Goal: Task Accomplishment & Management: Use online tool/utility

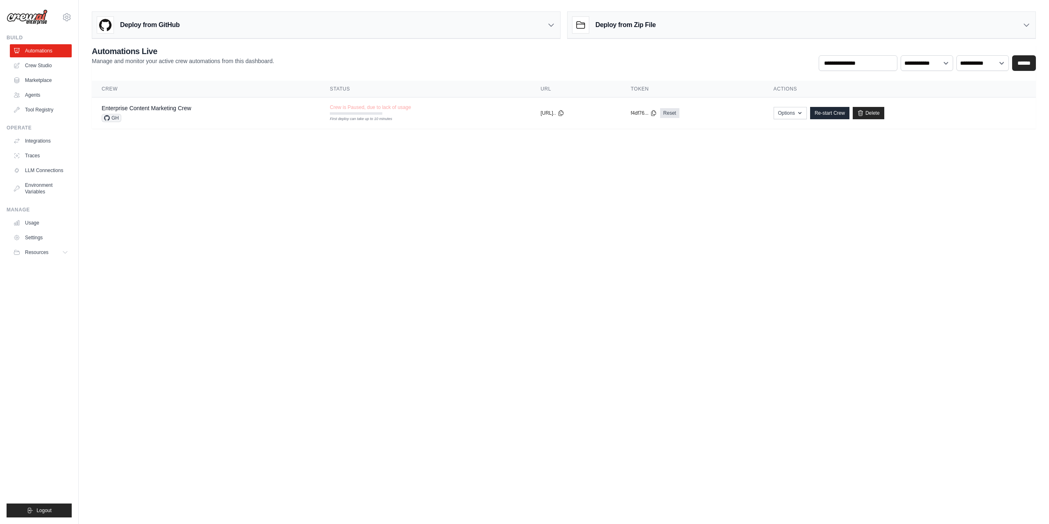
click at [329, 165] on body "vladimir@zazadigital.com Settings Build Automations Crew Studio" at bounding box center [524, 262] width 1049 height 524
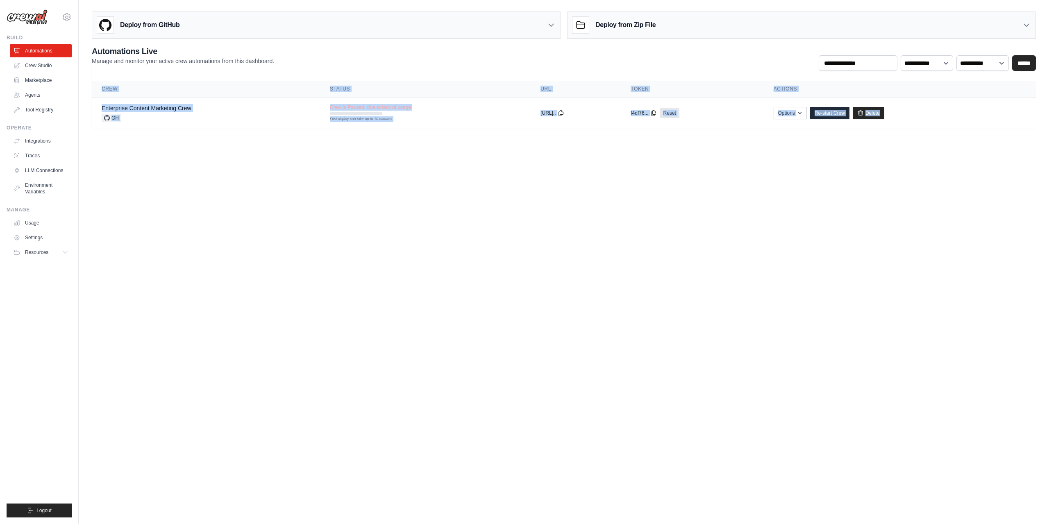
click at [329, 165] on body "vladimir@zazadigital.com Settings Build Automations Crew Studio" at bounding box center [524, 262] width 1049 height 524
click at [395, 151] on body "vladimir@zazadigital.com Settings Build Automations Crew Studio" at bounding box center [524, 262] width 1049 height 524
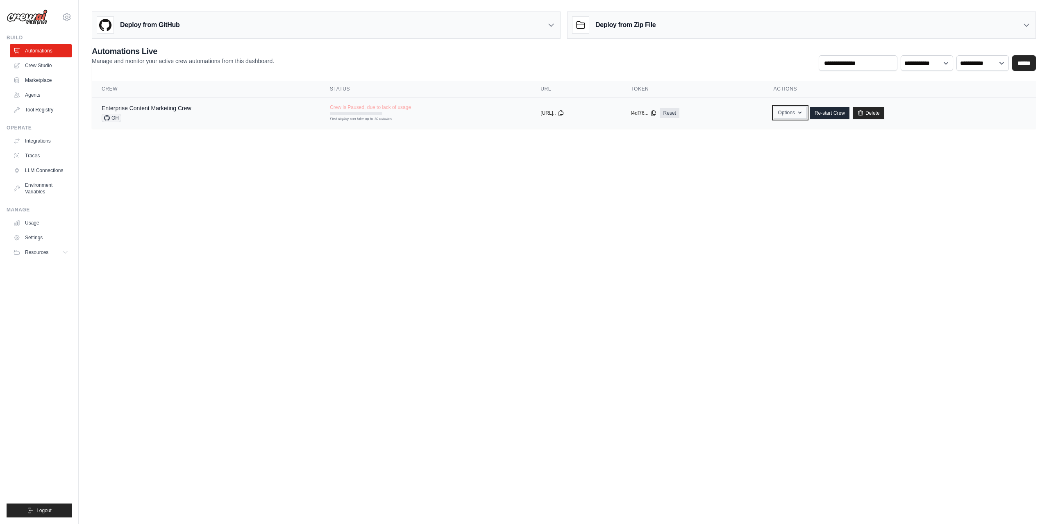
click at [803, 112] on icon "button" at bounding box center [799, 112] width 7 height 7
click at [605, 197] on body "vladimir@zazadigital.com Settings Build Automations Crew Studio" at bounding box center [524, 262] width 1049 height 524
click at [41, 67] on link "Crew Studio" at bounding box center [42, 65] width 62 height 13
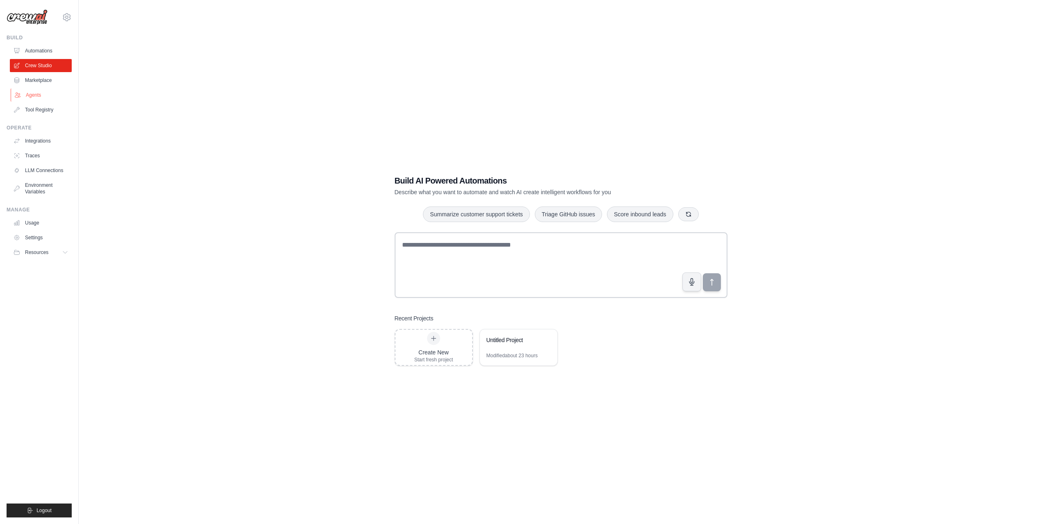
click at [31, 93] on link "Agents" at bounding box center [42, 94] width 62 height 13
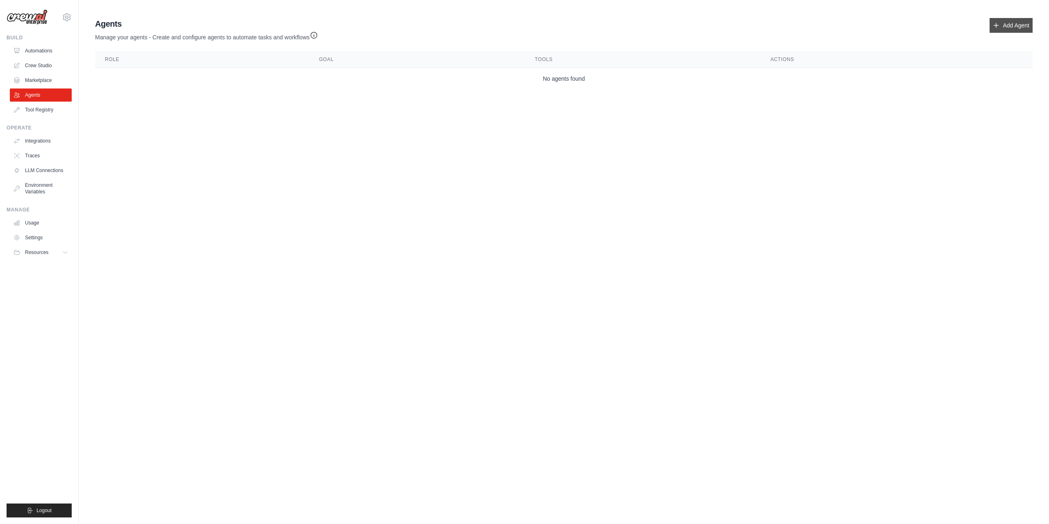
click at [994, 25] on icon at bounding box center [996, 25] width 7 height 7
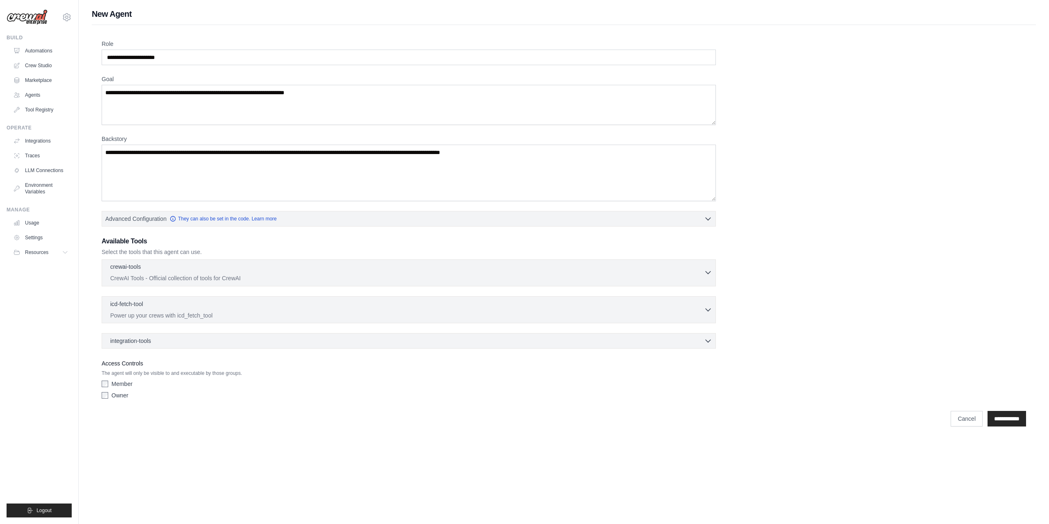
click at [235, 271] on div "crewai-tools 0 selected" at bounding box center [407, 268] width 594 height 10
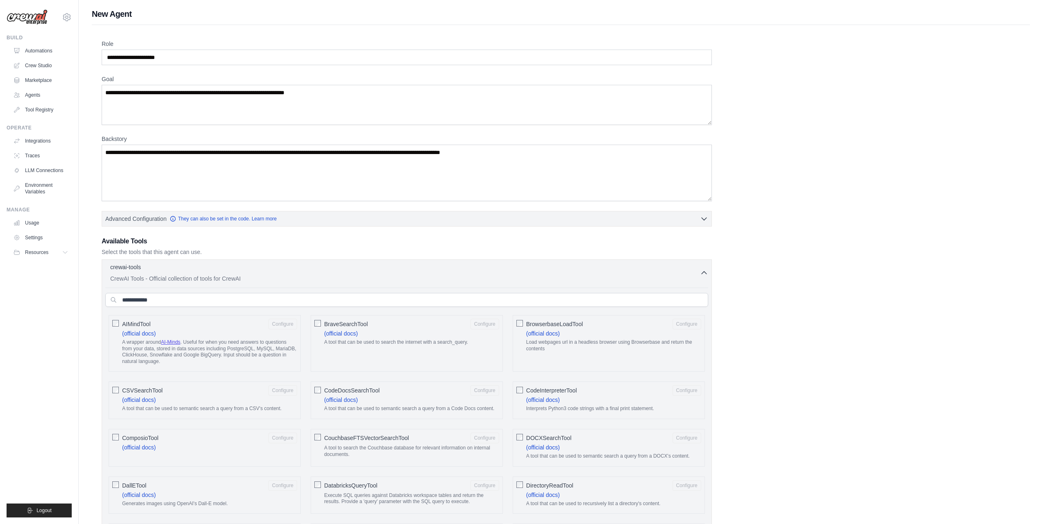
drag, startPoint x: 726, startPoint y: 306, endPoint x: 263, endPoint y: 127, distance: 496.0
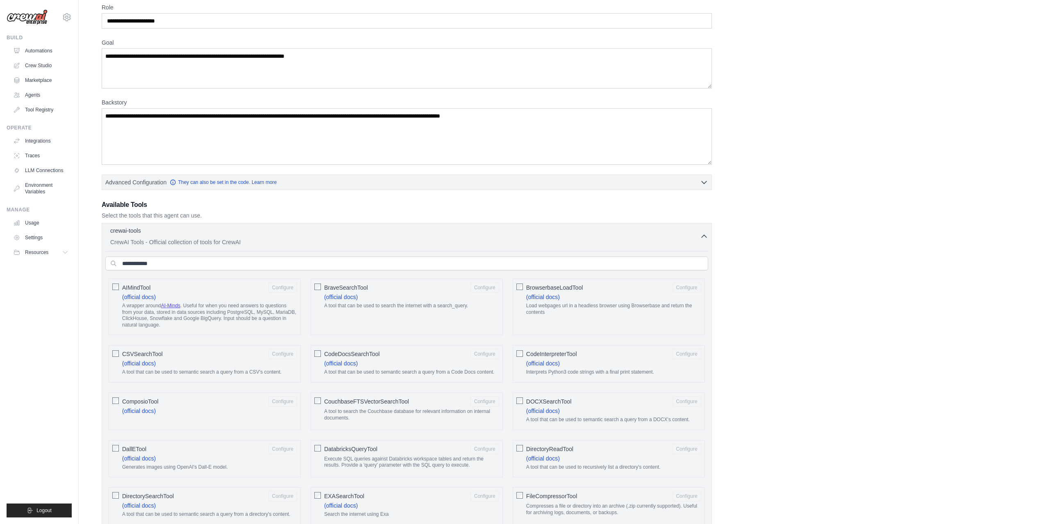
scroll to position [41, 0]
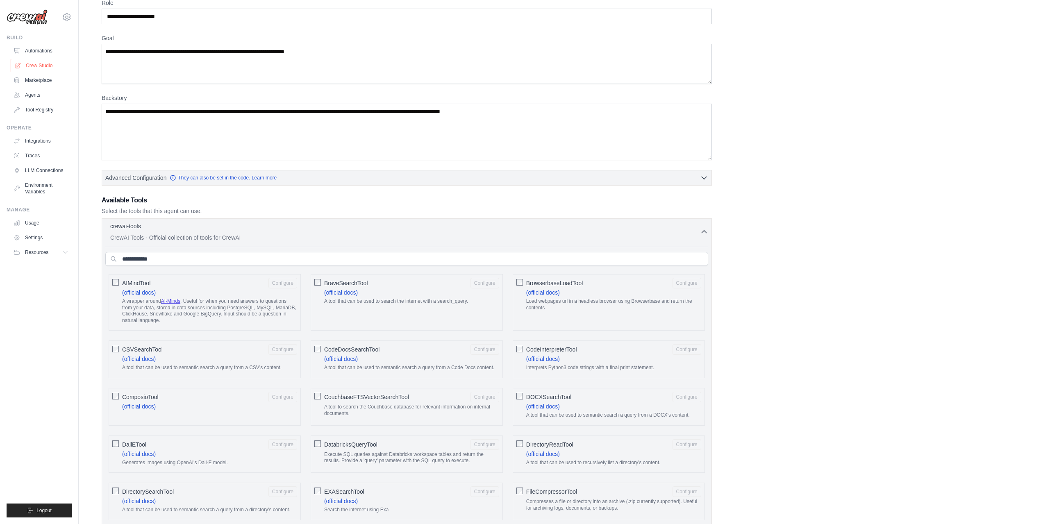
click at [49, 61] on link "Crew Studio" at bounding box center [42, 65] width 62 height 13
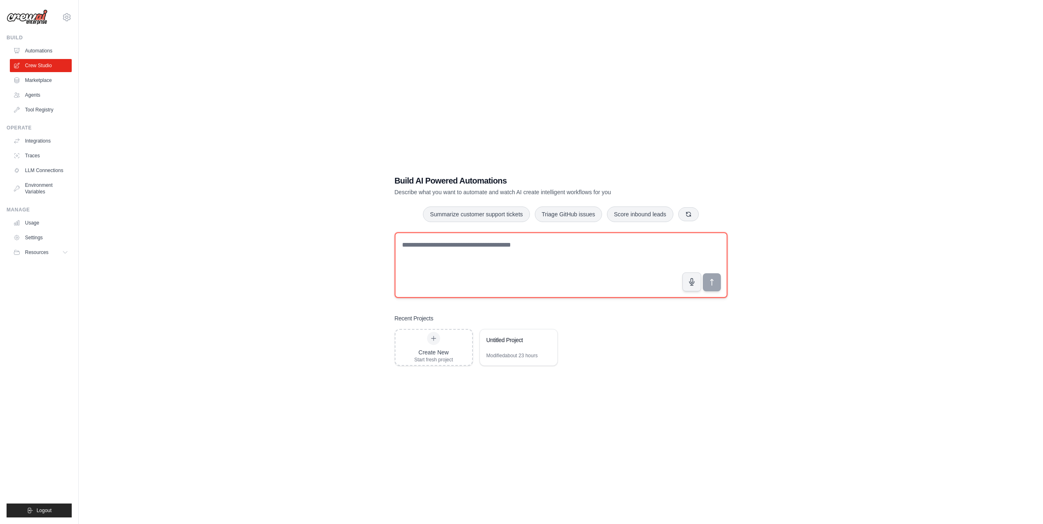
click at [416, 236] on textarea at bounding box center [561, 265] width 333 height 66
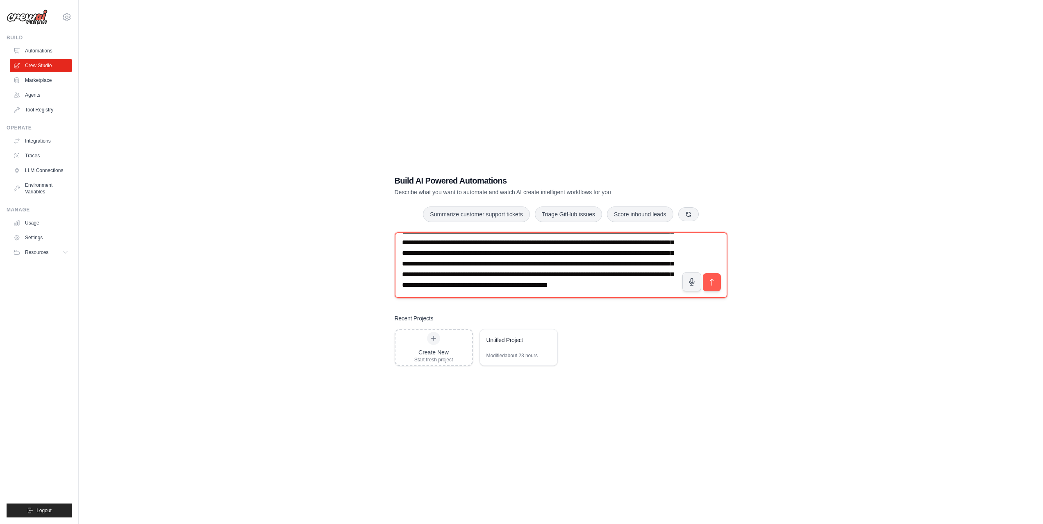
scroll to position [37, 0]
type textarea "**********"
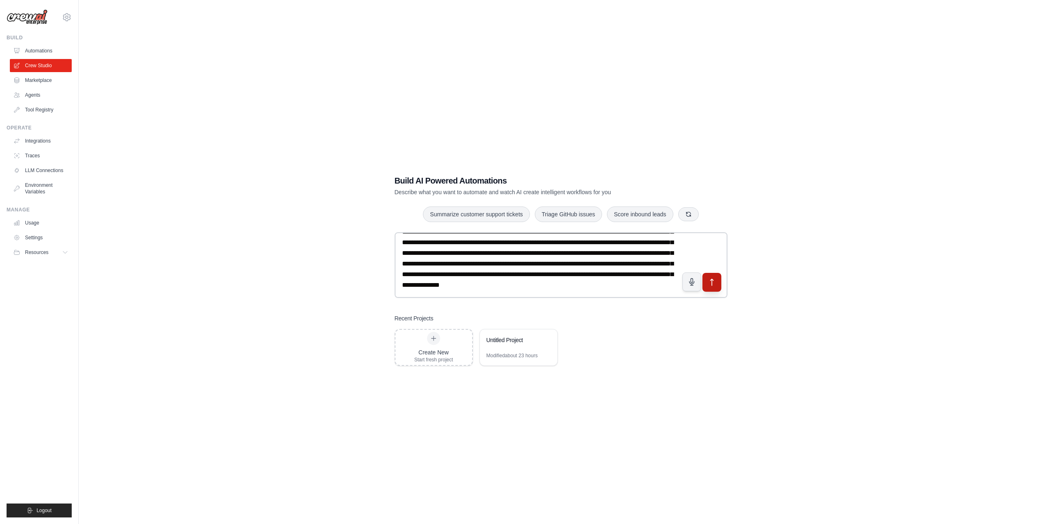
click at [708, 288] on button "submit" at bounding box center [711, 281] width 19 height 19
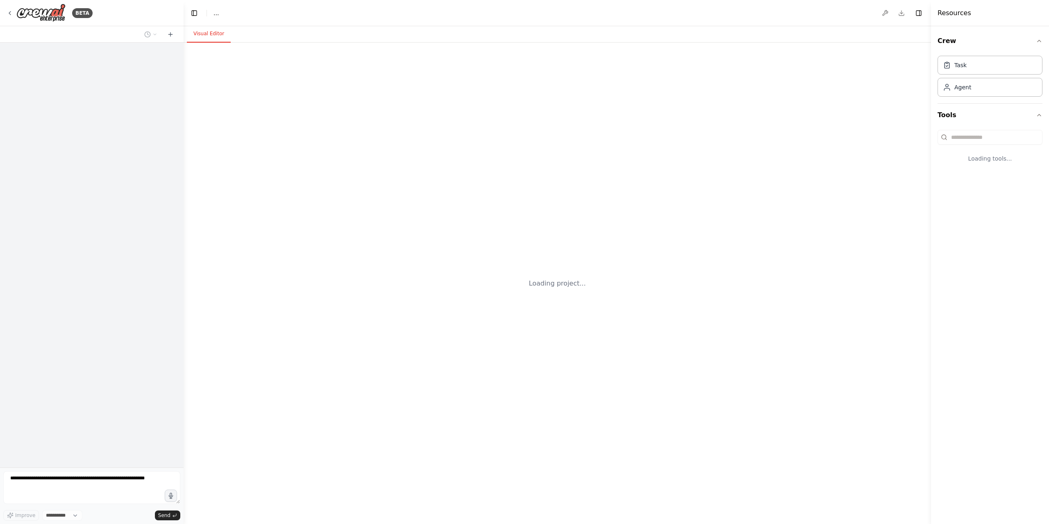
select select "****"
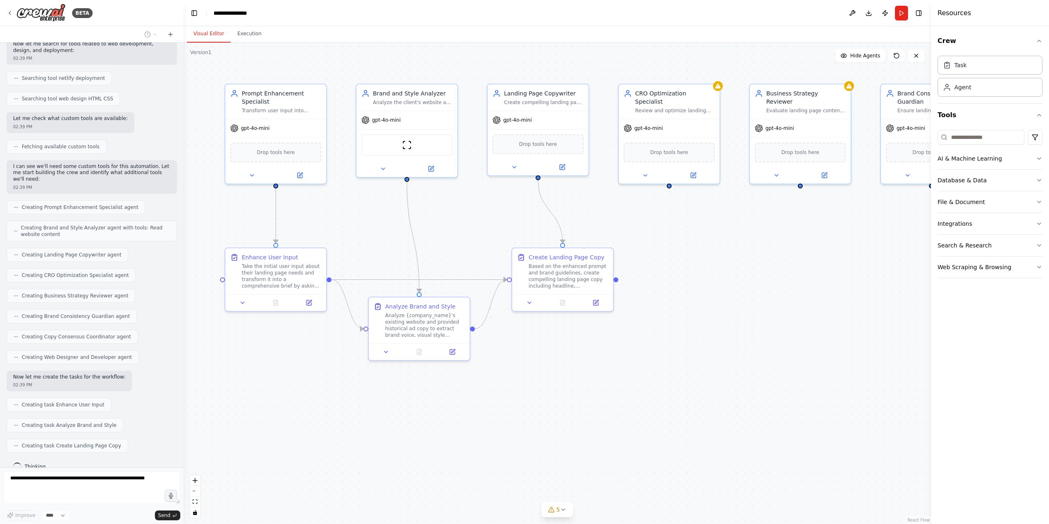
scroll to position [218, 0]
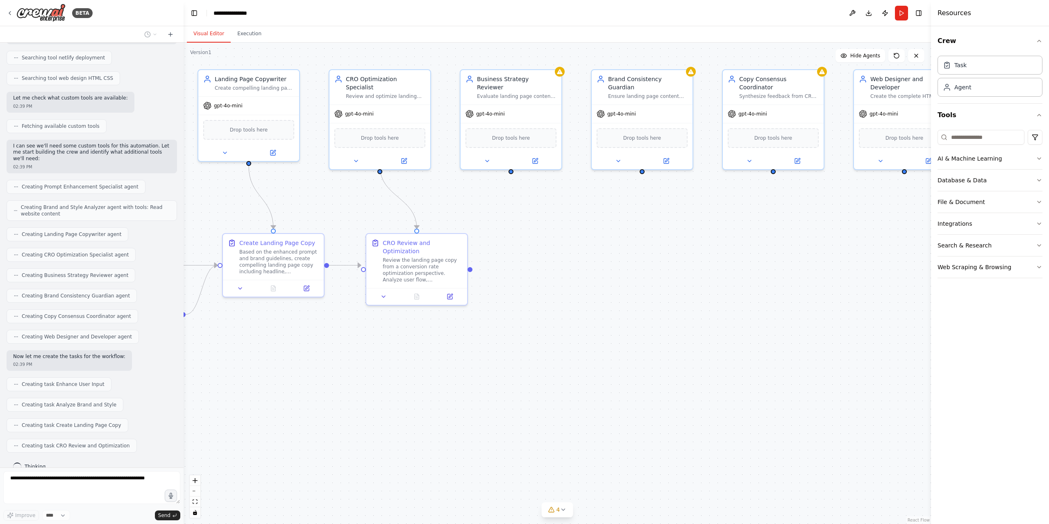
drag, startPoint x: 867, startPoint y: 254, endPoint x: 575, endPoint y: 240, distance: 291.6
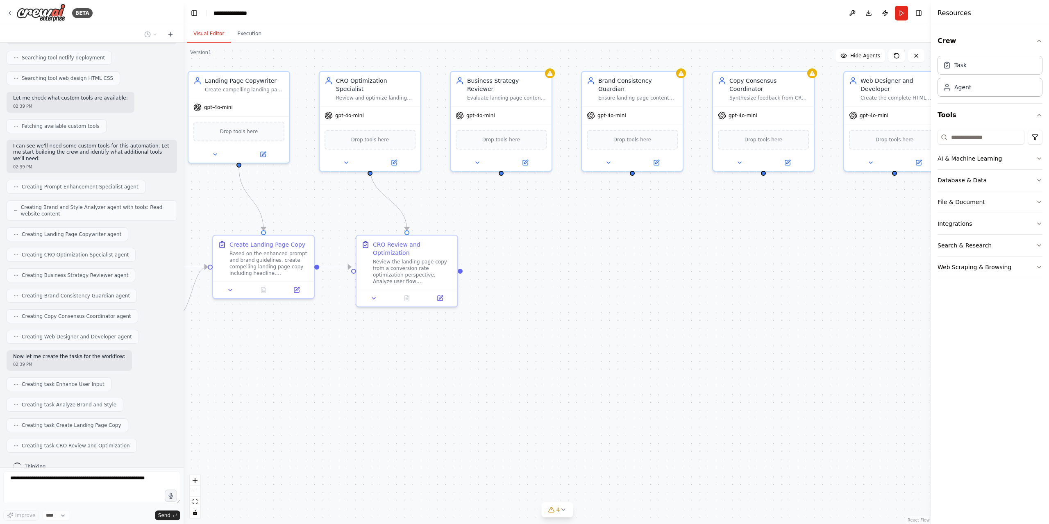
drag, startPoint x: 779, startPoint y: 274, endPoint x: 525, endPoint y: 285, distance: 254.2
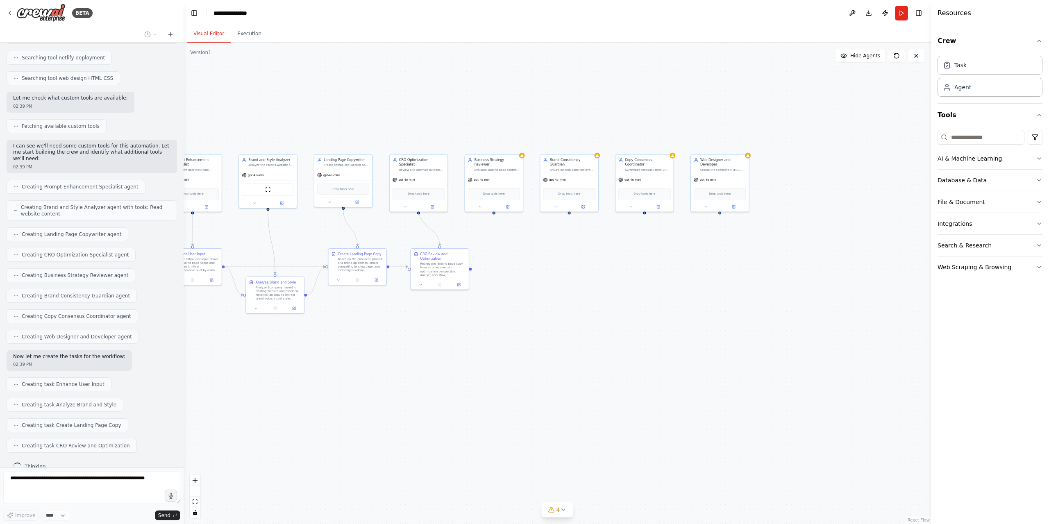
drag, startPoint x: 452, startPoint y: 291, endPoint x: 671, endPoint y: 262, distance: 220.4
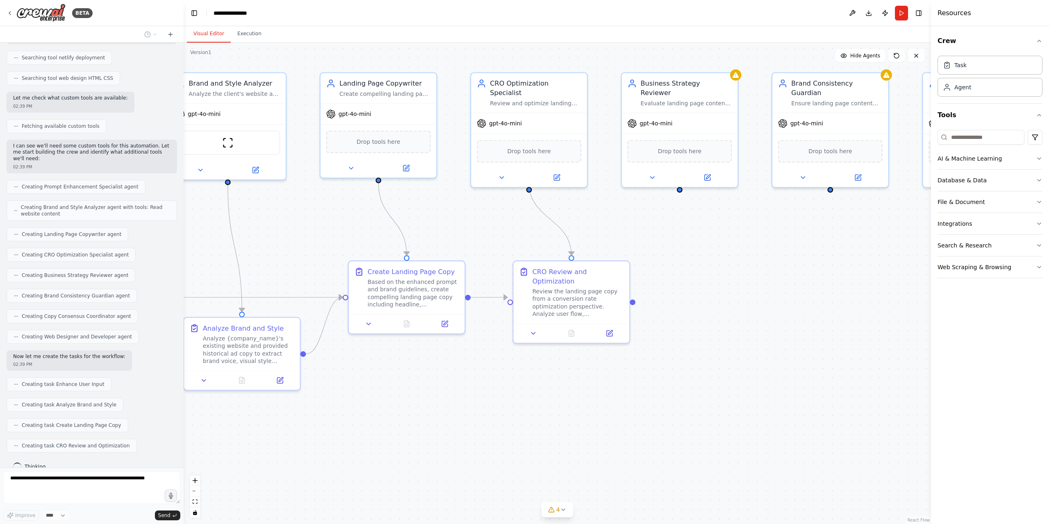
scroll to position [238, 0]
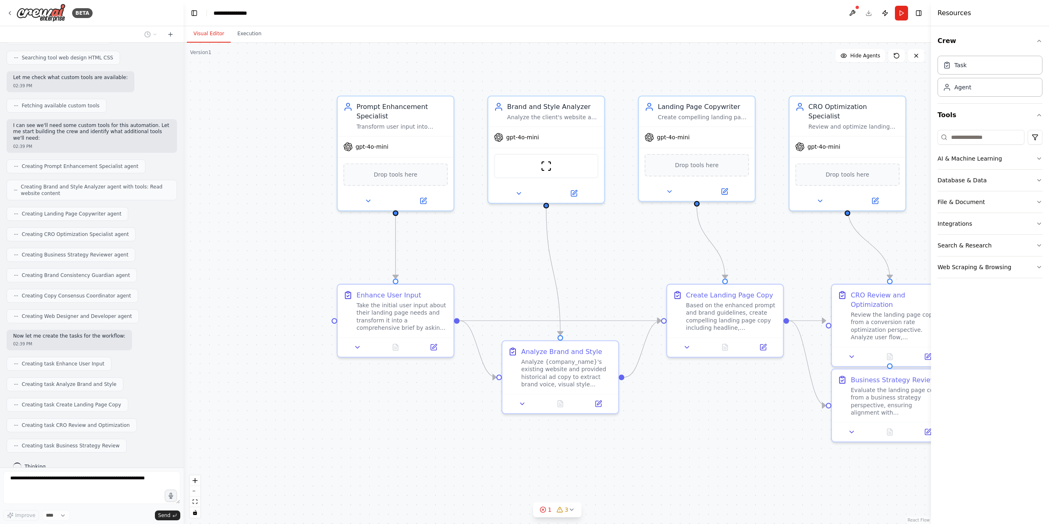
drag, startPoint x: 832, startPoint y: 252, endPoint x: 576, endPoint y: 77, distance: 309.8
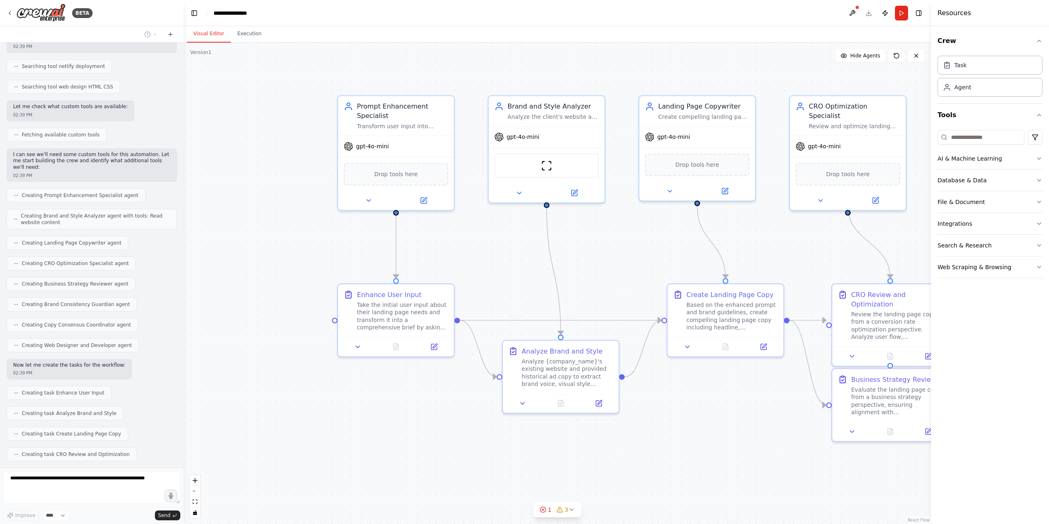
scroll to position [259, 0]
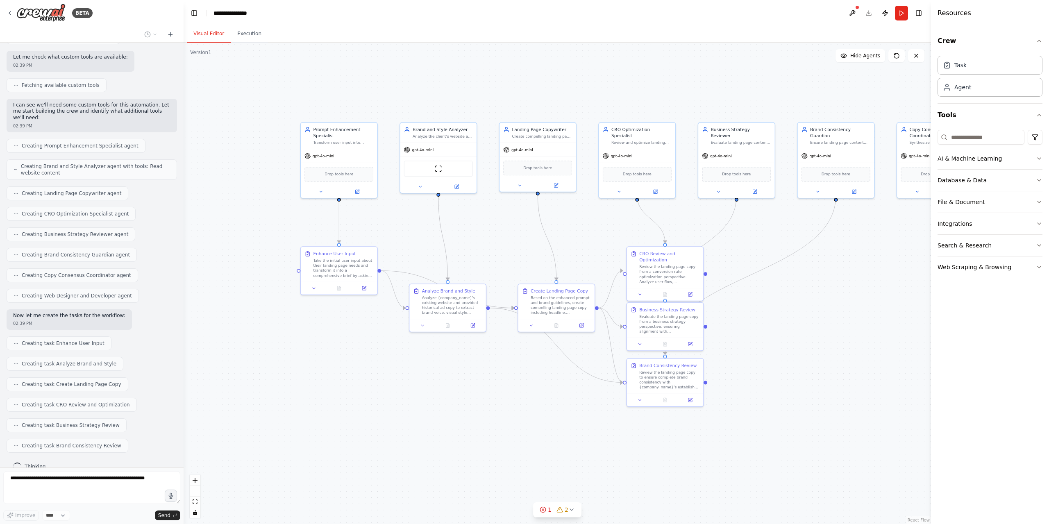
drag, startPoint x: 246, startPoint y: 307, endPoint x: 226, endPoint y: 267, distance: 44.9
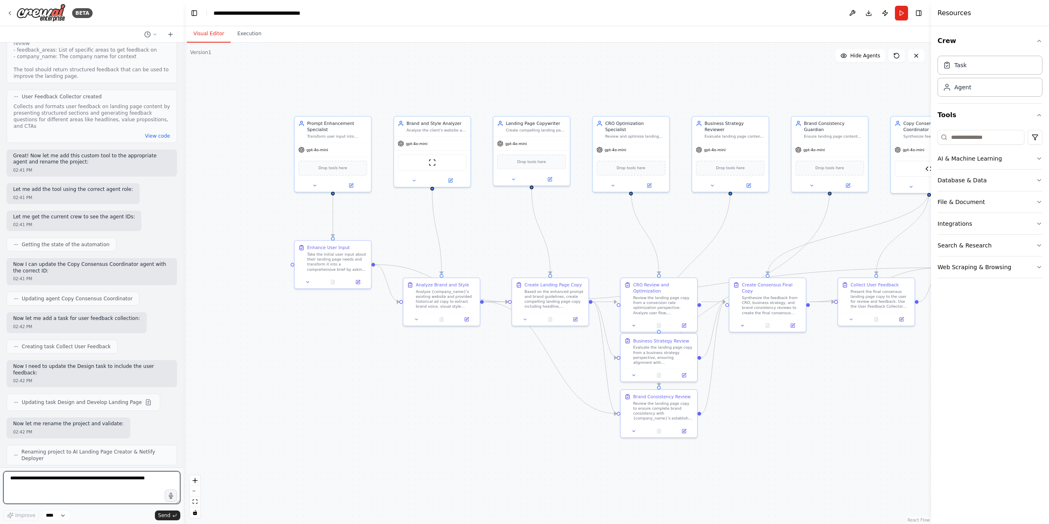
scroll to position [1107, 0]
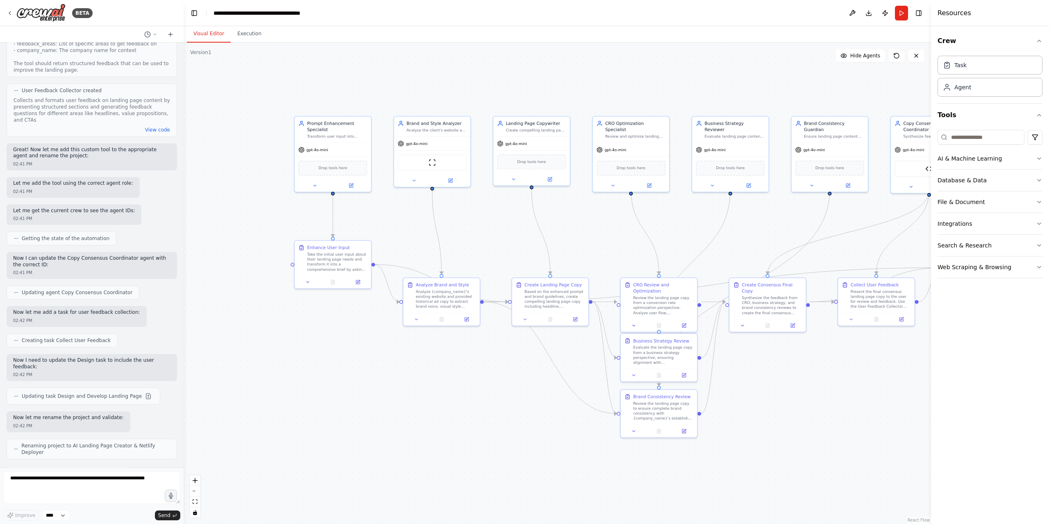
click at [381, 88] on div ".deletable-edge-delete-btn { width: 20px; height: 20px; border: 0px solid #ffff…" at bounding box center [557, 283] width 747 height 481
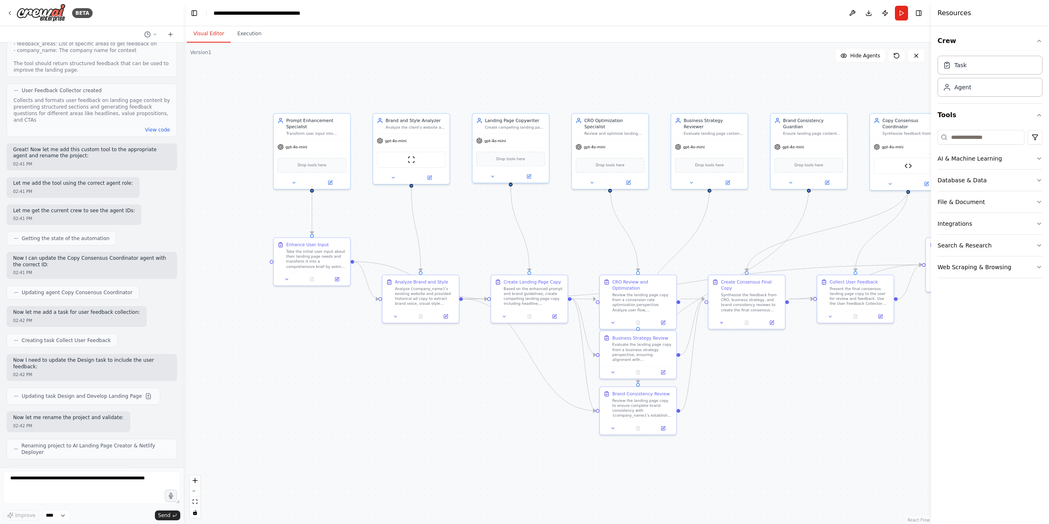
drag, startPoint x: 407, startPoint y: 88, endPoint x: 386, endPoint y: 86, distance: 21.4
click at [414, 79] on div ".deletable-edge-delete-btn { width: 20px; height: 20px; border: 0px solid #ffff…" at bounding box center [557, 283] width 747 height 481
click at [440, 73] on div ".deletable-edge-delete-btn { width: 20px; height: 20px; border: 0px solid #ffff…" at bounding box center [557, 283] width 747 height 481
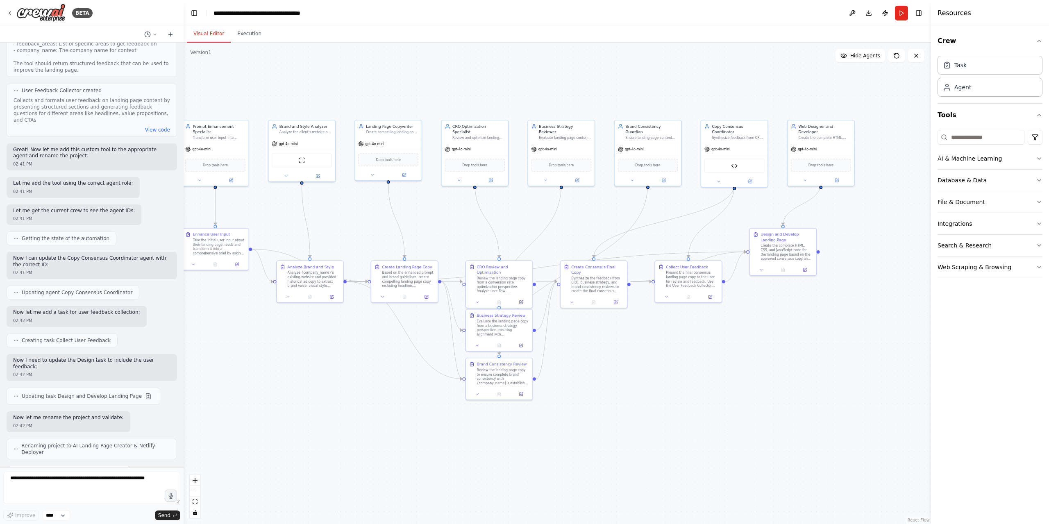
drag, startPoint x: 535, startPoint y: 77, endPoint x: 421, endPoint y: 75, distance: 113.9
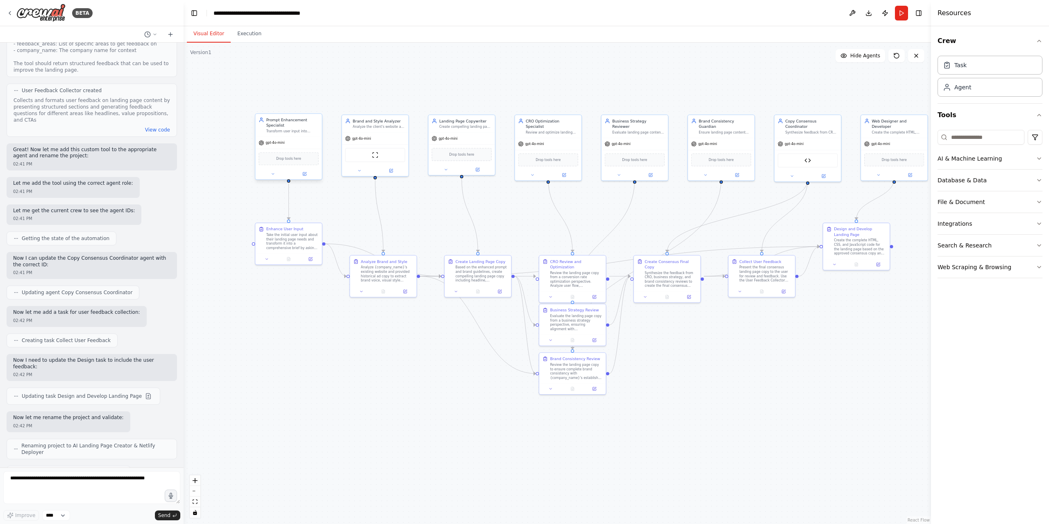
drag, startPoint x: 331, startPoint y: 83, endPoint x: 305, endPoint y: 165, distance: 85.8
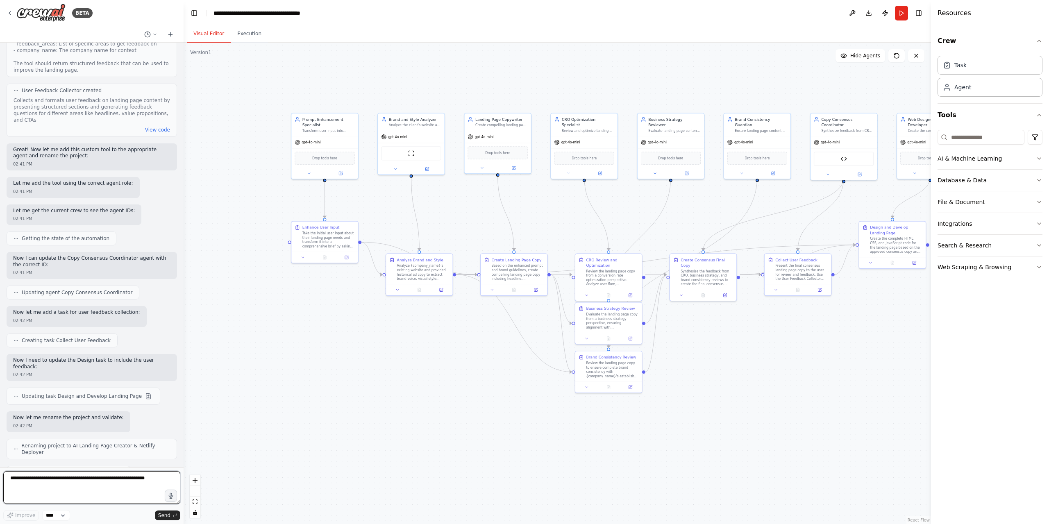
click at [128, 493] on textarea at bounding box center [91, 487] width 177 height 33
type textarea "**********"
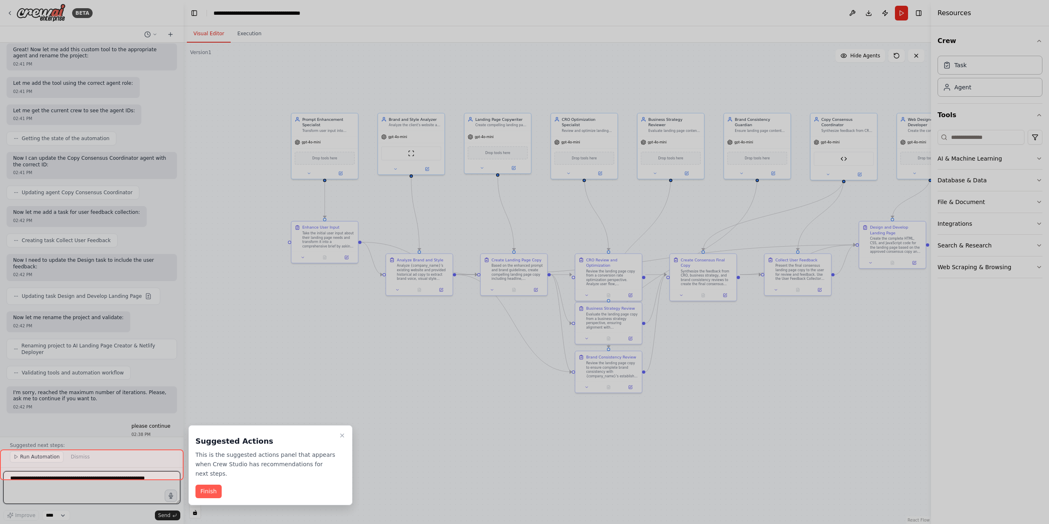
scroll to position [1213, 0]
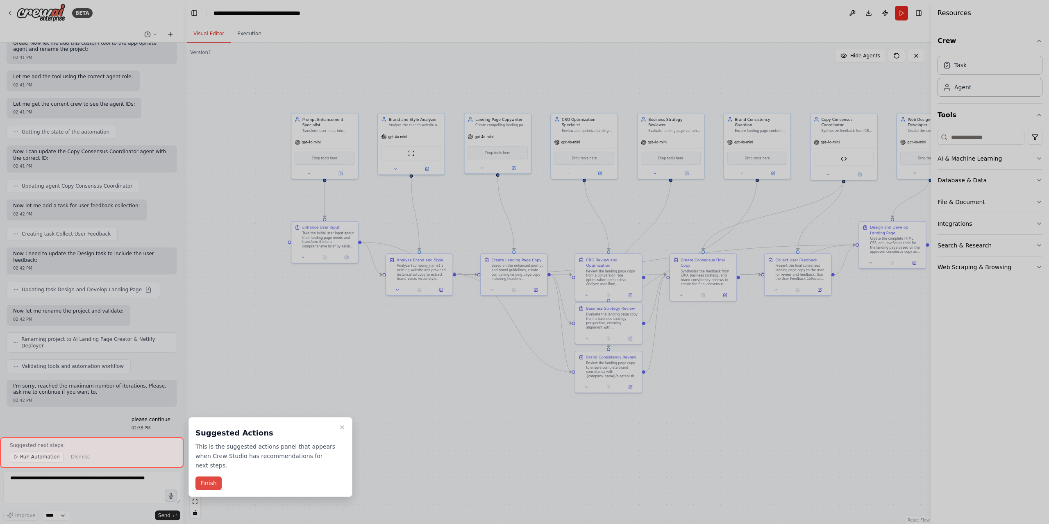
click at [210, 478] on button "Finish" at bounding box center [208, 483] width 26 height 14
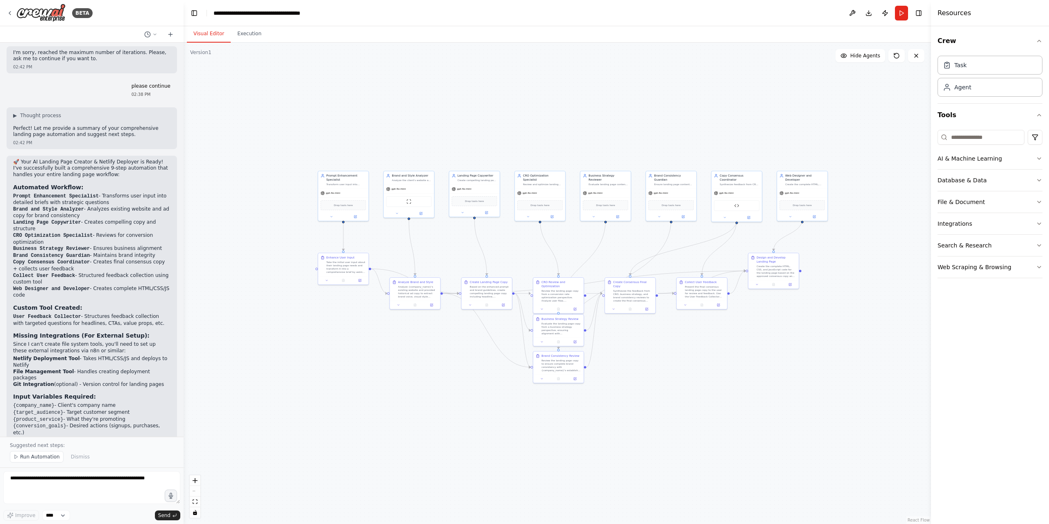
scroll to position [1553, 0]
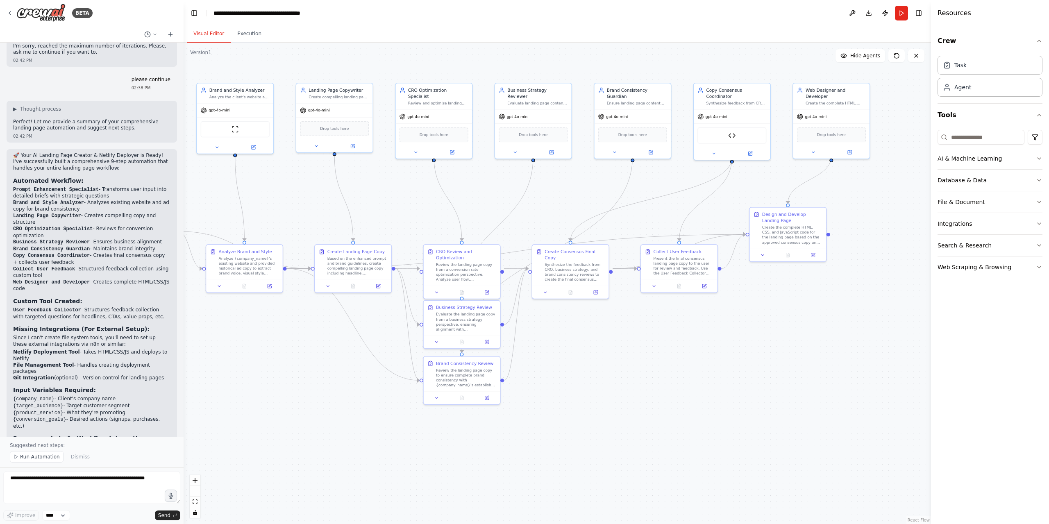
drag, startPoint x: 397, startPoint y: 363, endPoint x: 481, endPoint y: 200, distance: 183.4
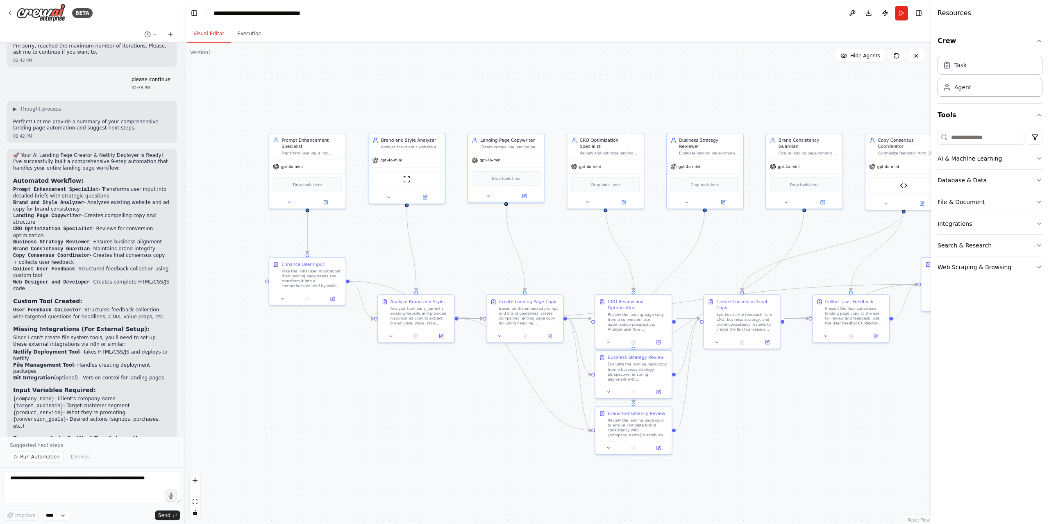
drag, startPoint x: 553, startPoint y: 347, endPoint x: 722, endPoint y: 394, distance: 176.0
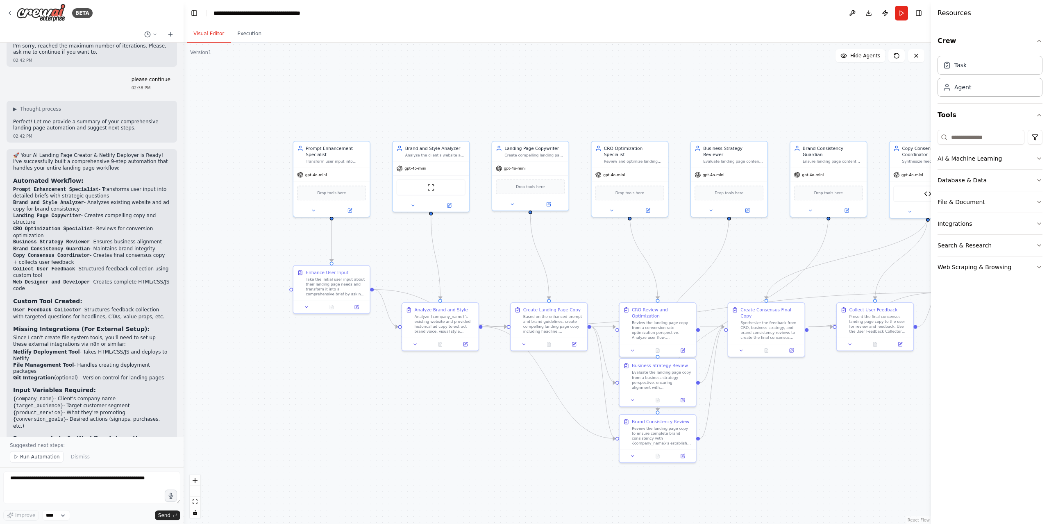
drag, startPoint x: 563, startPoint y: 241, endPoint x: 585, endPoint y: 250, distance: 24.0
click at [665, 47] on div ".deletable-edge-delete-btn { width: 20px; height: 20px; border: 0px solid #ffff…" at bounding box center [557, 283] width 747 height 481
click at [667, 59] on div ".deletable-edge-delete-btn { width: 20px; height: 20px; border: 0px solid #ffff…" at bounding box center [557, 283] width 747 height 481
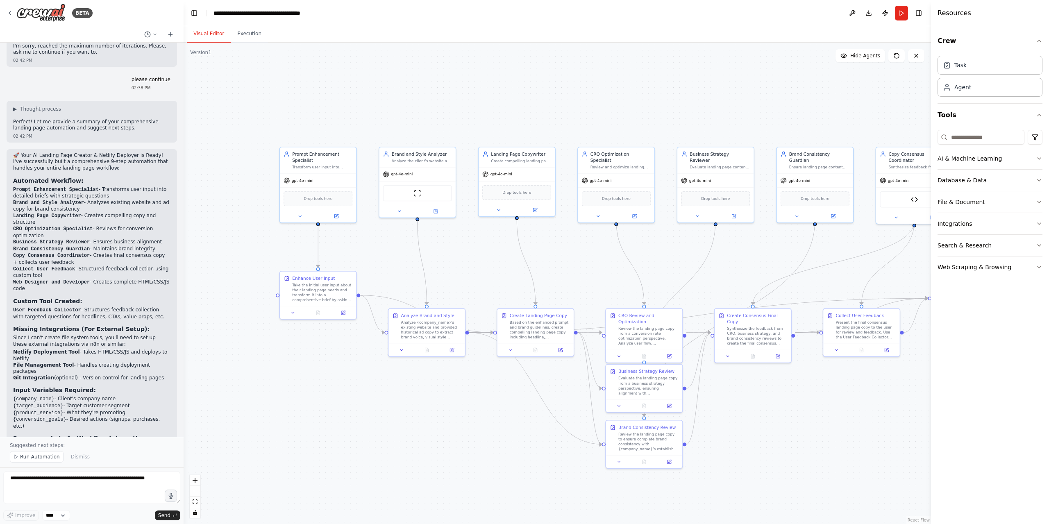
drag, startPoint x: 656, startPoint y: 63, endPoint x: 658, endPoint y: 42, distance: 21.0
click at [649, 60] on div ".deletable-edge-delete-btn { width: 20px; height: 20px; border: 0px solid #ffff…" at bounding box center [557, 283] width 747 height 481
drag, startPoint x: 23, startPoint y: 385, endPoint x: 115, endPoint y: 384, distance: 92.6
click at [115, 452] on li "Receives the final HTML/CSS/JS from CrewAI" at bounding box center [91, 455] width 157 height 7
click at [39, 459] on li "Creates a deployment package" at bounding box center [91, 462] width 157 height 7
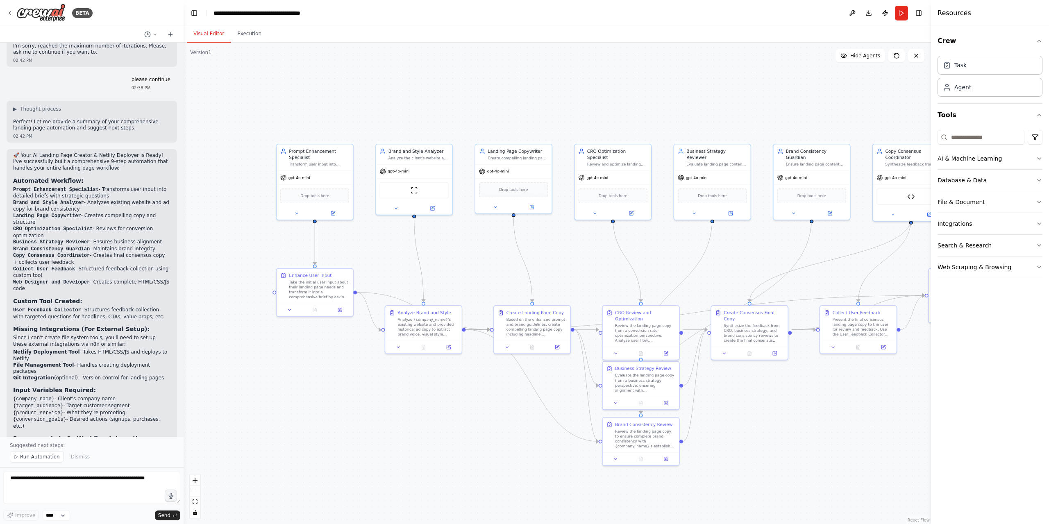
click at [39, 459] on li "Creates a deployment package" at bounding box center [91, 462] width 157 height 7
click at [39, 465] on li "Deploys to Netlify via API" at bounding box center [91, 468] width 157 height 7
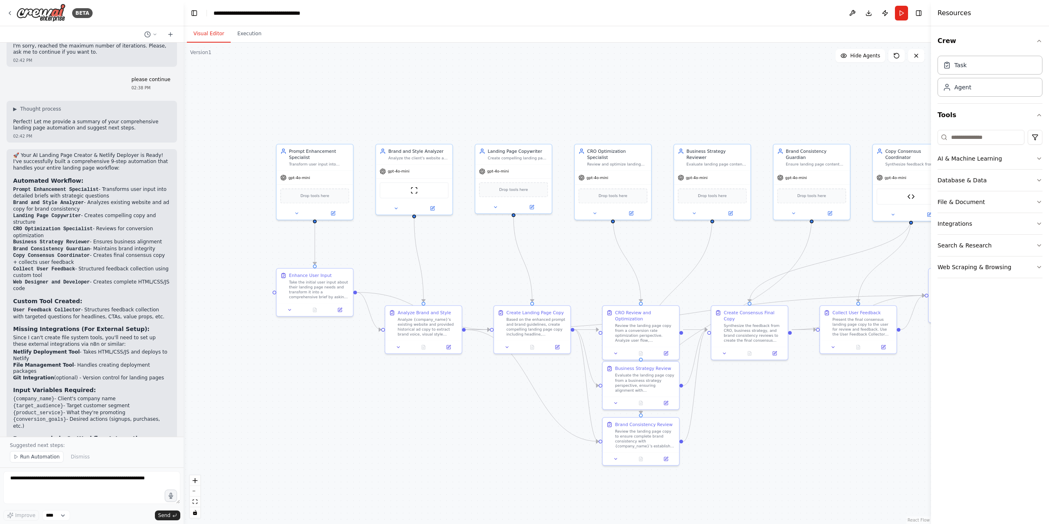
click at [54, 465] on li "Deploys to Netlify via API" at bounding box center [91, 468] width 157 height 7
click at [27, 398] on div "🚀 Your AI Landing Page Creator & Netlify Deployer is Ready! I've successfully b…" at bounding box center [91, 324] width 157 height 345
click at [43, 472] on li "Returns the live URL" at bounding box center [91, 475] width 157 height 7
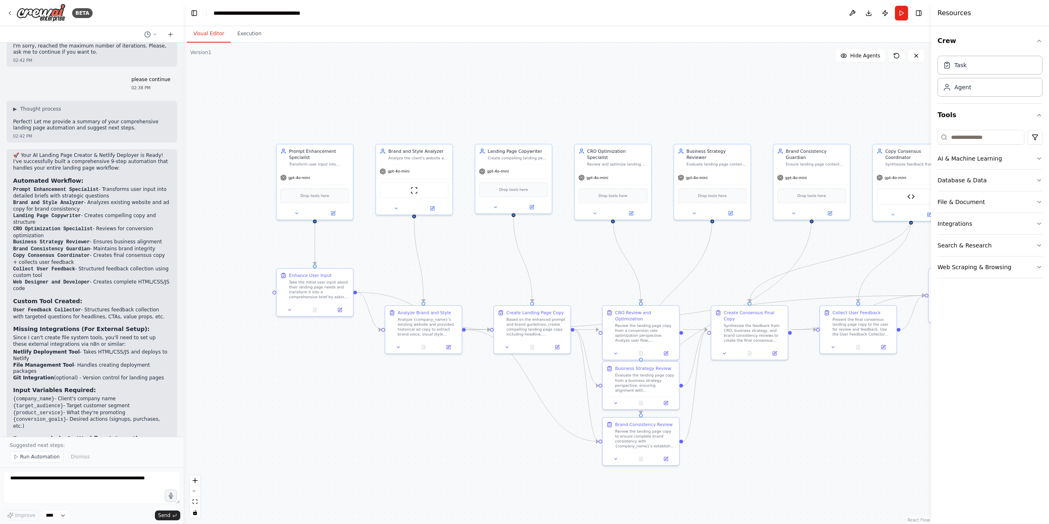
click at [74, 459] on li "Creates a deployment package" at bounding box center [91, 462] width 157 height 7
click at [83, 452] on li "Receives the final HTML/CSS/JS from CrewAI" at bounding box center [91, 455] width 157 height 7
drag, startPoint x: 41, startPoint y: 394, endPoint x: 70, endPoint y: 415, distance: 36.7
click at [47, 415] on div "🚀 Your AI Landing Page Creator & Netlify Deployer is Ready! I've successfully b…" at bounding box center [91, 324] width 157 height 345
click at [71, 478] on p "Would you like me to run this automation first to test the workflow, or would y…" at bounding box center [91, 487] width 157 height 19
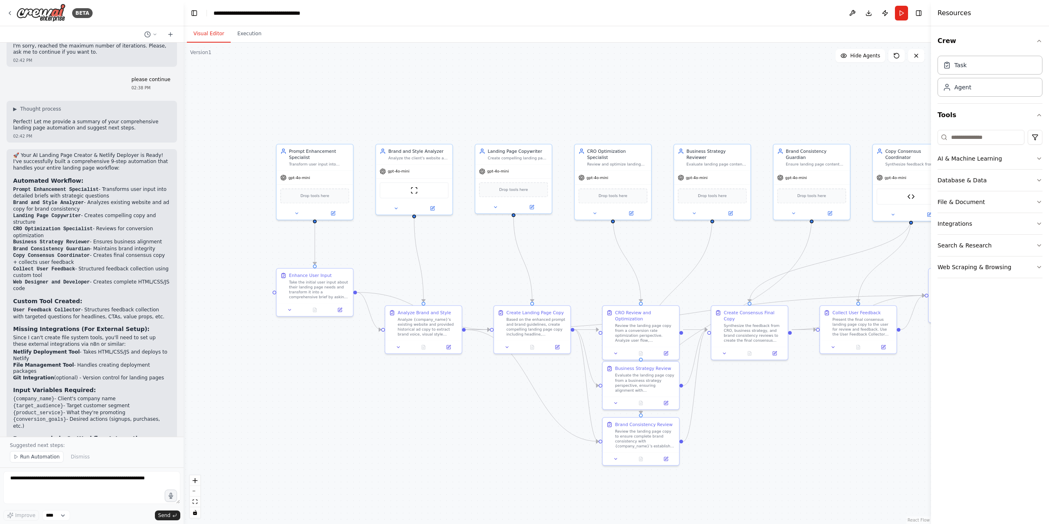
click at [71, 478] on p "Would you like me to run this automation first to test the workflow, or would y…" at bounding box center [91, 487] width 157 height 19
click at [79, 459] on li "Creates a deployment package" at bounding box center [91, 462] width 157 height 7
drag, startPoint x: 62, startPoint y: 320, endPoint x: 105, endPoint y: 360, distance: 58.9
click at [105, 360] on div "🚀 Your AI Landing Page Creator & Netlify Deployer is Ready! I've successfully b…" at bounding box center [91, 324] width 157 height 345
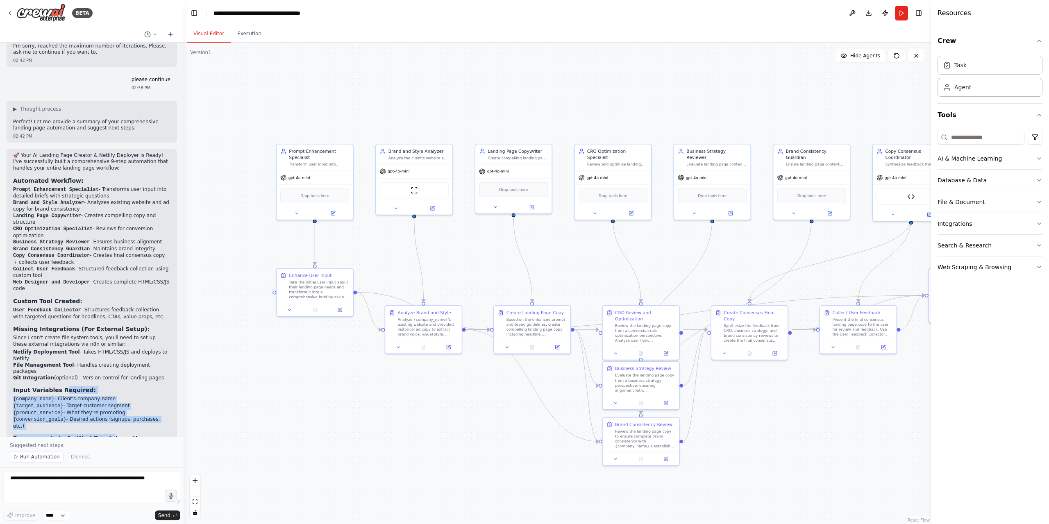
click at [107, 403] on li "{target_audience} - Target customer segment" at bounding box center [91, 406] width 157 height 7
click at [128, 403] on li "{target_audience} - Target customer segment" at bounding box center [91, 406] width 157 height 7
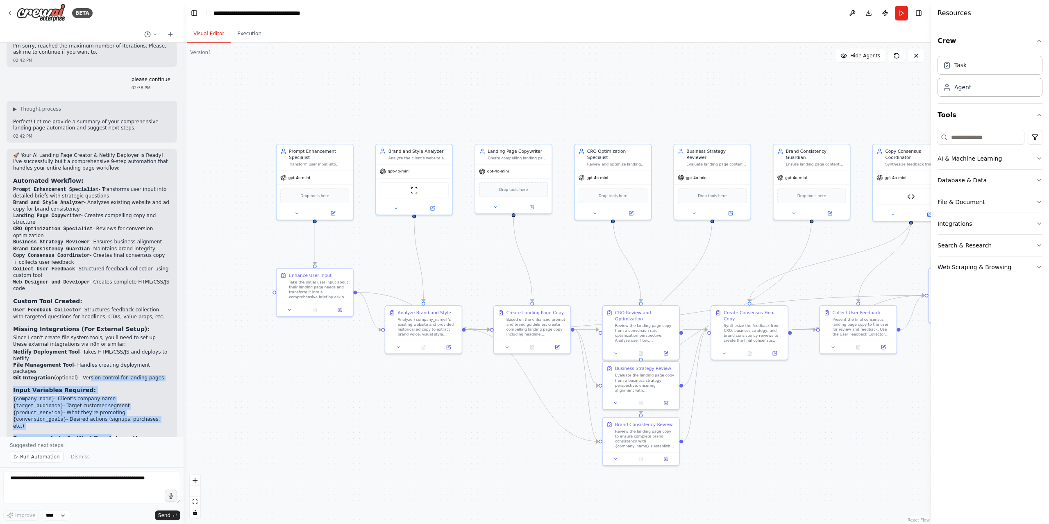
drag, startPoint x: 74, startPoint y: 327, endPoint x: 105, endPoint y: 363, distance: 47.6
click at [102, 365] on div "🚀 Your AI Landing Page Creator & Netlify Deployer is Ready! I've successfully b…" at bounding box center [91, 324] width 157 height 345
click at [102, 403] on li "{target_audience} - Target customer segment" at bounding box center [91, 406] width 157 height 7
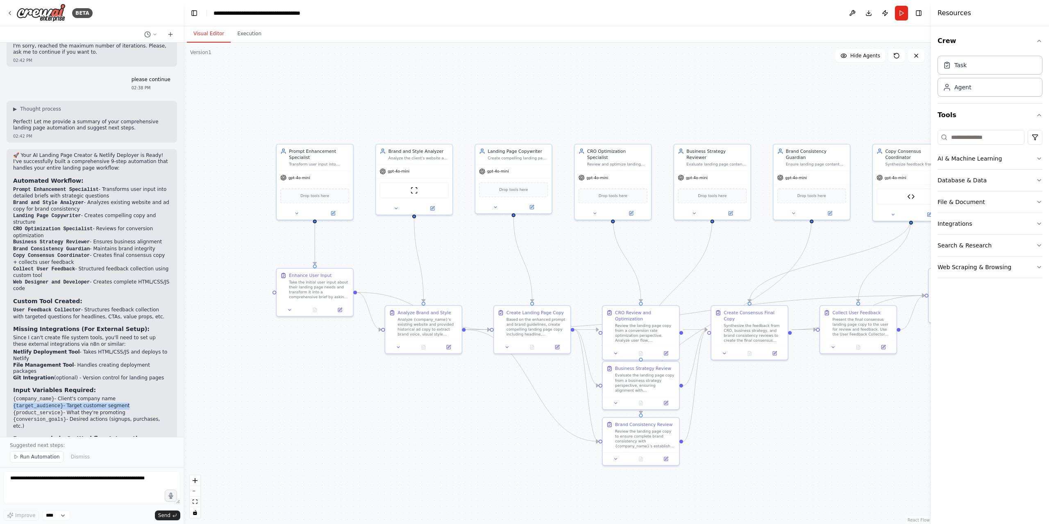
click at [102, 403] on li "{target_audience} - Target customer segment" at bounding box center [91, 406] width 157 height 7
click at [127, 396] on li "{company_name} - Client's company name" at bounding box center [91, 399] width 157 height 7
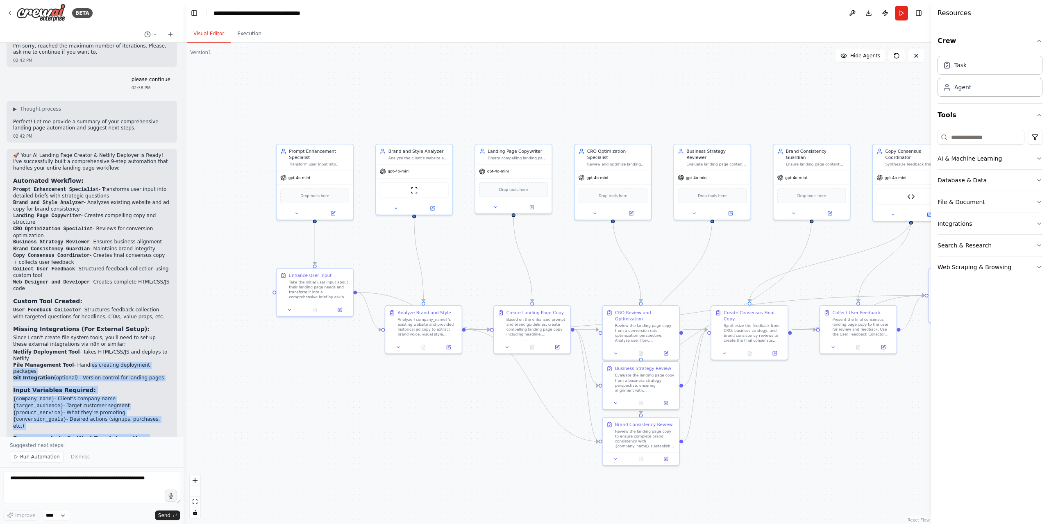
drag, startPoint x: 80, startPoint y: 309, endPoint x: 110, endPoint y: 360, distance: 58.7
click at [103, 372] on div "🚀 Your AI Landing Page Creator & Netlify Deployer is Ready! I've successfully b…" at bounding box center [91, 324] width 157 height 345
click at [96, 403] on li "{target_audience} - Target customer segment" at bounding box center [91, 406] width 157 height 7
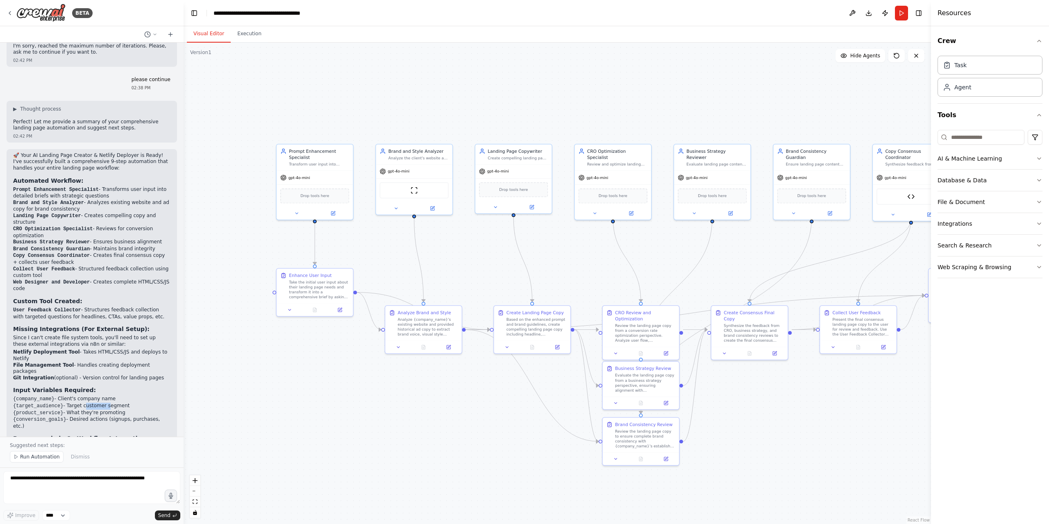
click at [96, 403] on li "{target_audience} - Target customer segment" at bounding box center [91, 406] width 157 height 7
drag, startPoint x: 96, startPoint y: 340, endPoint x: 120, endPoint y: 333, distance: 25.3
click at [97, 403] on li "{target_audience} - Target customer segment" at bounding box center [91, 406] width 157 height 7
click at [121, 396] on li "{company_name} - Client's company name" at bounding box center [91, 399] width 157 height 7
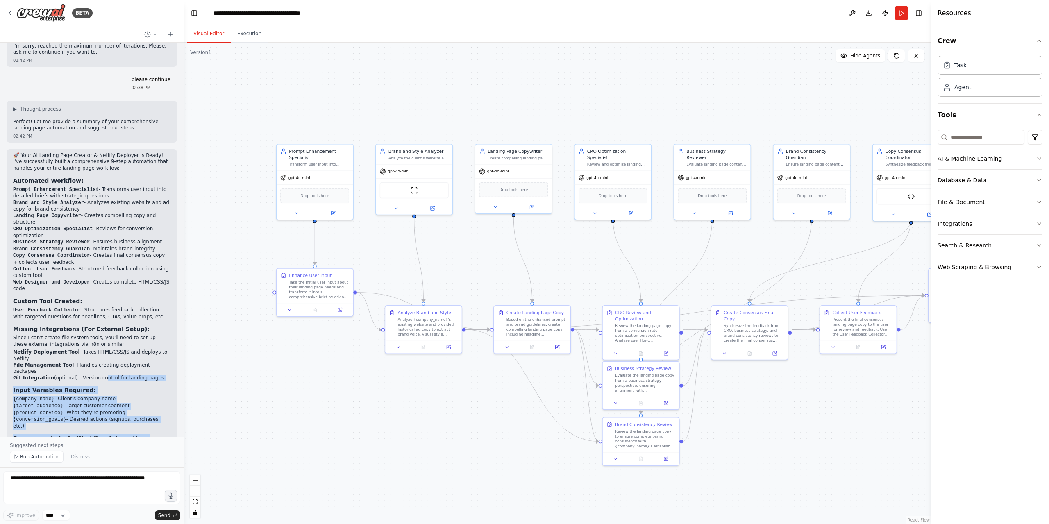
drag, startPoint x: 90, startPoint y: 314, endPoint x: 120, endPoint y: 355, distance: 51.0
click at [106, 376] on div "🚀 Your AI Landing Page Creator & Netlify Deployer is Ready! I've successfully b…" at bounding box center [91, 324] width 157 height 345
click at [101, 396] on li "{company_name} - Client's company name" at bounding box center [91, 399] width 157 height 7
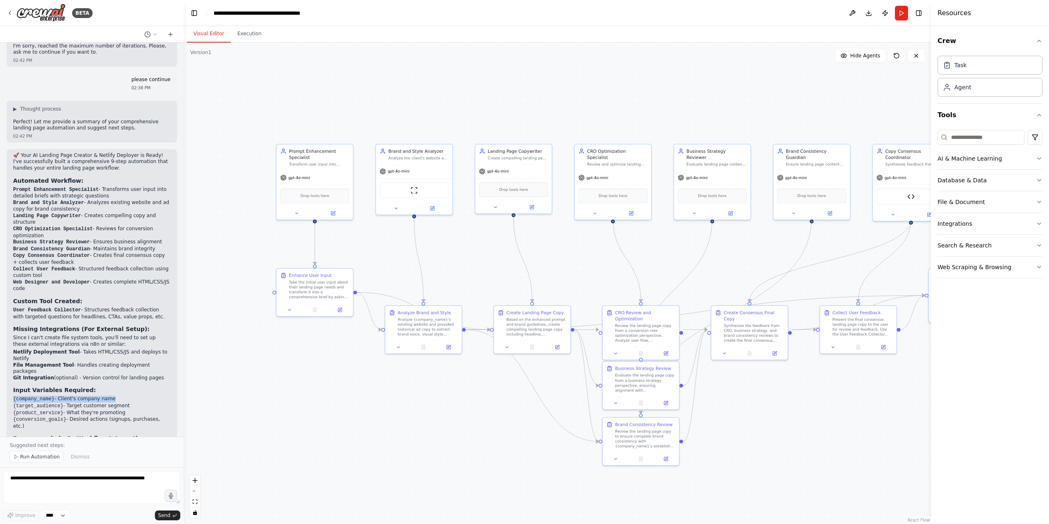
click at [101, 396] on li "{company_name} - Client's company name" at bounding box center [91, 399] width 157 height 7
click at [116, 396] on li "{company_name} - Client's company name" at bounding box center [91, 399] width 157 height 7
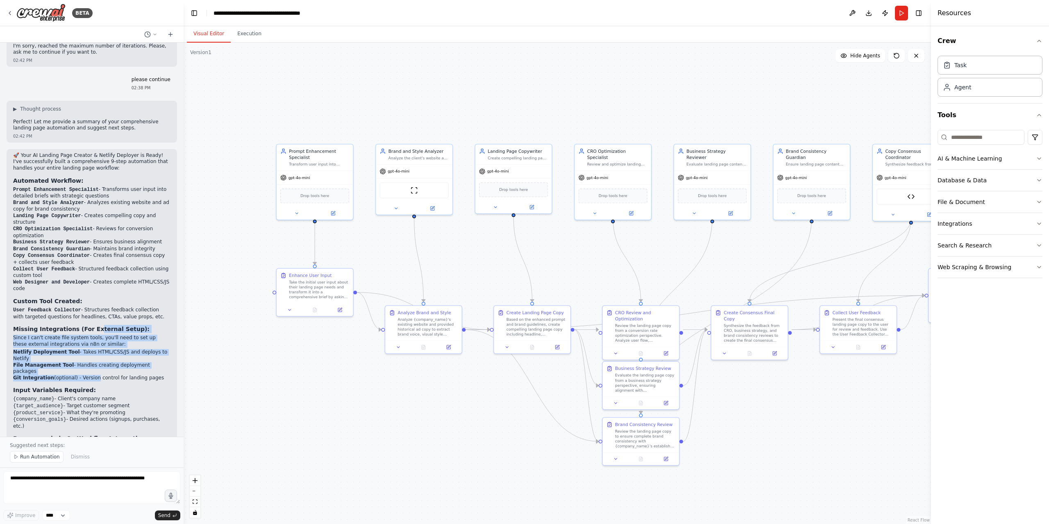
drag, startPoint x: 83, startPoint y: 301, endPoint x: 87, endPoint y: 312, distance: 12.2
click at [87, 312] on div "🚀 Your AI Landing Page Creator & Netlify Deployer is Ready! I've successfully b…" at bounding box center [91, 324] width 157 height 345
click at [104, 362] on li "File Management Tool - Handles creating deployment packages" at bounding box center [91, 368] width 157 height 13
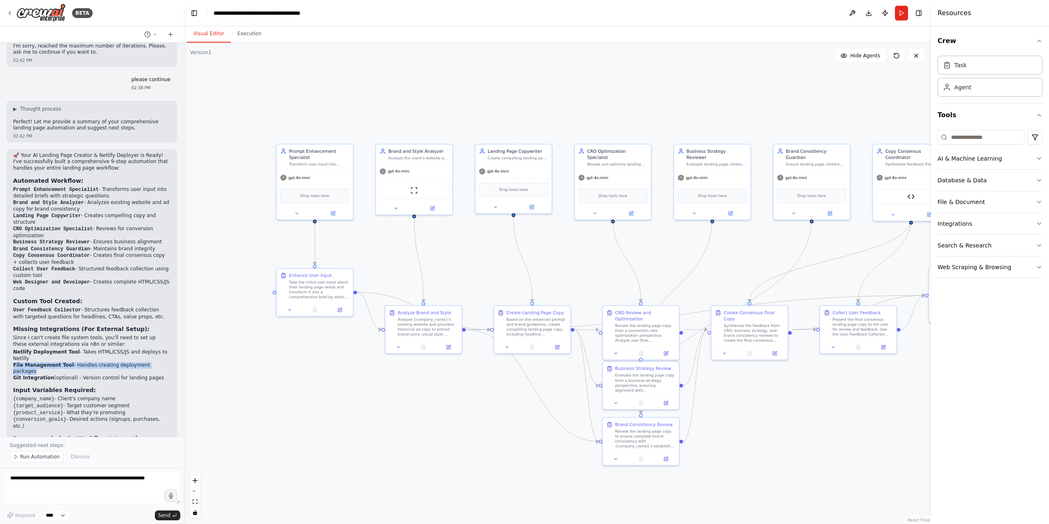
click at [104, 362] on li "File Management Tool - Handles creating deployment packages" at bounding box center [91, 368] width 157 height 13
click at [107, 335] on p "Since I can't create file system tools, you'll need to set up these external in…" at bounding box center [91, 341] width 157 height 13
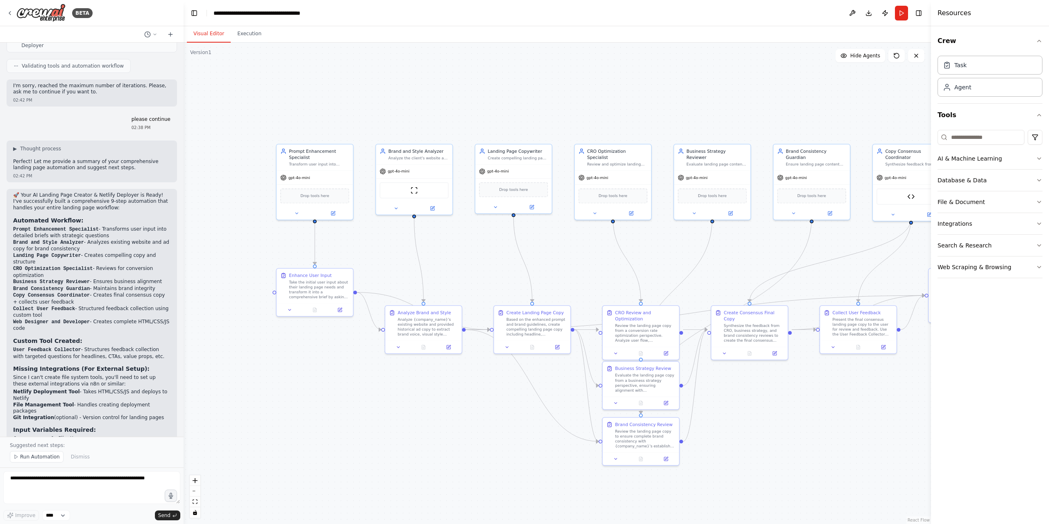
scroll to position [1512, 0]
drag, startPoint x: 51, startPoint y: 227, endPoint x: 90, endPoint y: 250, distance: 45.2
click at [86, 248] on ol "Prompt Enhancement Specialist - Transforms user input into detailed briefs with…" at bounding box center [91, 280] width 157 height 106
click at [109, 293] on li "Copy Consensus Coordinator - Creates final consensus copy + collects user feedb…" at bounding box center [91, 299] width 157 height 13
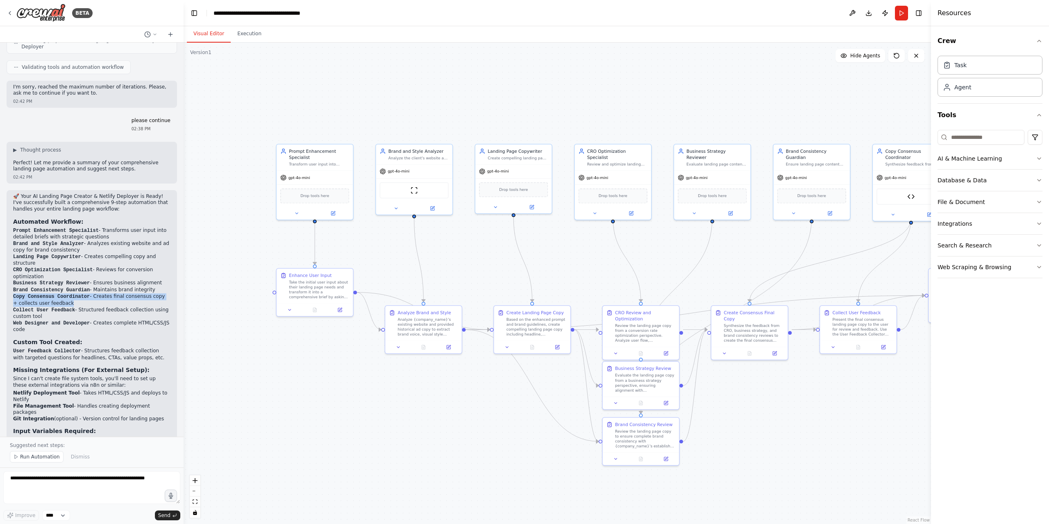
click at [109, 293] on li "Copy Consensus Coordinator - Creates final consensus copy + collects user feedb…" at bounding box center [91, 299] width 157 height 13
click at [134, 307] on li "Collect User Feedback - Structured feedback collection using custom tool" at bounding box center [91, 313] width 157 height 13
drag, startPoint x: 71, startPoint y: 219, endPoint x: 101, endPoint y: 272, distance: 61.6
click at [90, 277] on div "🚀 Your AI Landing Page Creator & Netlify Deployer is Ready! I've successfully b…" at bounding box center [91, 365] width 157 height 345
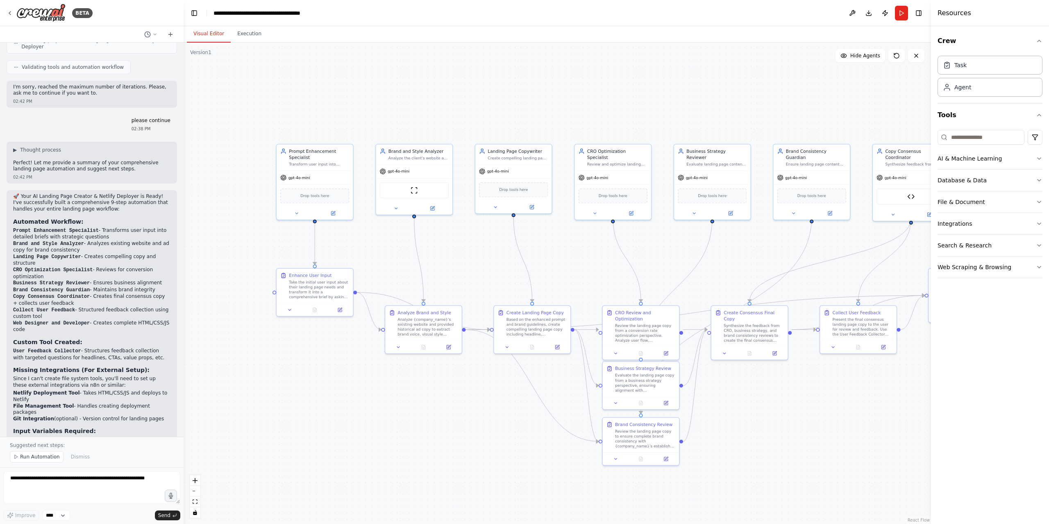
click at [109, 293] on li "Copy Consensus Coordinator - Creates final consensus copy + collects user feedb…" at bounding box center [91, 299] width 157 height 13
click at [114, 287] on li "Brand Consistency Guardian - Maintains brand integrity" at bounding box center [91, 290] width 157 height 7
click at [656, 446] on div "Review the landing page copy to ensure complete brand consistency with {company…" at bounding box center [645, 438] width 60 height 20
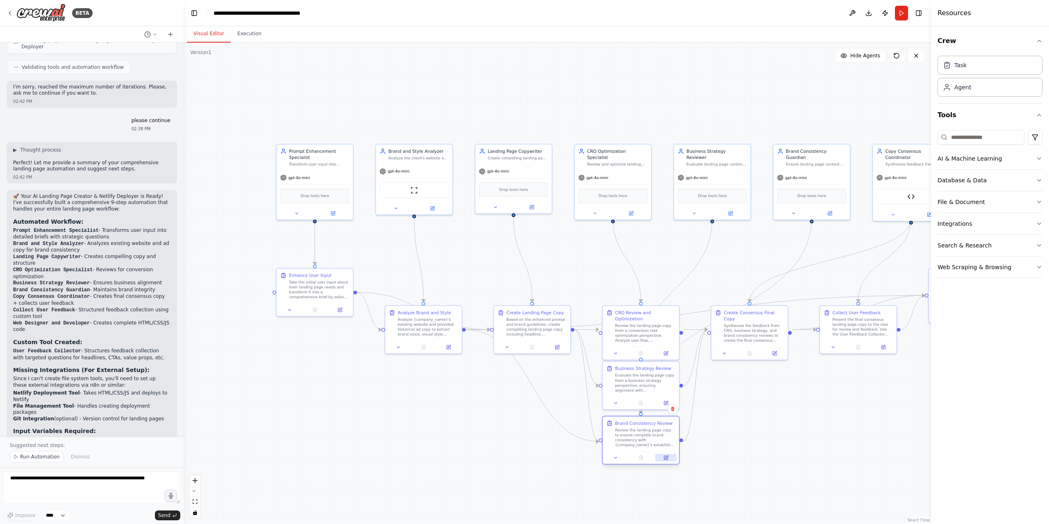
click at [667, 459] on icon at bounding box center [666, 458] width 4 height 4
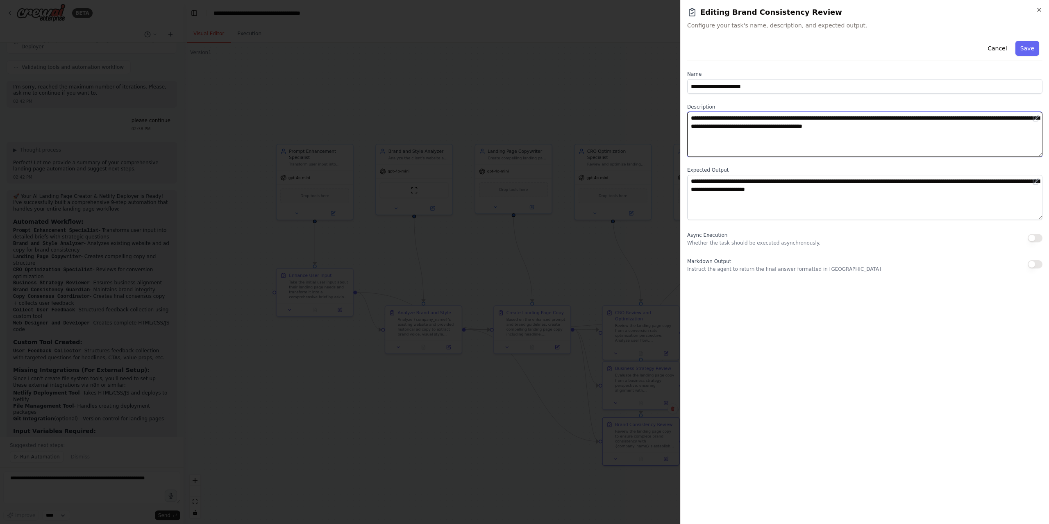
click at [691, 120] on textarea "**********" at bounding box center [864, 134] width 355 height 45
click at [751, 130] on textarea "**********" at bounding box center [864, 134] width 355 height 45
click at [767, 128] on textarea "**********" at bounding box center [864, 134] width 355 height 45
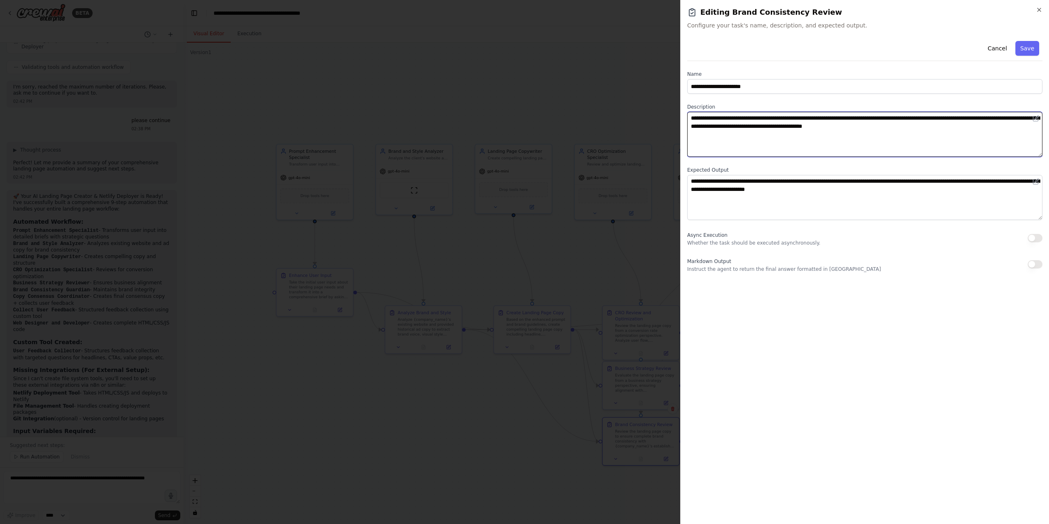
click at [953, 134] on textarea "**********" at bounding box center [864, 134] width 355 height 45
click at [810, 121] on textarea "**********" at bounding box center [864, 134] width 355 height 45
click at [691, 118] on textarea "**********" at bounding box center [864, 134] width 355 height 45
click at [925, 128] on textarea "**********" at bounding box center [864, 134] width 355 height 45
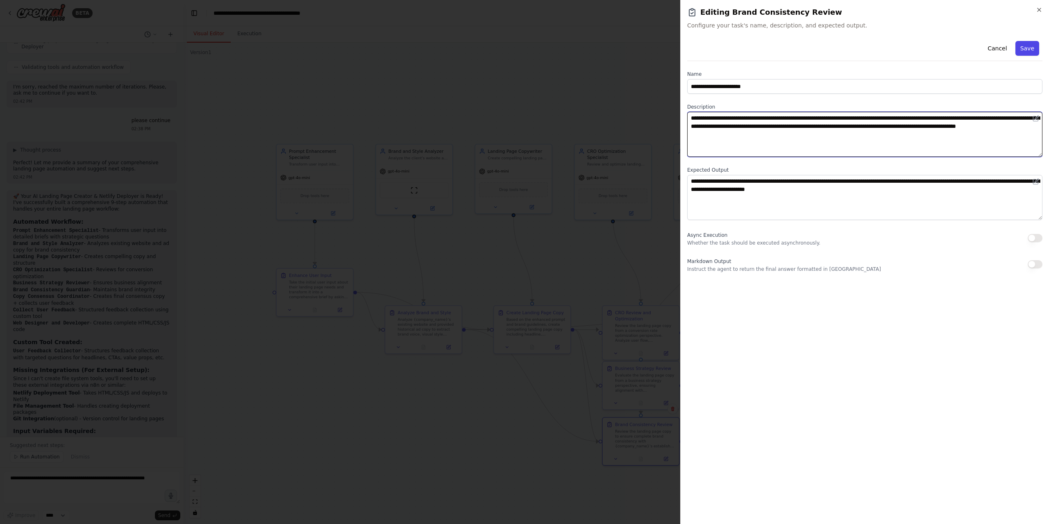
type textarea "**********"
click at [1030, 51] on button "Save" at bounding box center [1027, 48] width 24 height 15
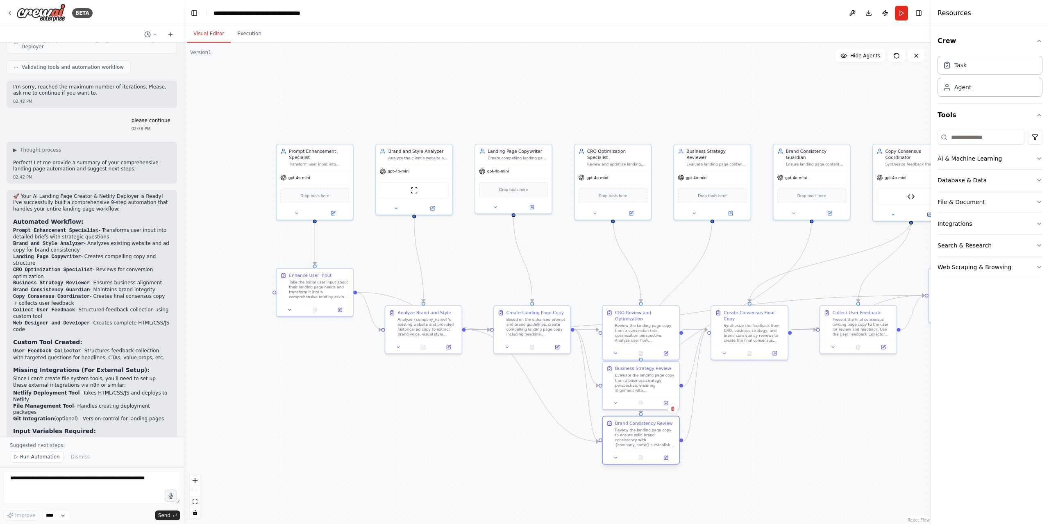
click at [643, 440] on div "Review the landing page copy to ensure solid brand consistency with {company_na…" at bounding box center [645, 438] width 60 height 20
click at [657, 437] on div "Review the landing page copy to ensure solid brand consistency with {company_na…" at bounding box center [645, 438] width 60 height 20
click at [655, 377] on div "Evaluate the landing page copy from a business strategy perspective, ensuring a…" at bounding box center [645, 382] width 60 height 20
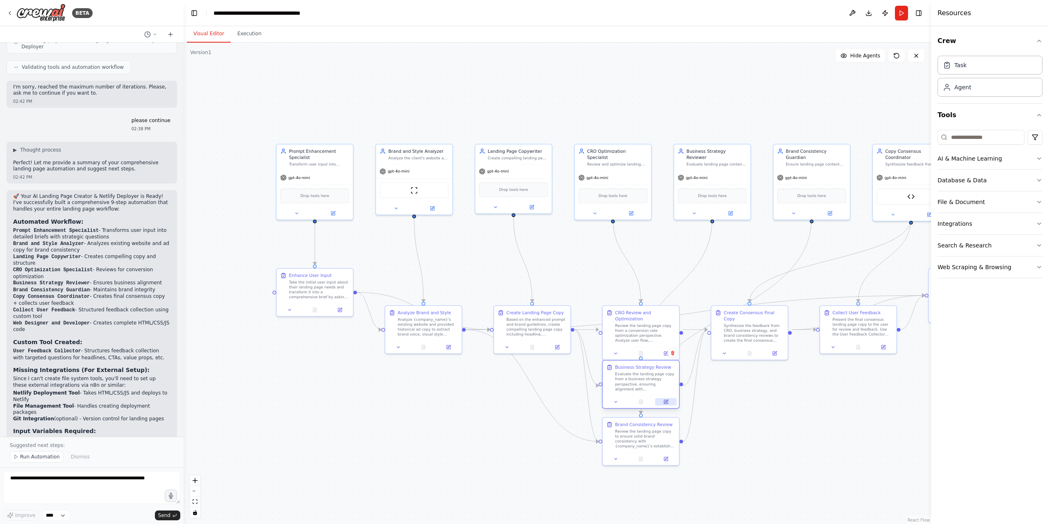
click at [664, 403] on icon at bounding box center [666, 402] width 4 height 4
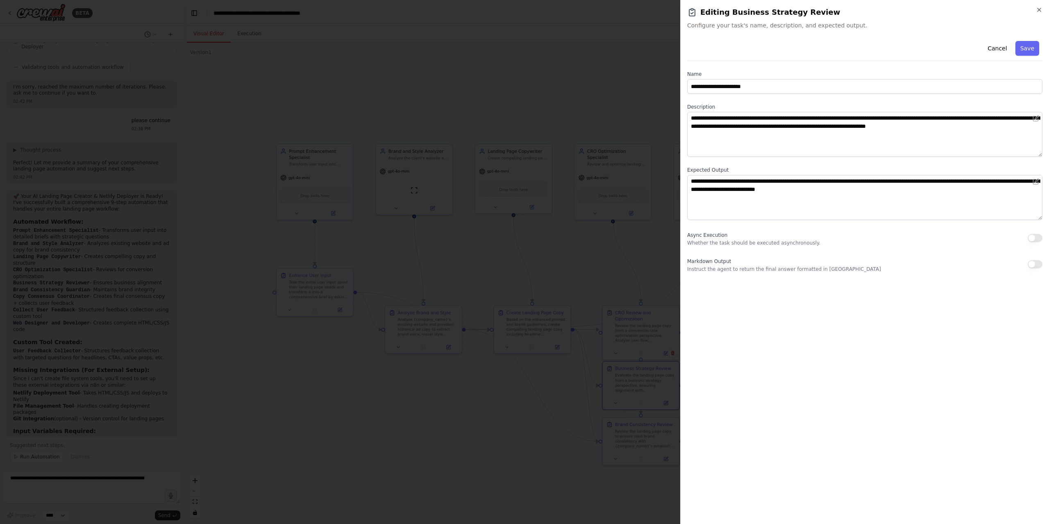
click at [619, 73] on div at bounding box center [524, 262] width 1049 height 524
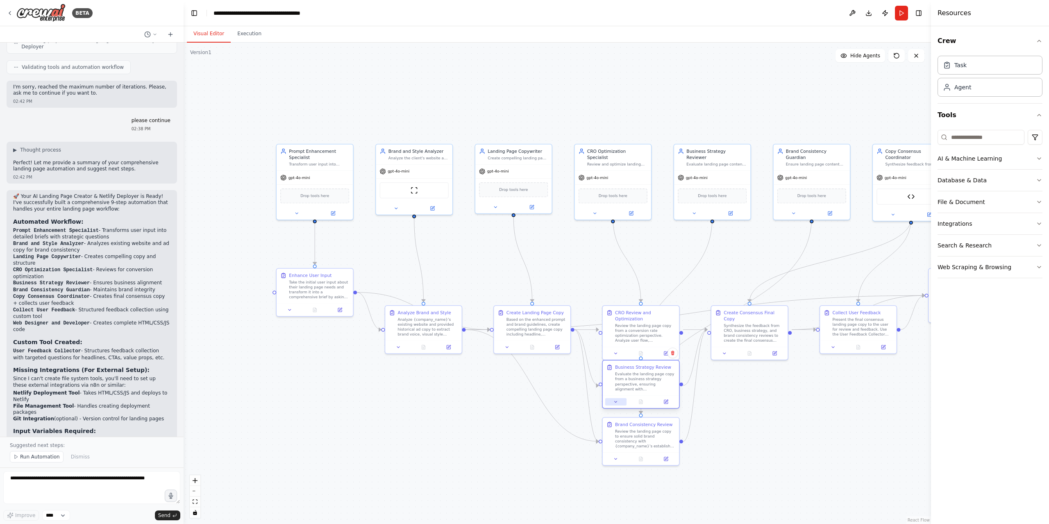
click at [618, 404] on icon at bounding box center [615, 401] width 5 height 5
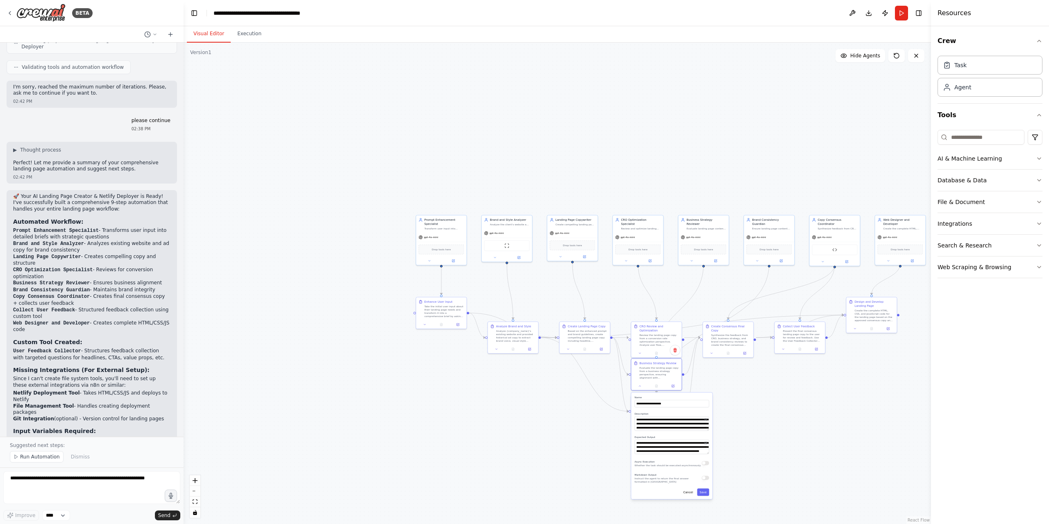
drag, startPoint x: 758, startPoint y: 467, endPoint x: 744, endPoint y: 361, distance: 106.6
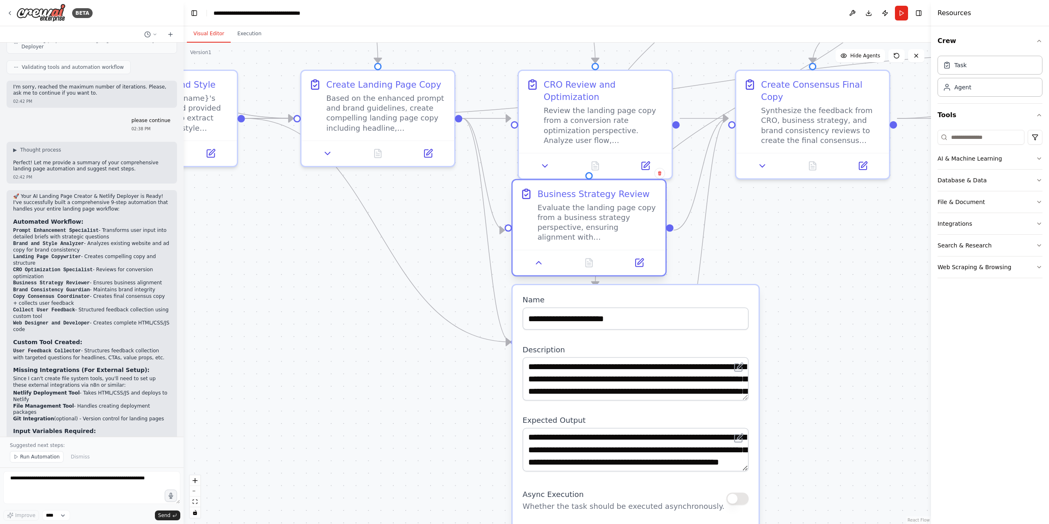
drag, startPoint x: 648, startPoint y: 218, endPoint x: 627, endPoint y: 216, distance: 21.0
click at [627, 216] on div "Evaluate the landing page copy from a business strategy perspective, ensuring a…" at bounding box center [598, 222] width 120 height 40
click at [843, 222] on div ".deletable-edge-delete-btn { width: 20px; height: 20px; border: 0px solid #ffff…" at bounding box center [557, 283] width 747 height 481
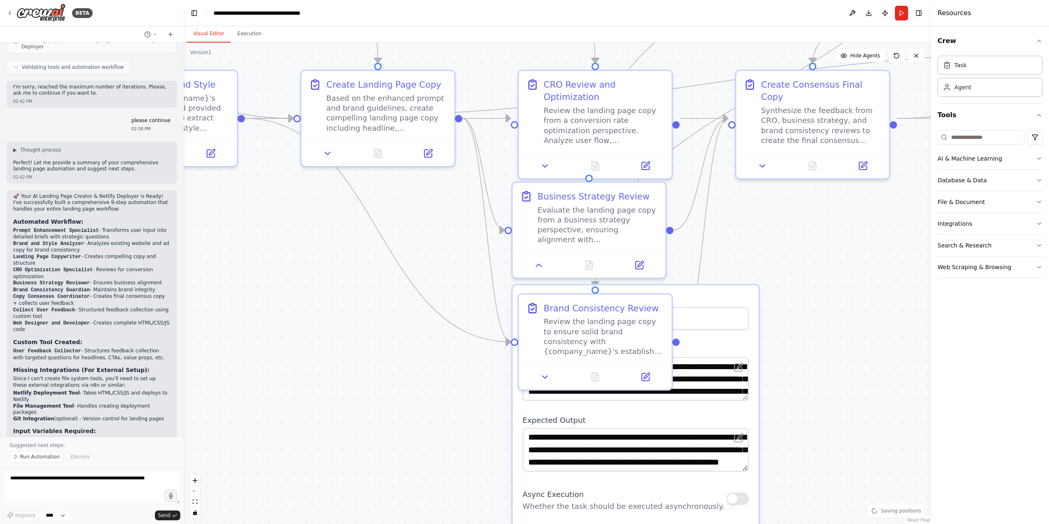
click at [792, 264] on div ".deletable-edge-delete-btn { width: 20px; height: 20px; border: 0px solid #ffff…" at bounding box center [557, 283] width 747 height 481
click at [824, 212] on div ".deletable-edge-delete-btn { width: 20px; height: 20px; border: 0px solid #ffff…" at bounding box center [557, 283] width 747 height 481
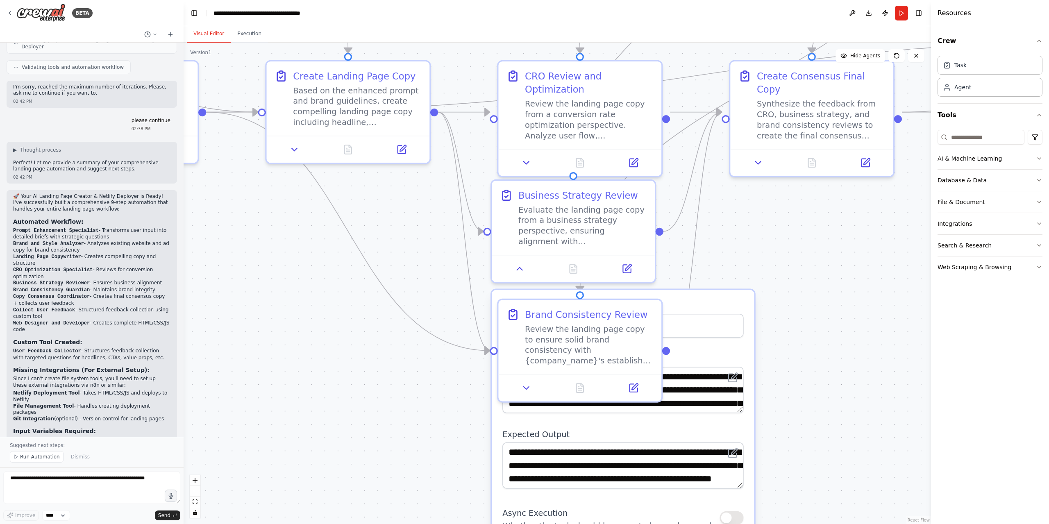
click at [842, 293] on div ".deletable-edge-delete-btn { width: 20px; height: 20px; border: 0px solid #ffff…" at bounding box center [557, 283] width 747 height 481
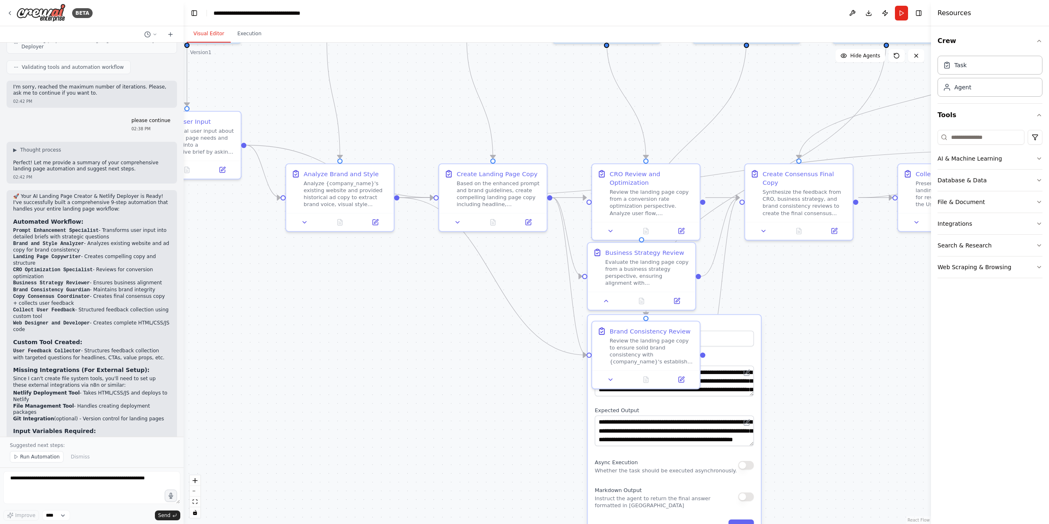
drag, startPoint x: 821, startPoint y: 370, endPoint x: 779, endPoint y: 245, distance: 131.9
click at [779, 245] on div ".deletable-edge-delete-btn { width: 20px; height: 20px; border: 0px solid #ffff…" at bounding box center [557, 283] width 747 height 481
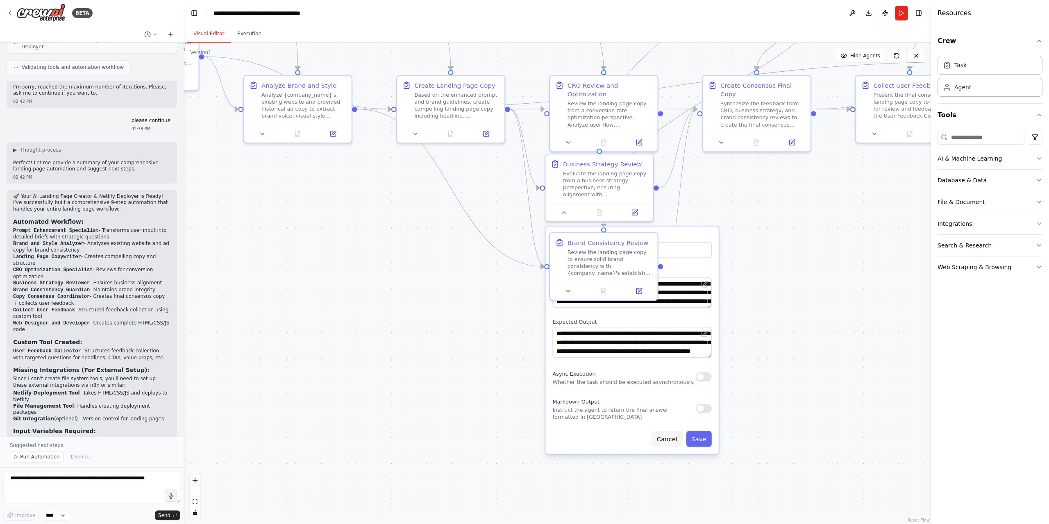
click at [678, 438] on button "Cancel" at bounding box center [666, 439] width 31 height 16
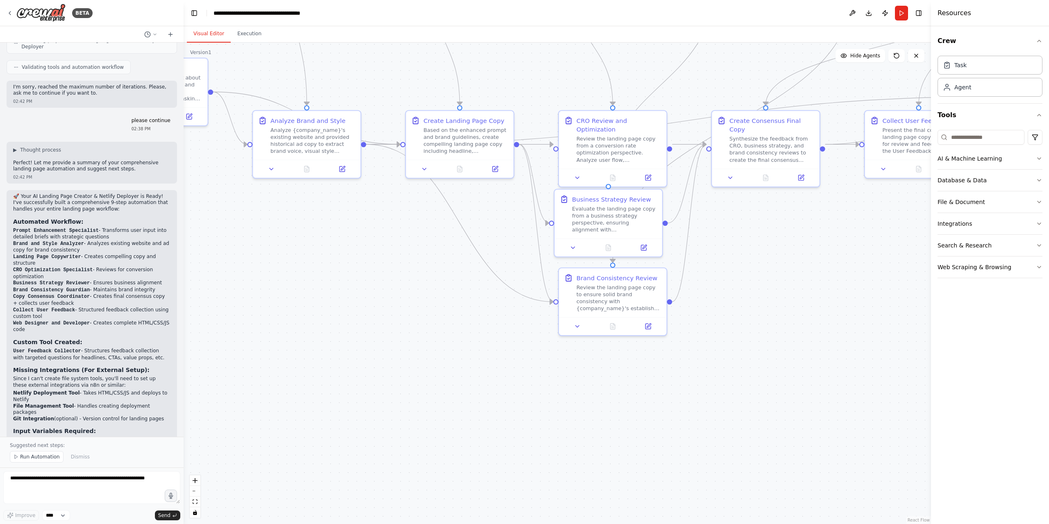
drag, startPoint x: 737, startPoint y: 242, endPoint x: 746, endPoint y: 264, distance: 24.0
click at [746, 264] on div ".deletable-edge-delete-btn { width: 20px; height: 20px; border: 0px solid #ffff…" at bounding box center [557, 283] width 747 height 481
click at [616, 210] on div "Evaluate the landing page copy from a business strategy perspective, ensuring a…" at bounding box center [614, 217] width 85 height 28
drag, startPoint x: 639, startPoint y: 285, endPoint x: 632, endPoint y: 290, distance: 8.3
click at [632, 290] on div "Brand Consistency Review Review the landing page copy to ensure solid brand con…" at bounding box center [614, 290] width 85 height 39
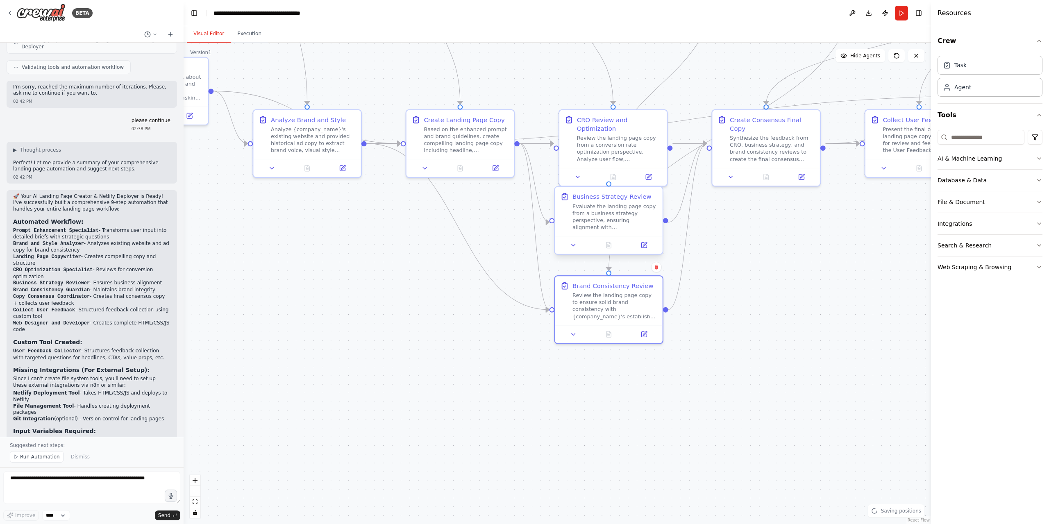
click at [633, 211] on div "Evaluate the landing page copy from a business strategy perspective, ensuring a…" at bounding box center [614, 217] width 85 height 28
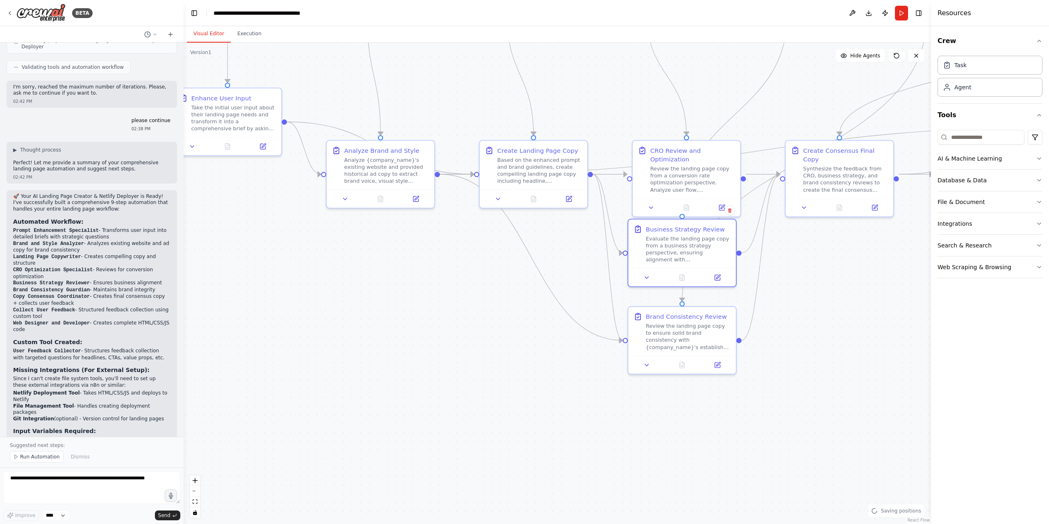
drag, startPoint x: 423, startPoint y: 266, endPoint x: 419, endPoint y: 269, distance: 5.0
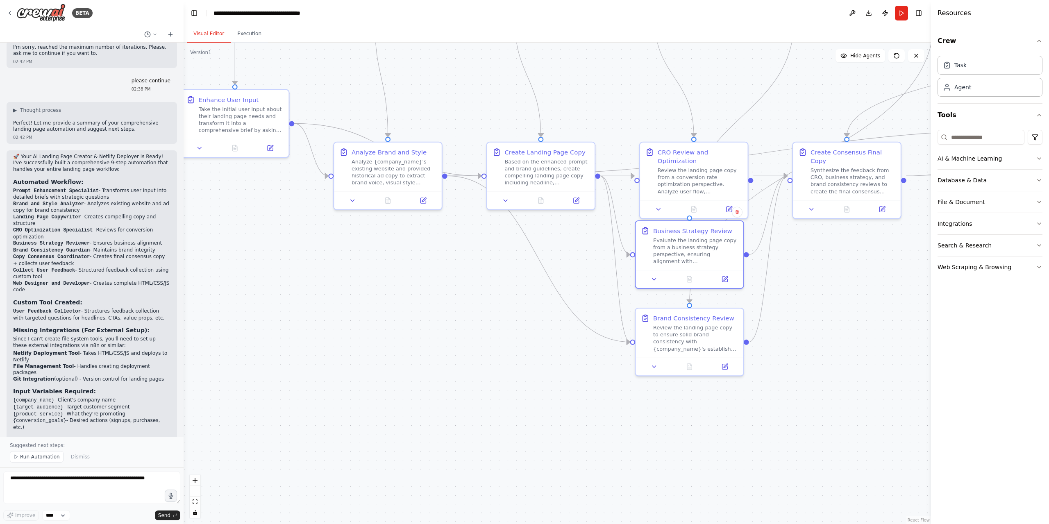
scroll to position [1553, 0]
click at [27, 349] on strong "Netlify Deployment Tool" at bounding box center [46, 352] width 67 height 6
click at [39, 349] on strong "Netlify Deployment Tool" at bounding box center [46, 352] width 67 height 6
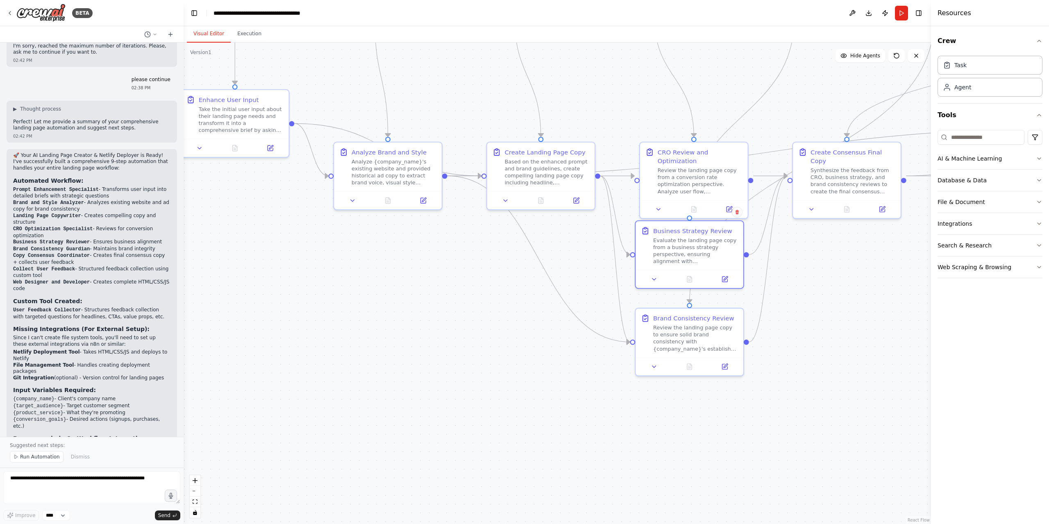
click at [37, 362] on strong "File Management Tool" at bounding box center [43, 365] width 61 height 6
click at [47, 349] on li "Netlify Deployment Tool - Takes HTML/CSS/JS and deploys to Netlify" at bounding box center [91, 355] width 157 height 13
drag, startPoint x: 50, startPoint y: 295, endPoint x: 49, endPoint y: 302, distance: 7.4
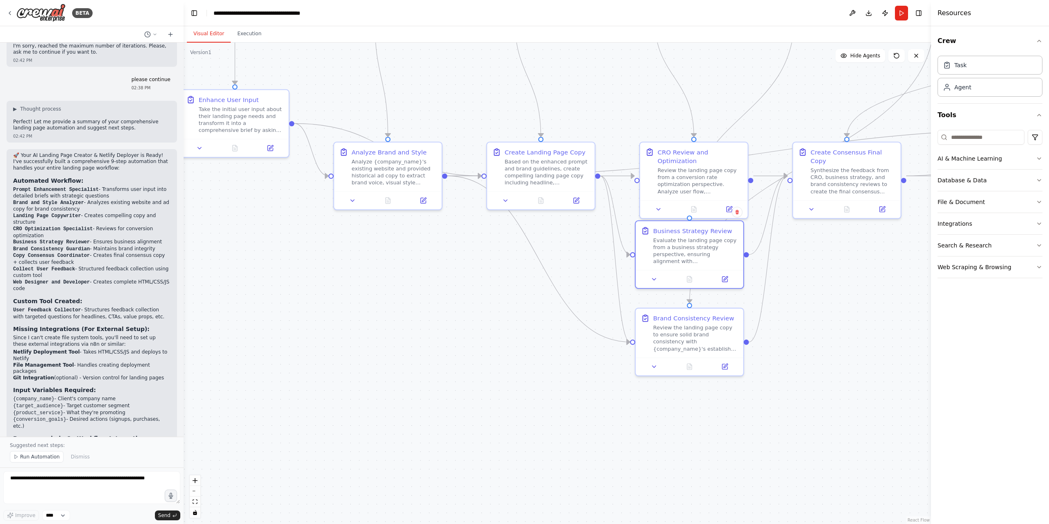
click at [49, 349] on li "Netlify Deployment Tool - Takes HTML/CSS/JS and deploys to Netlify" at bounding box center [91, 355] width 157 height 13
click at [49, 362] on strong "File Management Tool" at bounding box center [43, 365] width 61 height 6
click at [56, 362] on strong "File Management Tool" at bounding box center [43, 365] width 61 height 6
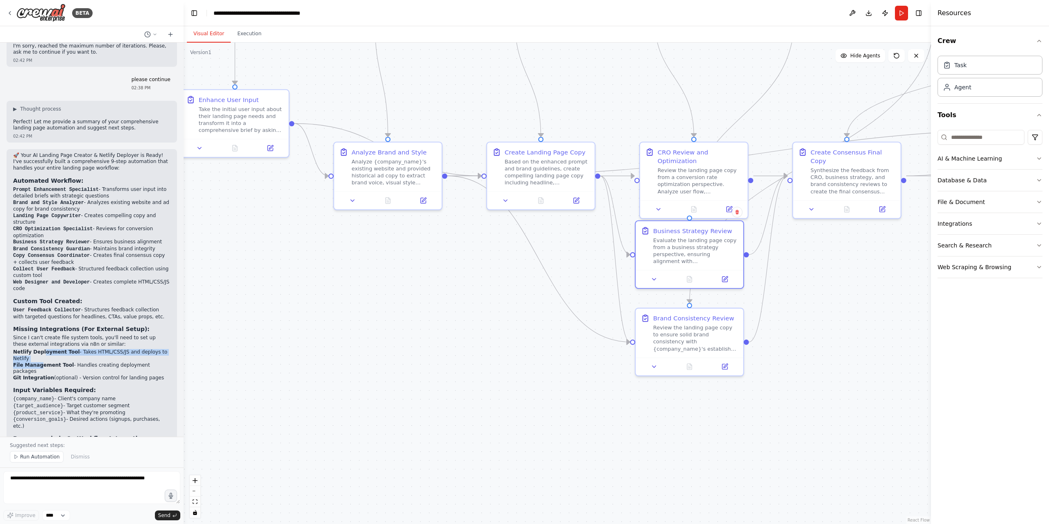
drag, startPoint x: 31, startPoint y: 298, endPoint x: 57, endPoint y: 306, distance: 27.1
click at [44, 308] on div "🚀 Your AI Landing Page Creator & Netlify Deployer is Ready! I've successfully b…" at bounding box center [91, 324] width 157 height 345
click at [57, 362] on strong "File Management Tool" at bounding box center [43, 365] width 61 height 6
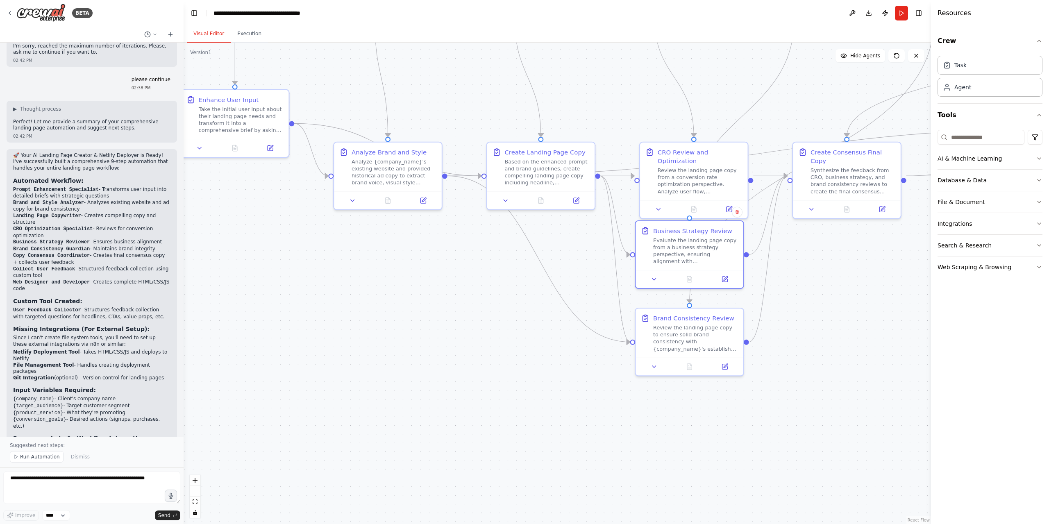
click at [60, 349] on li "Netlify Deployment Tool - Takes HTML/CSS/JS and deploys to Netlify" at bounding box center [91, 355] width 157 height 13
drag, startPoint x: 48, startPoint y: 280, endPoint x: 66, endPoint y: 306, distance: 31.1
click at [57, 304] on div "🚀 Your AI Landing Page Creator & Netlify Deployer is Ready! I've successfully b…" at bounding box center [91, 324] width 157 height 345
click at [73, 362] on li "File Management Tool - Handles creating deployment packages" at bounding box center [91, 368] width 157 height 13
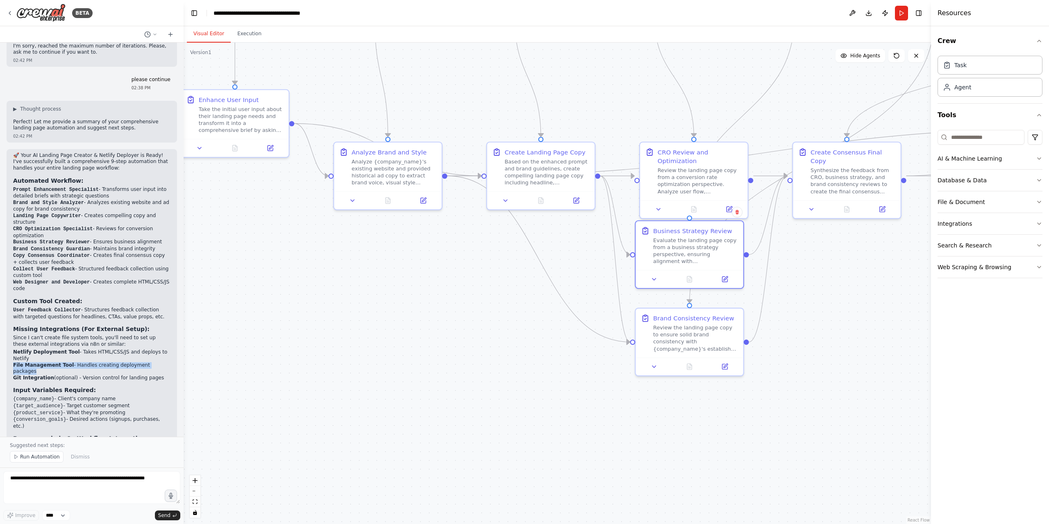
click at [73, 362] on li "File Management Tool - Handles creating deployment packages" at bounding box center [91, 368] width 157 height 13
click at [77, 349] on li "Netlify Deployment Tool - Takes HTML/CSS/JS and deploys to Netlify" at bounding box center [91, 355] width 157 height 13
drag, startPoint x: 75, startPoint y: 271, endPoint x: 106, endPoint y: 310, distance: 49.0
click at [95, 309] on div "🚀 Your AI Landing Page Creator & Netlify Deployer is Ready! I've successfully b…" at bounding box center [91, 324] width 157 height 345
click at [107, 375] on li "Git Integration (optional) - Version control for landing pages" at bounding box center [91, 378] width 157 height 7
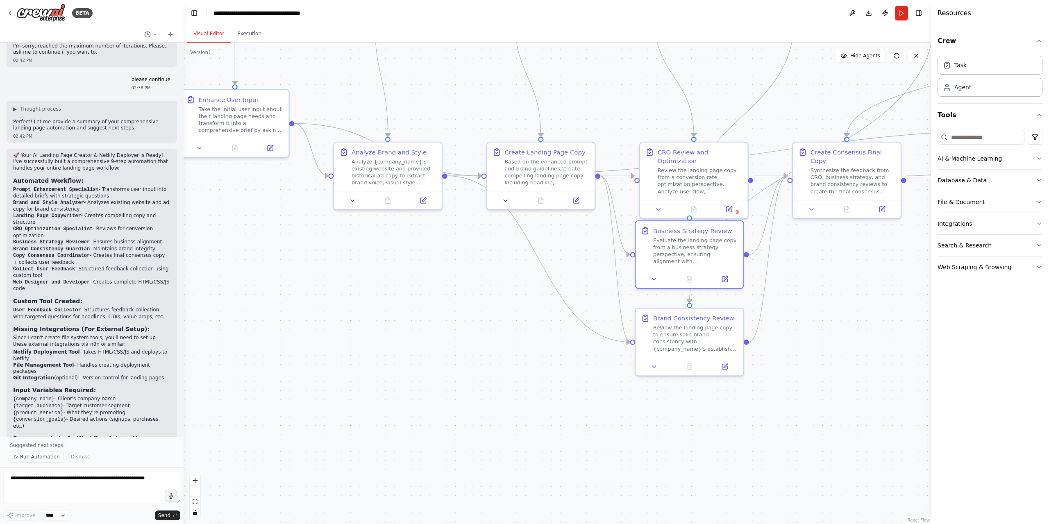
click at [107, 375] on li "Git Integration (optional) - Version control for landing pages" at bounding box center [91, 378] width 157 height 7
click at [109, 349] on li "Netlify Deployment Tool - Takes HTML/CSS/JS and deploys to Netlify" at bounding box center [91, 355] width 157 height 13
drag, startPoint x: 68, startPoint y: 286, endPoint x: 107, endPoint y: 318, distance: 50.9
click at [83, 314] on div "🚀 Your AI Landing Page Creator & Netlify Deployer is Ready! I've successfully b…" at bounding box center [91, 324] width 157 height 345
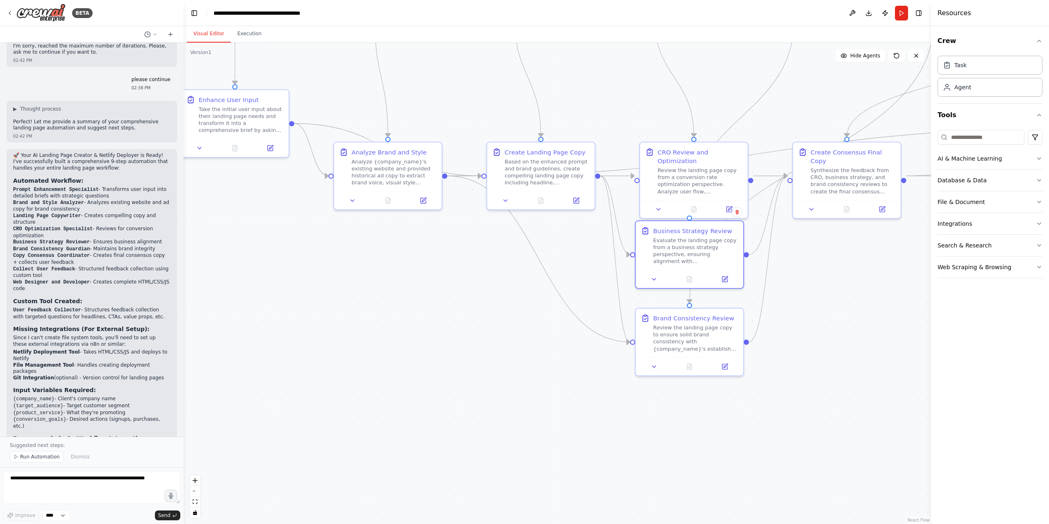
click at [107, 318] on div "🚀 Your AI Landing Page Creator & Netlify Deployer is Ready! I've successfully b…" at bounding box center [91, 324] width 157 height 345
click at [115, 349] on li "Netlify Deployment Tool - Takes HTML/CSS/JS and deploys to Netlify" at bounding box center [91, 355] width 157 height 13
drag, startPoint x: 66, startPoint y: 252, endPoint x: 75, endPoint y: 260, distance: 12.2
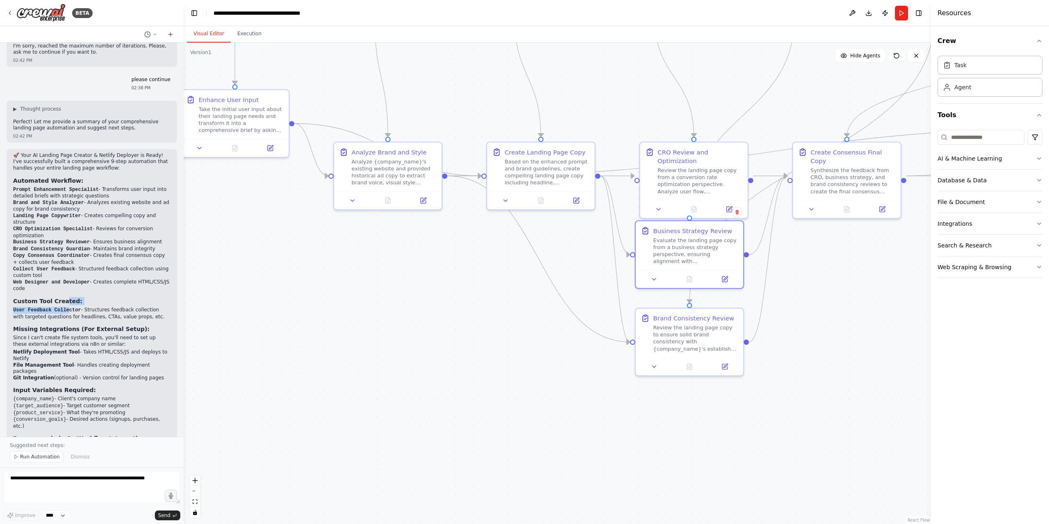
click at [70, 257] on div "🚀 Your AI Landing Page Creator & Netlify Deployer is Ready! I've successfully b…" at bounding box center [91, 324] width 157 height 345
click at [75, 307] on li "User Feedback Collector - Structures feedback collection with targeted question…" at bounding box center [91, 313] width 157 height 13
click at [79, 297] on h3 "Custom Tool Created:" at bounding box center [91, 301] width 157 height 8
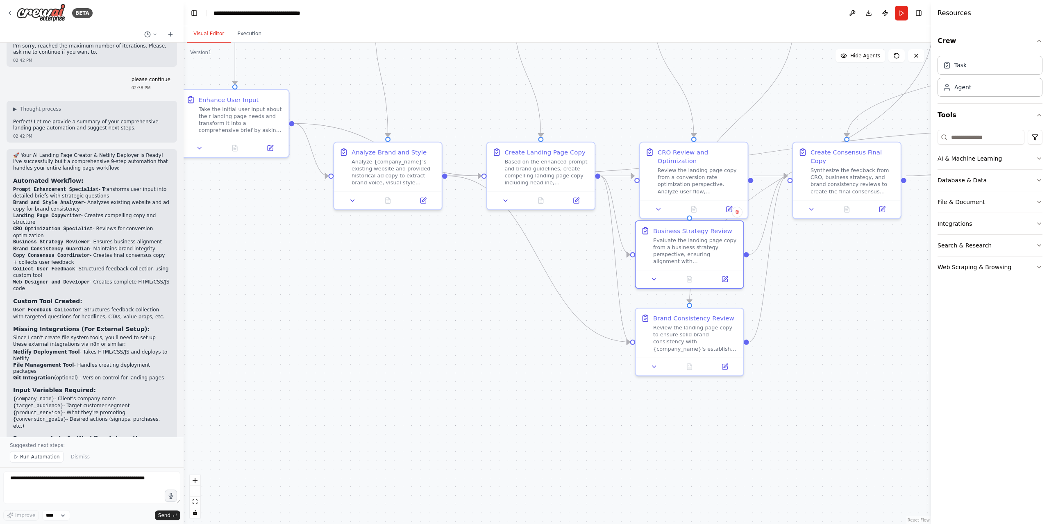
click at [261, 231] on div ".deletable-edge-delete-btn { width: 20px; height: 20px; border: 0px solid #ffff…" at bounding box center [557, 283] width 747 height 481
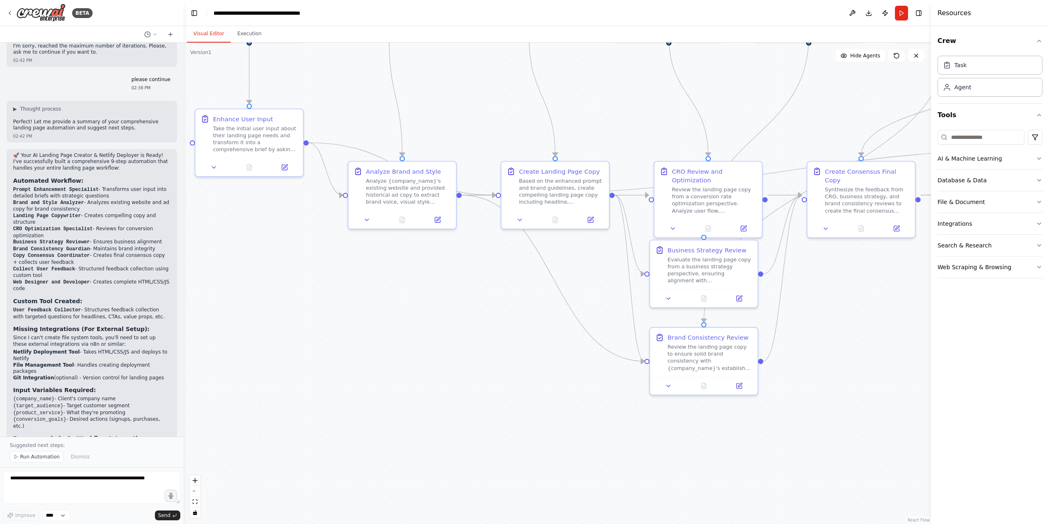
drag, startPoint x: 273, startPoint y: 250, endPoint x: 279, endPoint y: 257, distance: 9.9
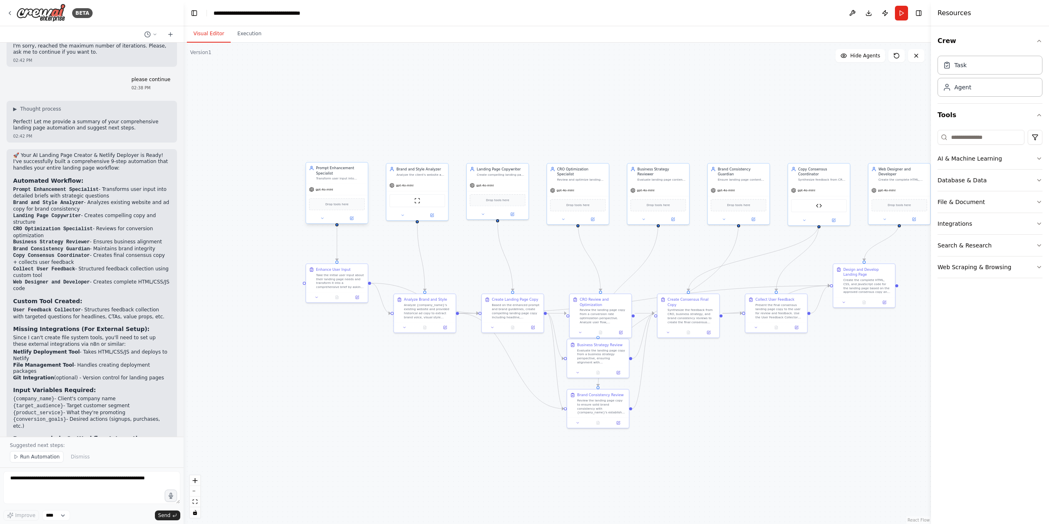
click at [342, 192] on div "gpt-4o-mini" at bounding box center [337, 189] width 62 height 11
click at [343, 186] on div "gpt-4o-mini" at bounding box center [337, 189] width 62 height 11
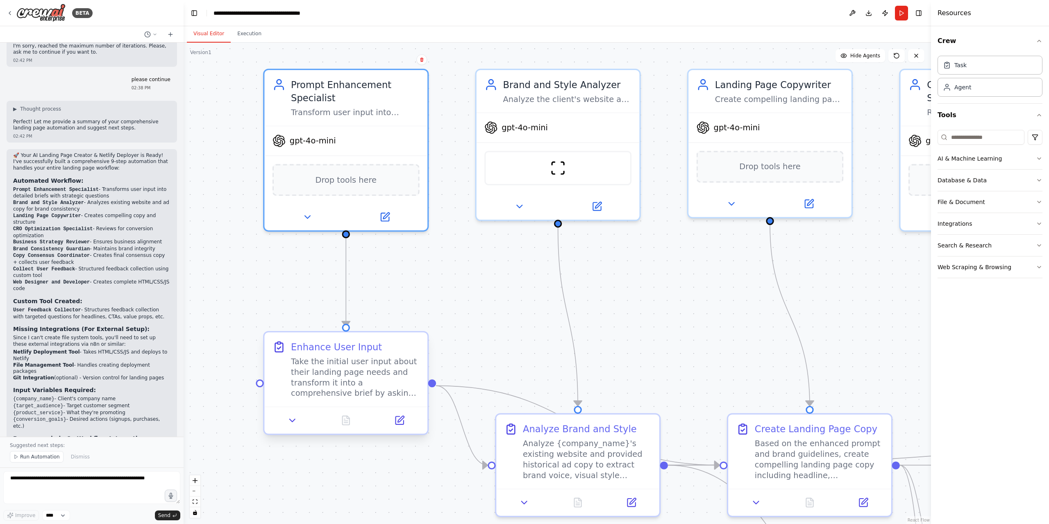
click at [280, 352] on icon at bounding box center [279, 347] width 8 height 9
click at [364, 152] on div "gpt-4o-mini" at bounding box center [345, 138] width 163 height 29
click at [338, 92] on div "Prompt Enhancement Specialist" at bounding box center [355, 88] width 129 height 27
click at [341, 110] on div "Transform user input into detailed, comprehensive prompts for landing page crea…" at bounding box center [355, 109] width 129 height 11
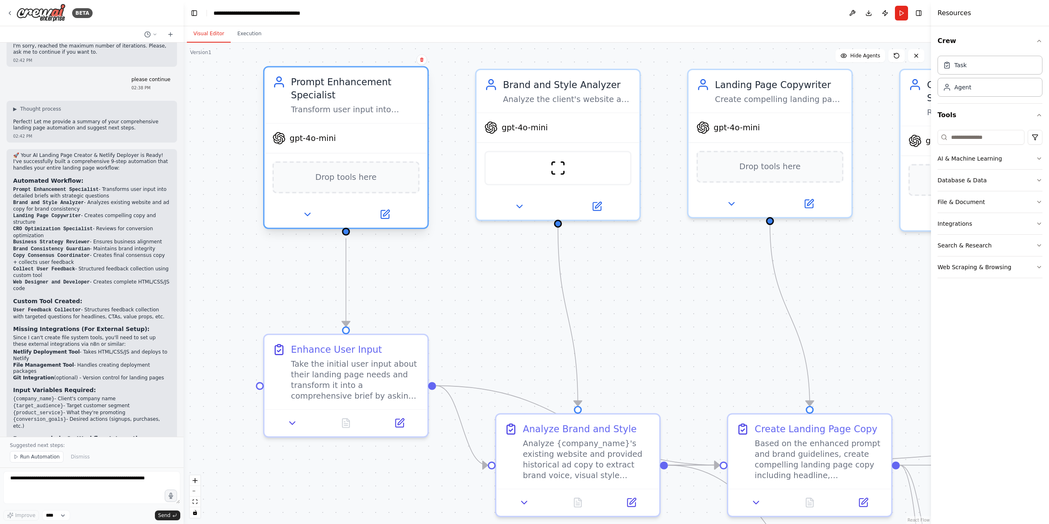
click at [343, 114] on div "Transform user input into detailed, comprehensive prompts for landing page crea…" at bounding box center [355, 109] width 129 height 11
drag, startPoint x: 343, startPoint y: 114, endPoint x: 345, endPoint y: 93, distance: 20.6
click at [345, 93] on div "Prompt Enhancement Specialist" at bounding box center [355, 88] width 129 height 27
click at [297, 214] on button at bounding box center [307, 214] width 75 height 16
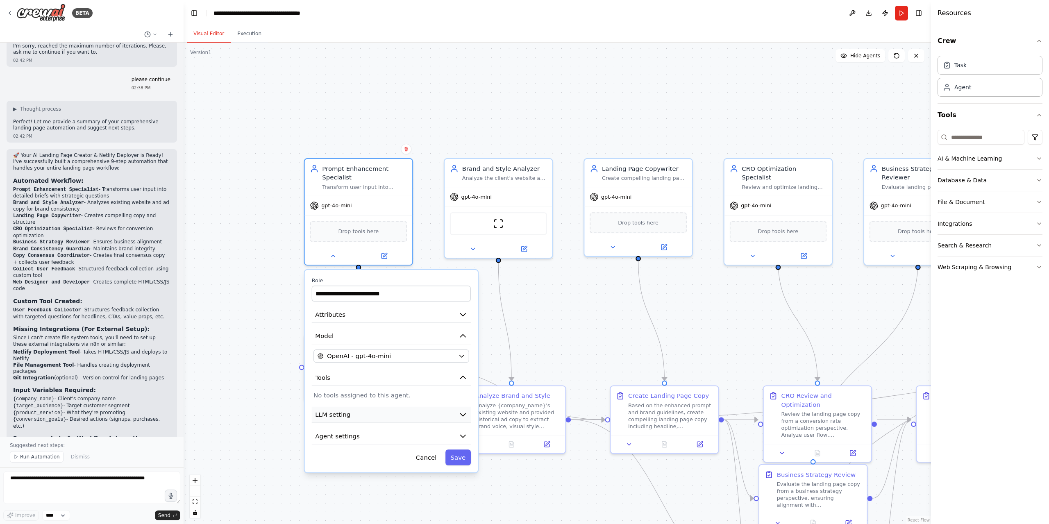
click at [392, 407] on button "LLM setting" at bounding box center [391, 415] width 159 height 16
click at [392, 411] on button "LLM setting" at bounding box center [391, 415] width 159 height 16
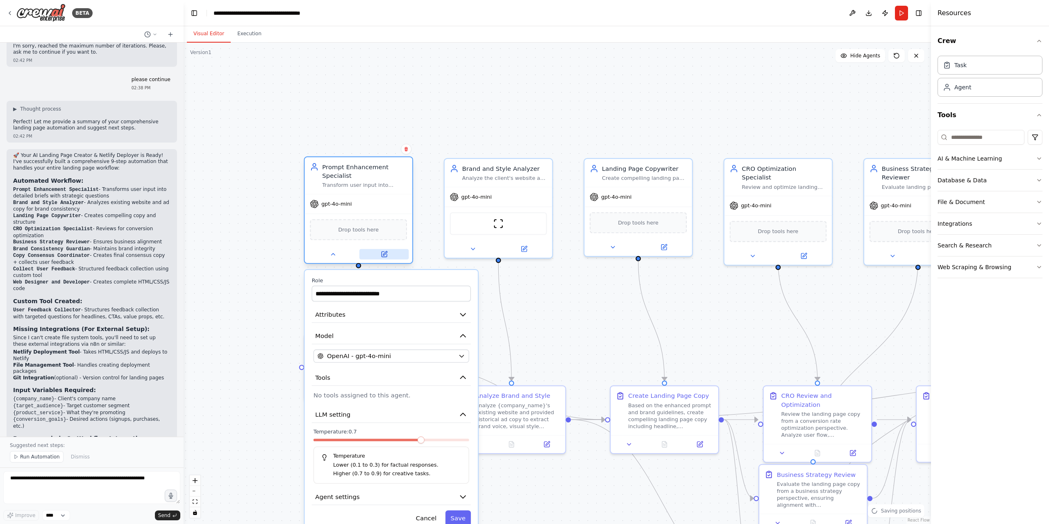
click at [379, 250] on button at bounding box center [384, 254] width 50 height 11
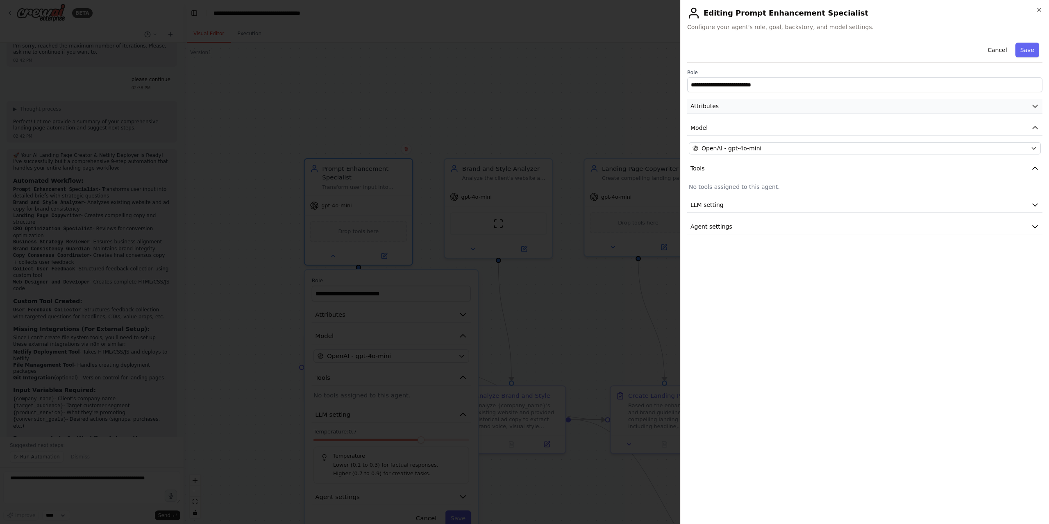
click at [733, 110] on button "Attributes" at bounding box center [864, 106] width 355 height 15
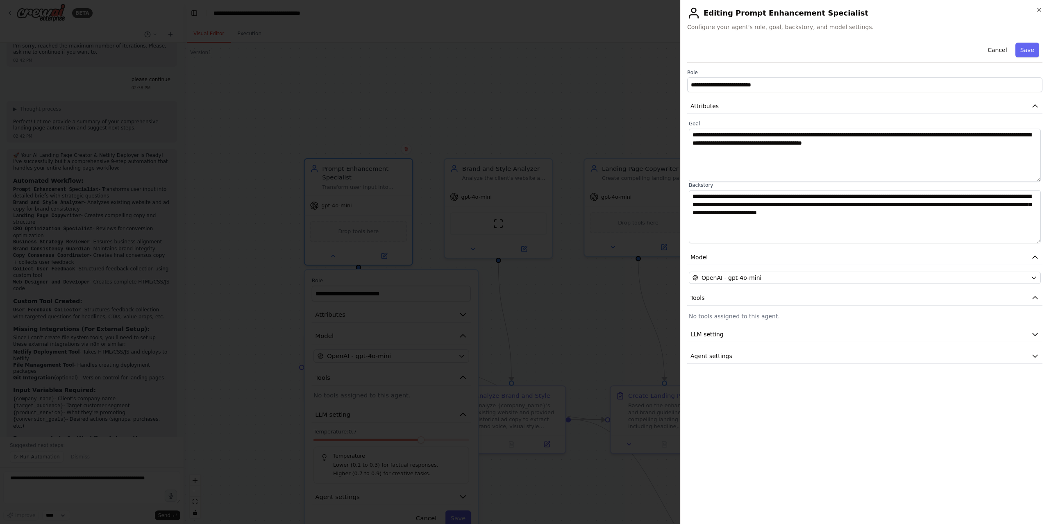
click at [522, 82] on div at bounding box center [524, 262] width 1049 height 524
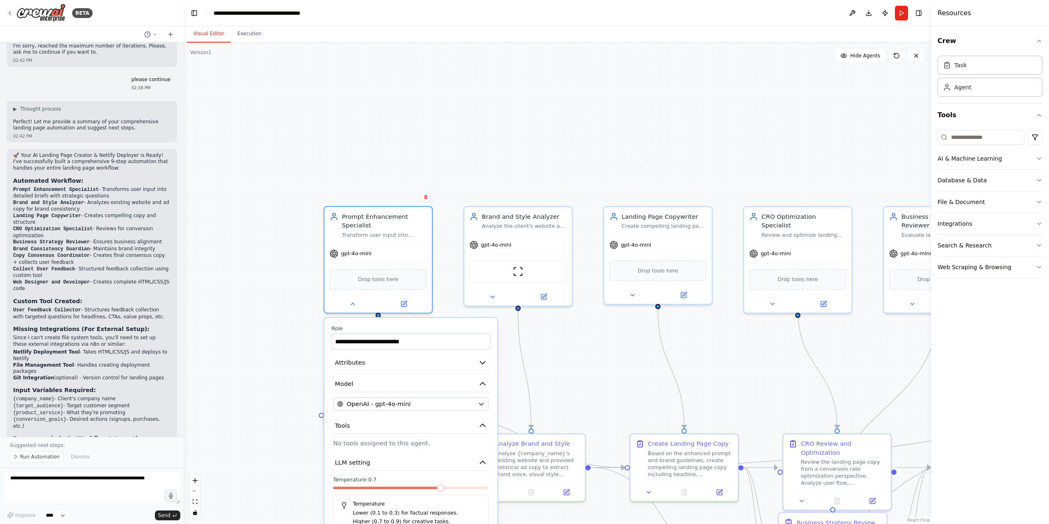
drag, startPoint x: 531, startPoint y: 132, endPoint x: 546, endPoint y: 154, distance: 26.4
click at [539, 140] on div ".deletable-edge-delete-btn { width: 20px; height: 20px; border: 0px solid #ffff…" at bounding box center [557, 283] width 747 height 481
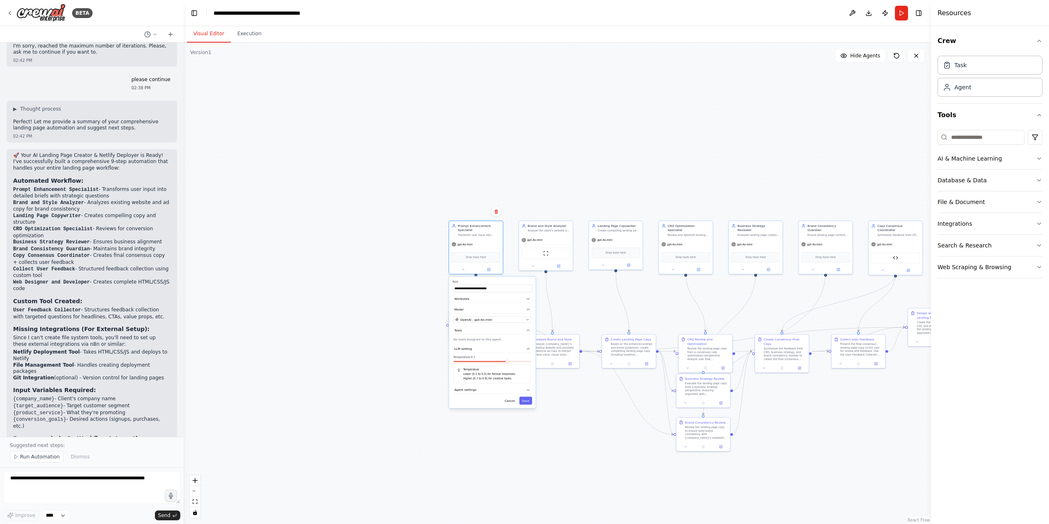
click at [686, 138] on div ".deletable-edge-delete-btn { width: 20px; height: 20px; border: 0px solid #ffff…" at bounding box center [557, 283] width 747 height 481
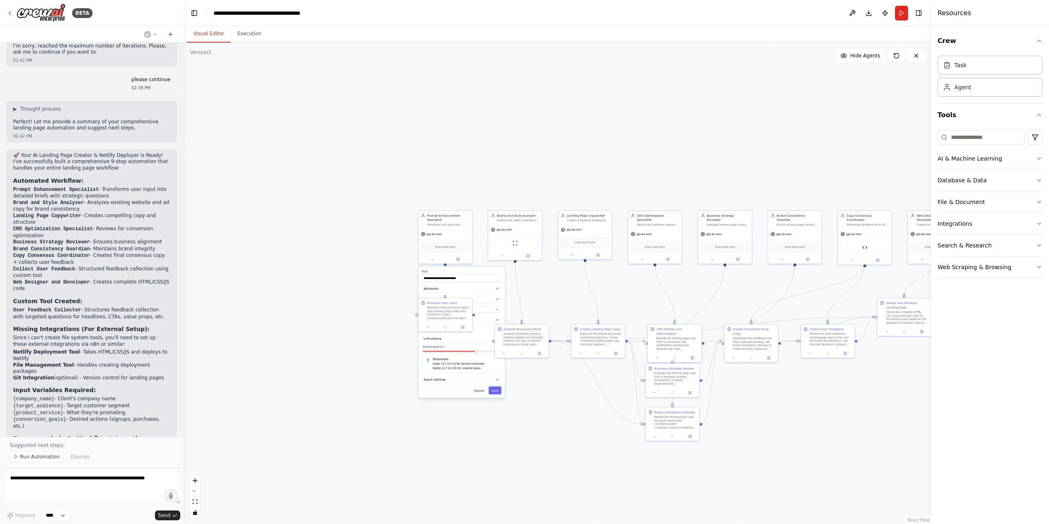
drag, startPoint x: 531, startPoint y: 158, endPoint x: 504, endPoint y: 152, distance: 26.9
click at [504, 152] on div ".deletable-edge-delete-btn { width: 20px; height: 20px; border: 0px solid #ffff…" at bounding box center [557, 283] width 747 height 481
click at [363, 289] on div ".deletable-edge-delete-btn { width: 20px; height: 20px; border: 0px solid #ffff…" at bounding box center [557, 283] width 747 height 481
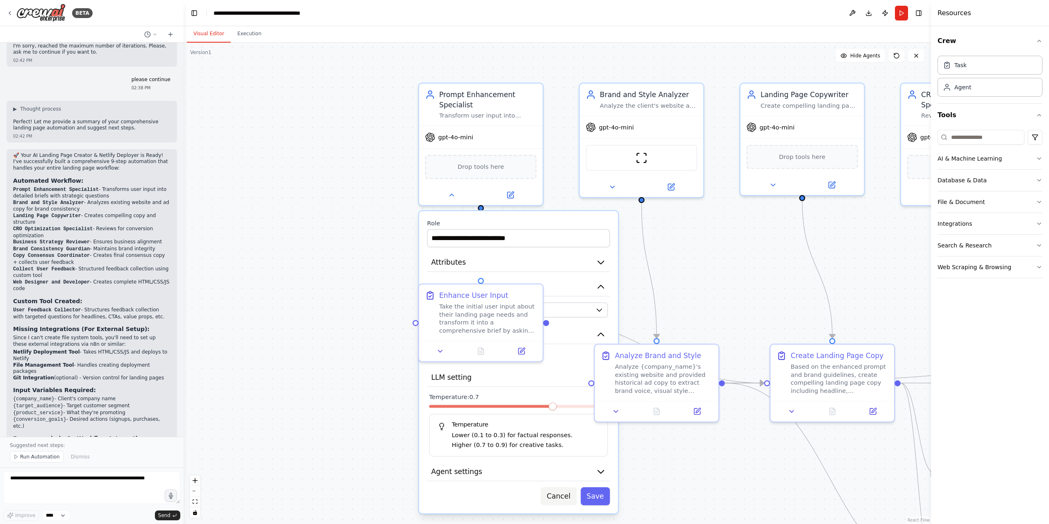
click at [567, 494] on button "Cancel" at bounding box center [559, 496] width 36 height 18
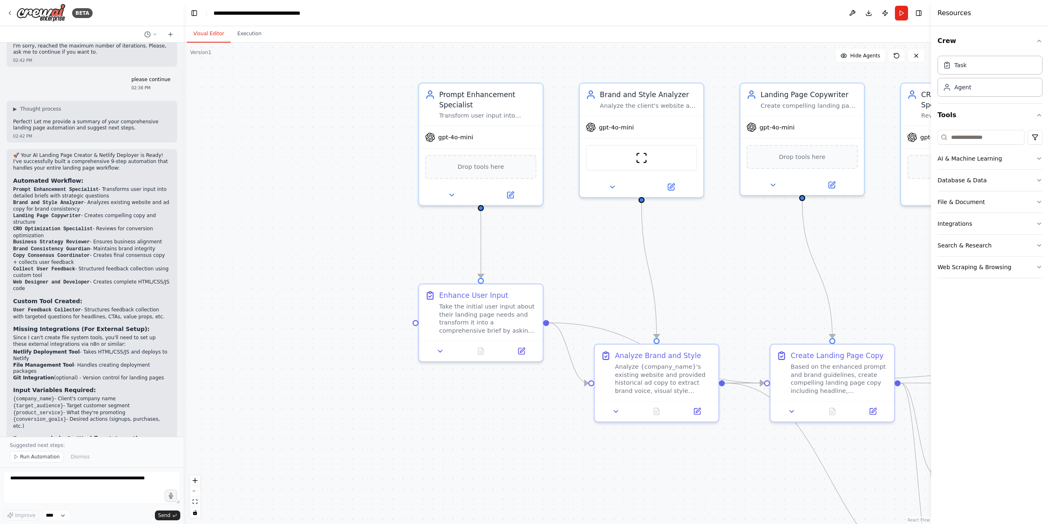
drag, startPoint x: 756, startPoint y: 259, endPoint x: 362, endPoint y: 263, distance: 394.2
click at [359, 265] on div ".deletable-edge-delete-btn { width: 20px; height: 20px; border: 0px solid #ffff…" at bounding box center [557, 283] width 747 height 481
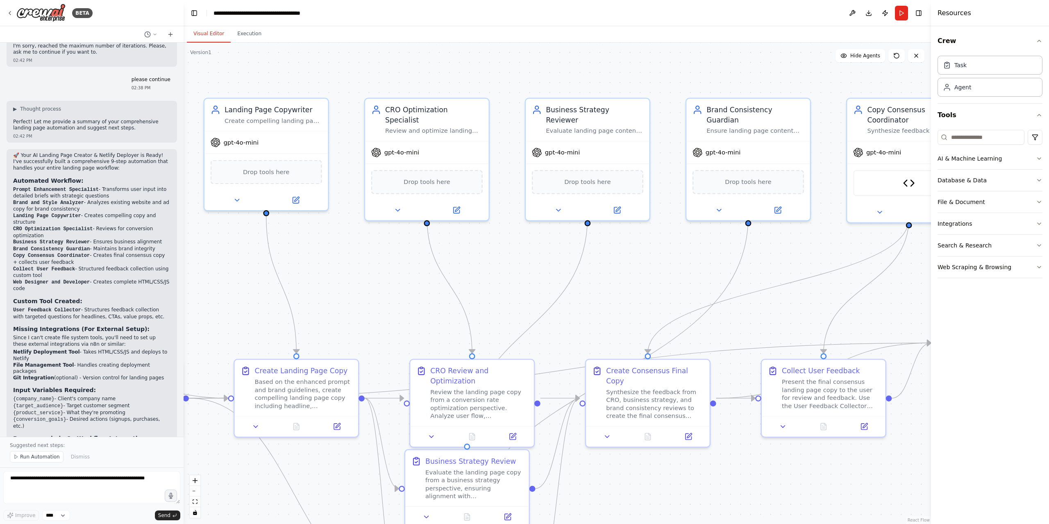
drag, startPoint x: 775, startPoint y: 244, endPoint x: 472, endPoint y: 267, distance: 304.0
click at [388, 279] on div ".deletable-edge-delete-btn { width: 20px; height: 20px; border: 0px solid #ffff…" at bounding box center [557, 283] width 747 height 481
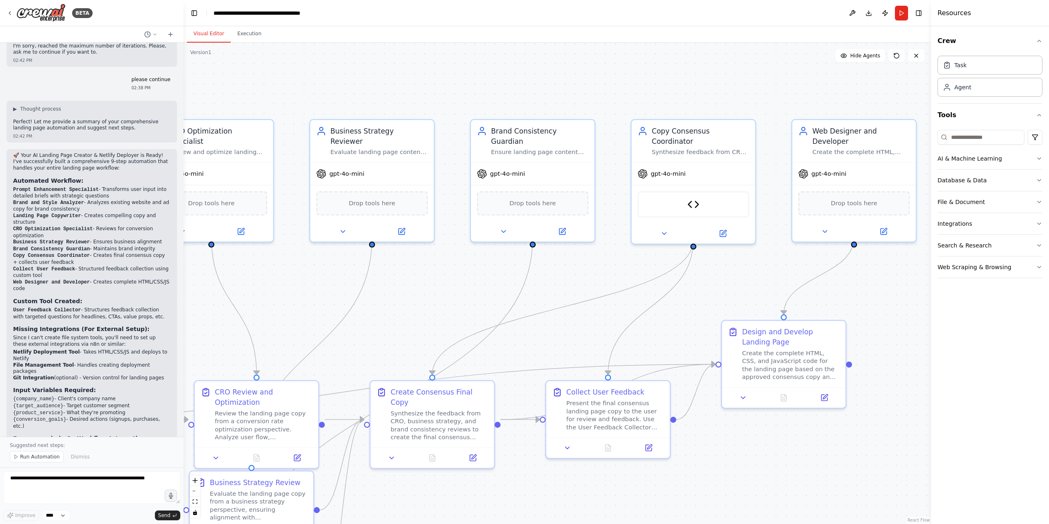
drag, startPoint x: 388, startPoint y: 288, endPoint x: 739, endPoint y: 266, distance: 352.2
click at [828, 276] on div ".deletable-edge-delete-btn { width: 20px; height: 20px; border: 0px solid #ffff…" at bounding box center [557, 283] width 747 height 481
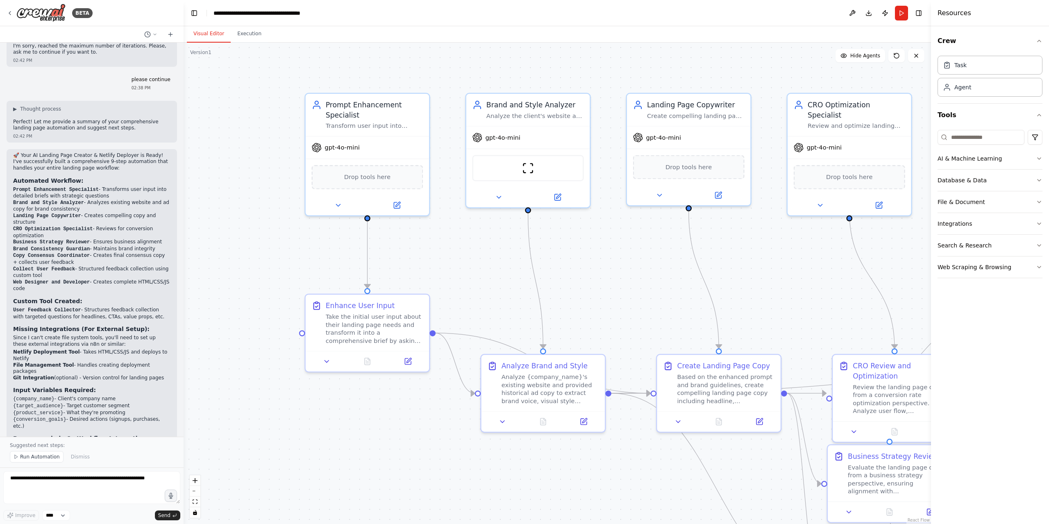
drag, startPoint x: 513, startPoint y: 297, endPoint x: 795, endPoint y: 249, distance: 286.8
click at [908, 270] on div ".deletable-edge-delete-btn { width: 20px; height: 20px; border: 0px solid #ffff…" at bounding box center [557, 283] width 747 height 481
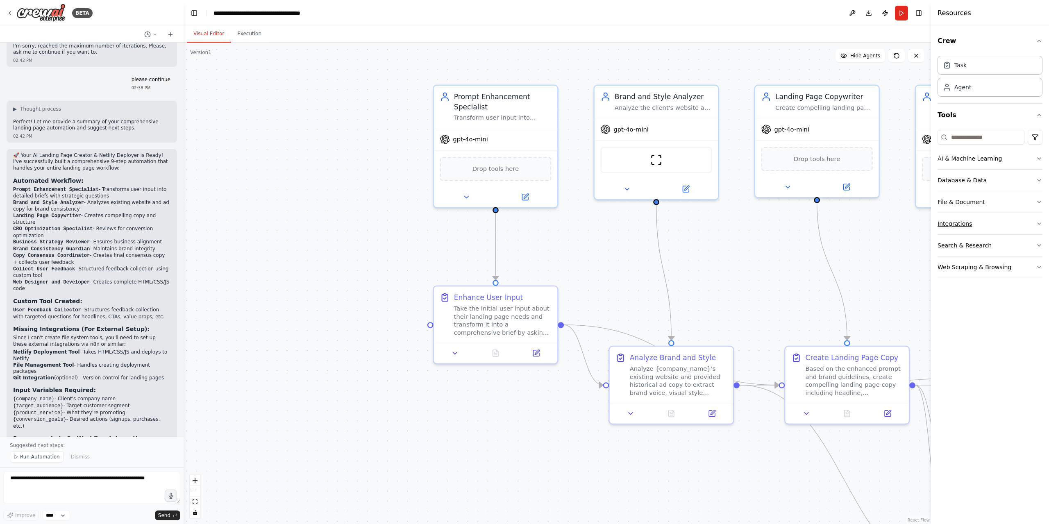
click at [1015, 223] on button "Integrations" at bounding box center [989, 223] width 105 height 21
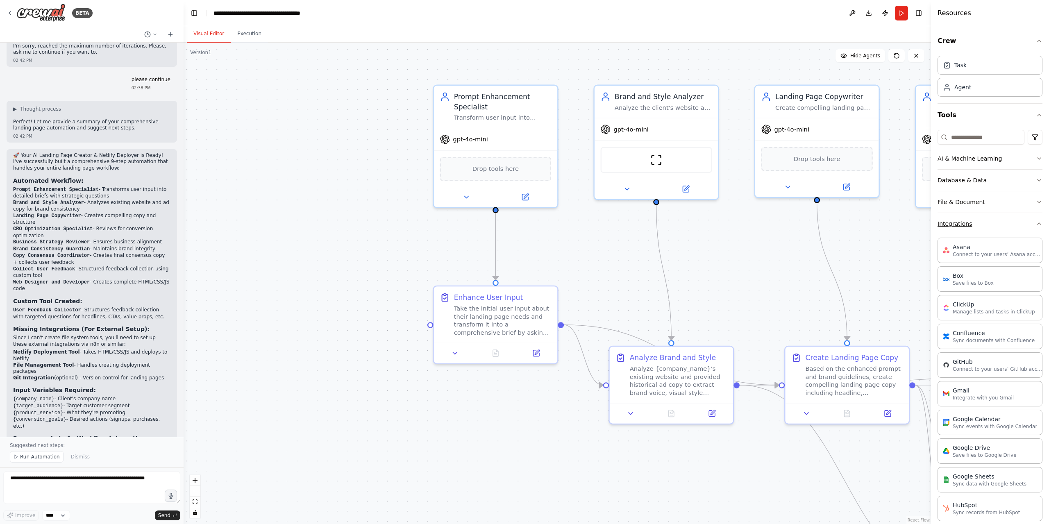
click at [1028, 222] on button "Integrations" at bounding box center [989, 223] width 105 height 21
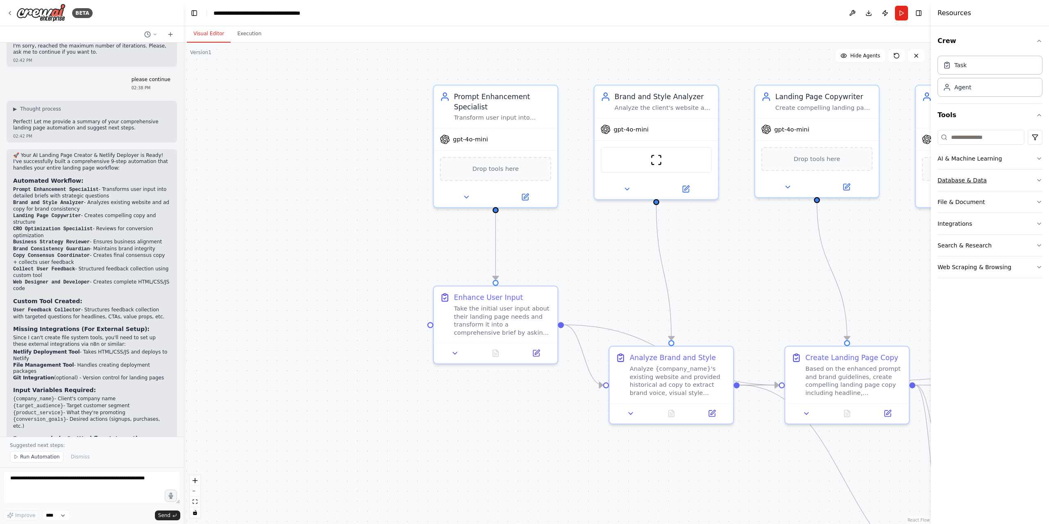
click at [980, 181] on button "Database & Data" at bounding box center [989, 180] width 105 height 21
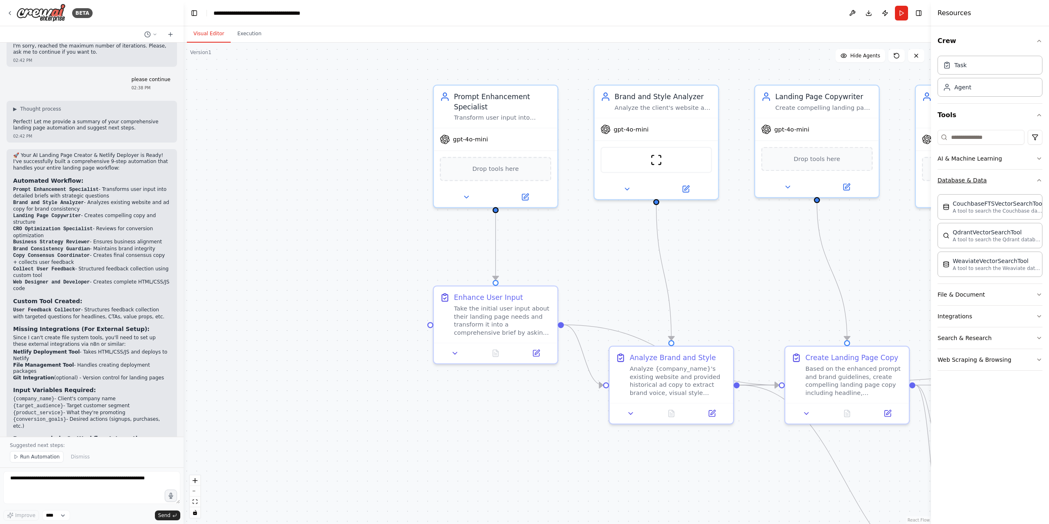
click at [1008, 180] on button "Database & Data" at bounding box center [989, 180] width 105 height 21
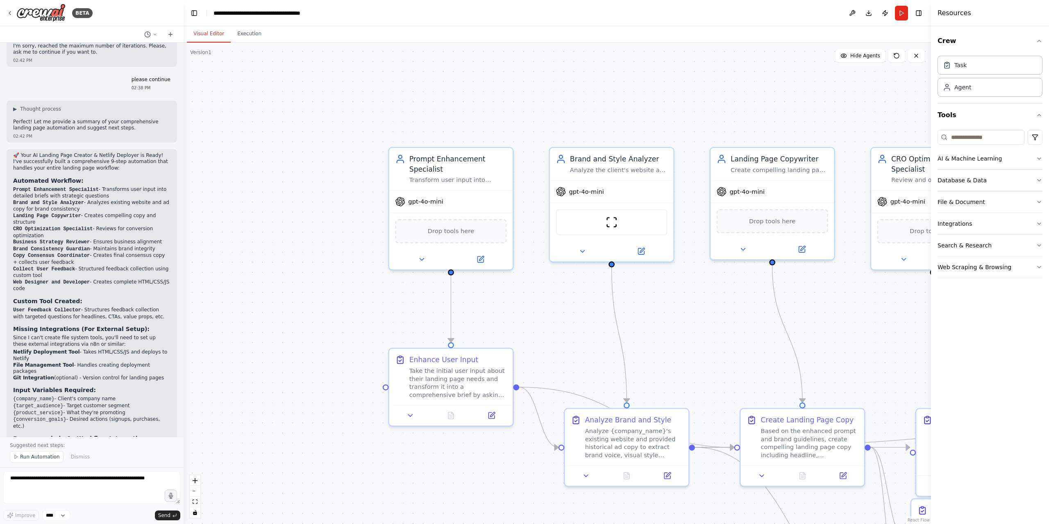
drag, startPoint x: 731, startPoint y: 68, endPoint x: 700, endPoint y: 116, distance: 56.8
click at [700, 116] on div ".deletable-edge-delete-btn { width: 20px; height: 20px; border: 0px solid #ffff…" at bounding box center [557, 283] width 747 height 481
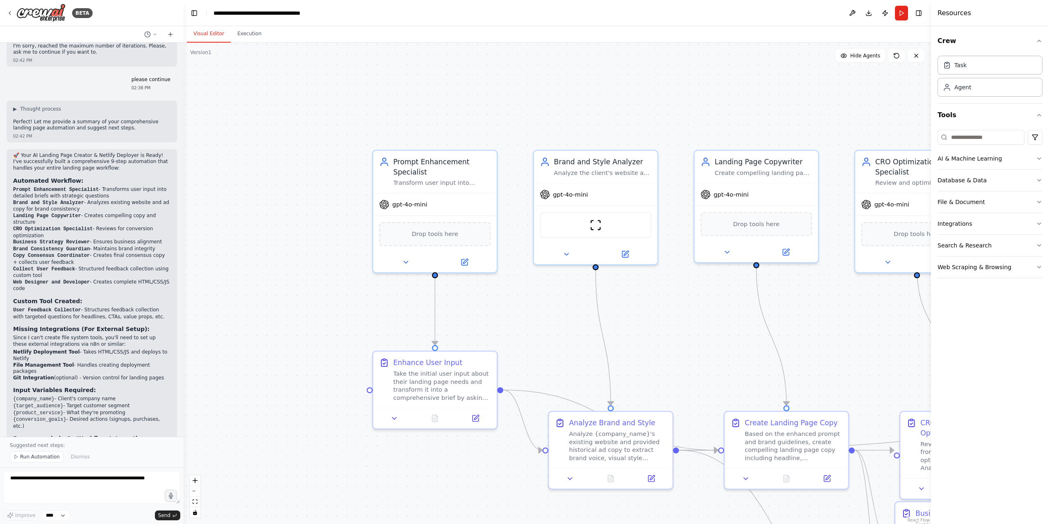
drag, startPoint x: 722, startPoint y: 107, endPoint x: 685, endPoint y: 99, distance: 37.3
click at [708, 108] on div ".deletable-edge-delete-btn { width: 20px; height: 20px; border: 0px solid #ffff…" at bounding box center [557, 283] width 747 height 481
click at [681, 97] on div ".deletable-edge-delete-btn { width: 20px; height: 20px; border: 0px solid #ffff…" at bounding box center [557, 283] width 747 height 481
click at [662, 92] on div ".deletable-edge-delete-btn { width: 20px; height: 20px; border: 0px solid #ffff…" at bounding box center [557, 283] width 747 height 481
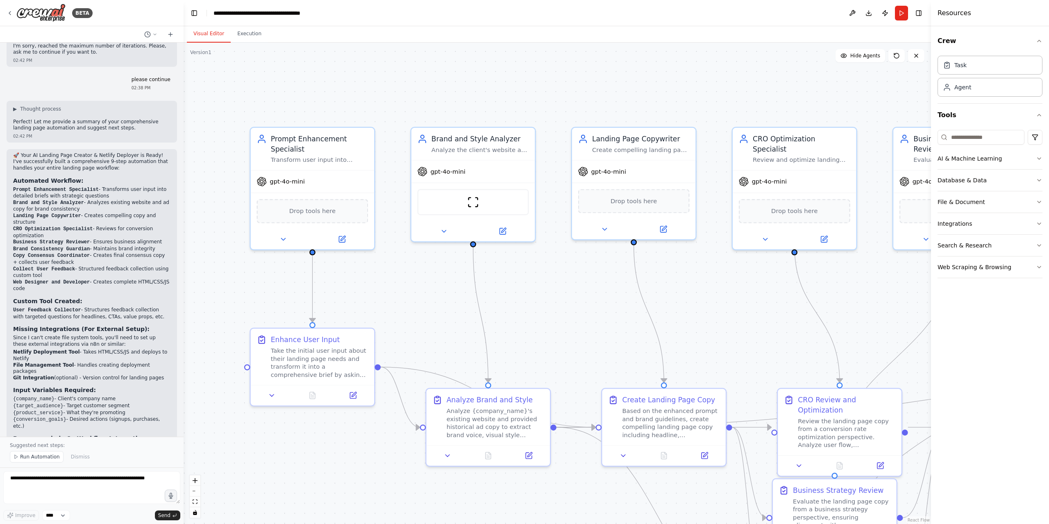
drag, startPoint x: 571, startPoint y: 89, endPoint x: 545, endPoint y: 83, distance: 26.5
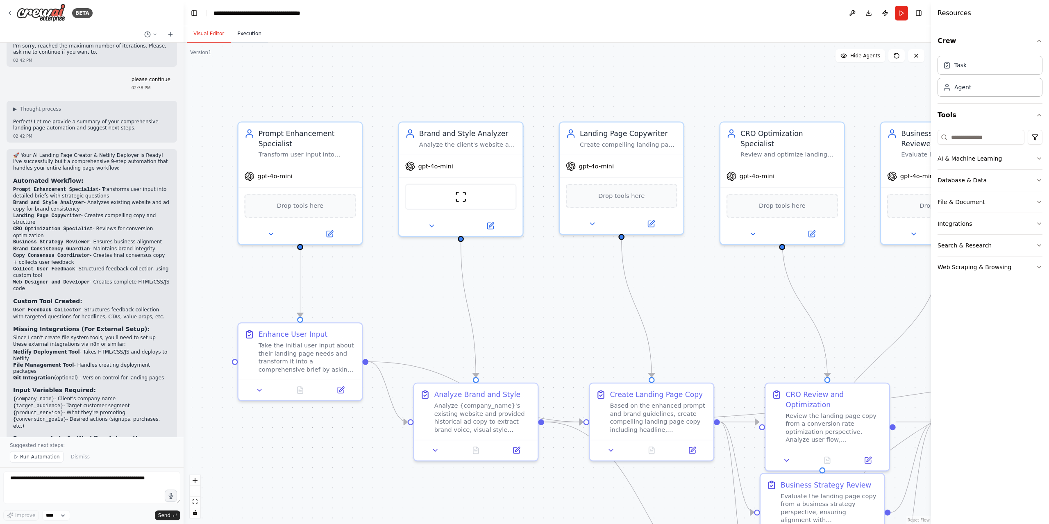
click at [245, 31] on button "Execution" at bounding box center [249, 33] width 37 height 17
click at [213, 36] on button "Visual Editor" at bounding box center [209, 33] width 44 height 17
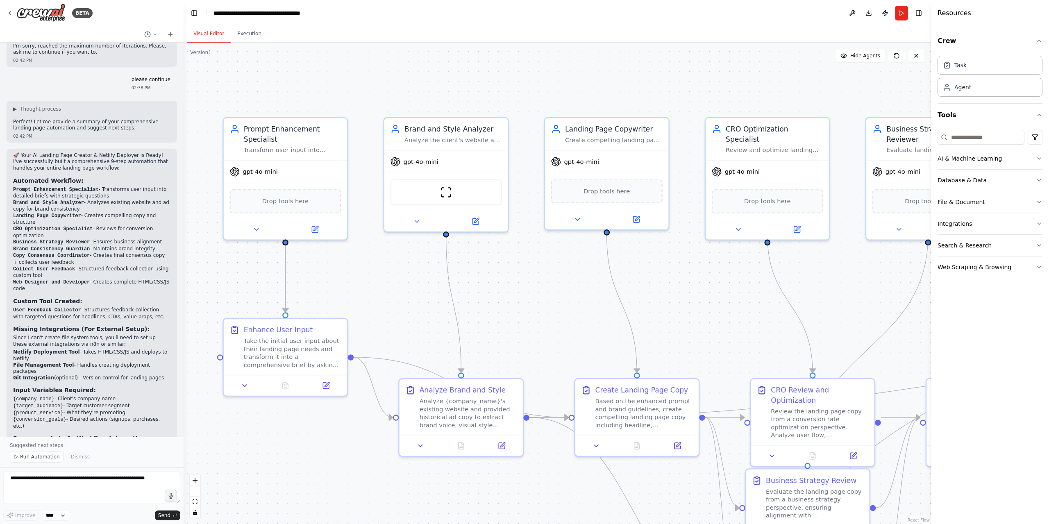
drag, startPoint x: 761, startPoint y: 87, endPoint x: 751, endPoint y: 73, distance: 17.1
click at [742, 84] on div ".deletable-edge-delete-btn { width: 20px; height: 20px; border: 0px solid #ffff…" at bounding box center [557, 283] width 747 height 481
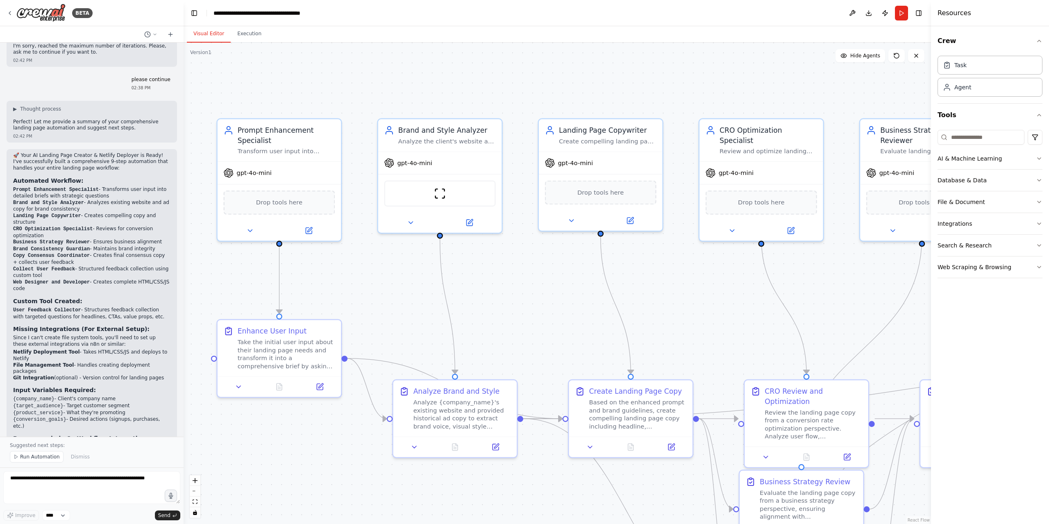
click at [763, 73] on div ".deletable-edge-delete-btn { width: 20px; height: 20px; border: 0px solid #ffff…" at bounding box center [557, 283] width 747 height 481
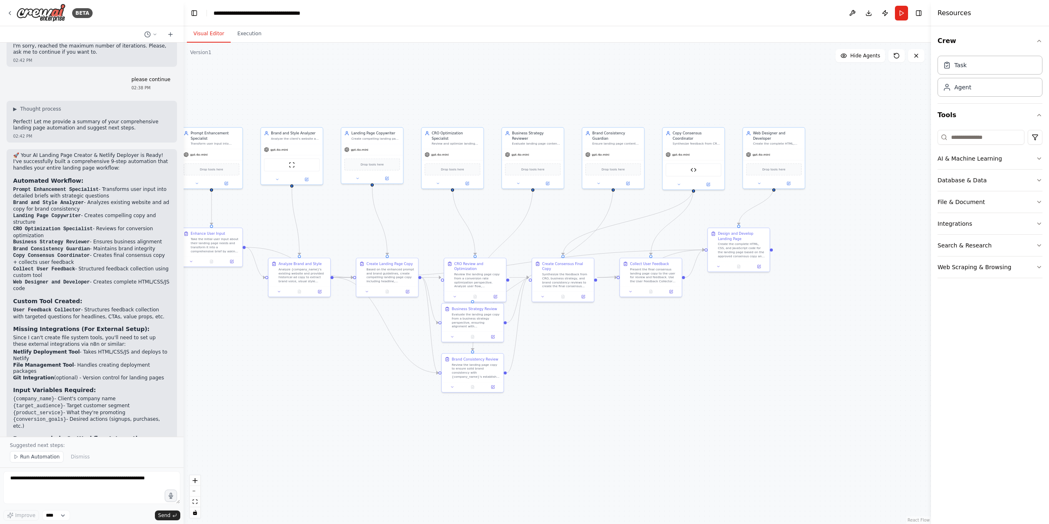
drag, startPoint x: 700, startPoint y: 227, endPoint x: 546, endPoint y: 221, distance: 154.6
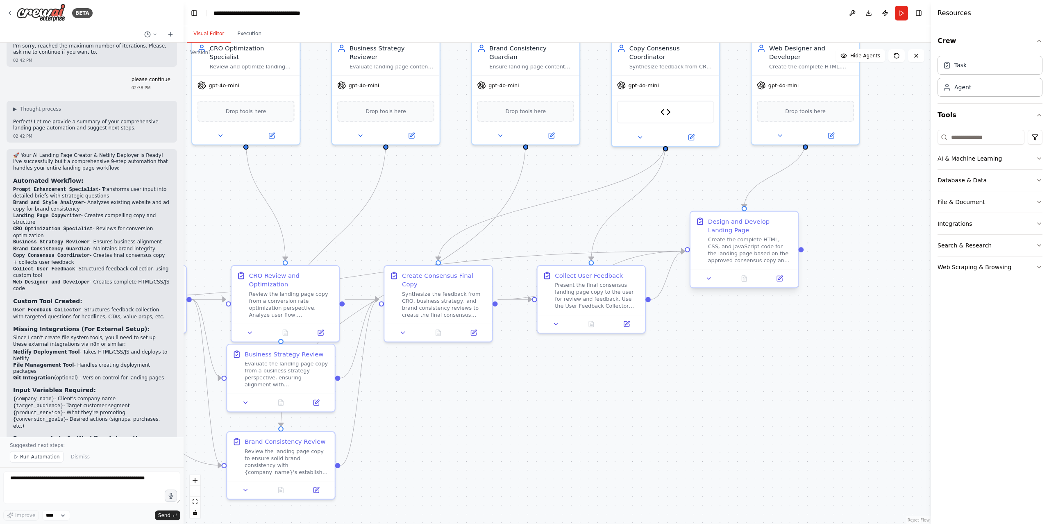
click at [740, 240] on div "Create the complete HTML, CSS, and JavaScript code for the landing page based o…" at bounding box center [750, 250] width 85 height 28
click at [701, 223] on icon at bounding box center [699, 222] width 5 height 6
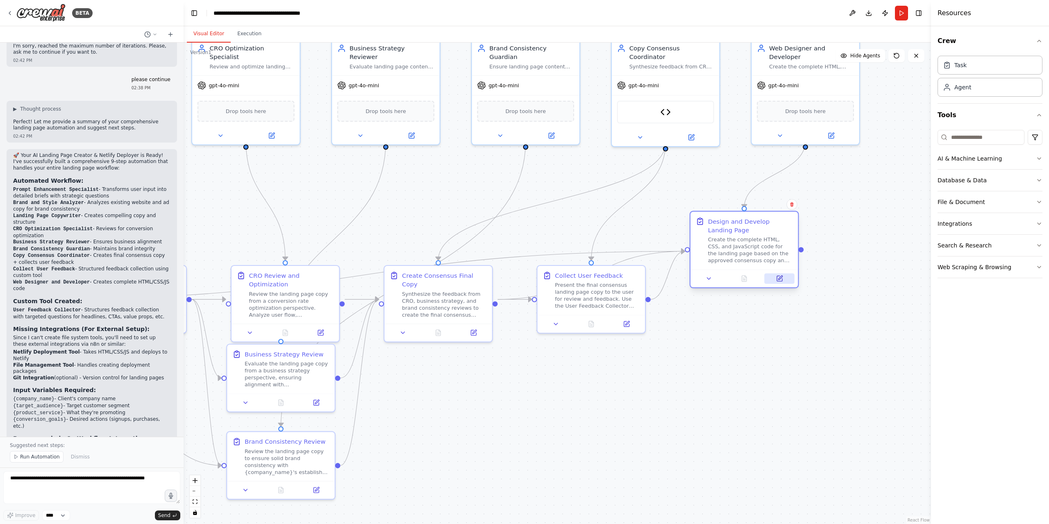
click at [786, 279] on button at bounding box center [779, 278] width 30 height 11
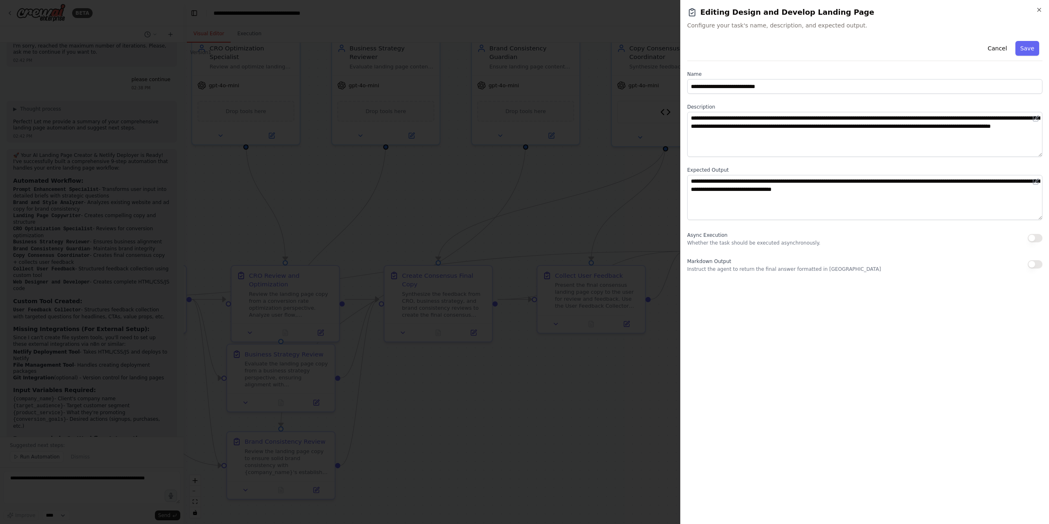
click at [592, 144] on div at bounding box center [524, 262] width 1049 height 524
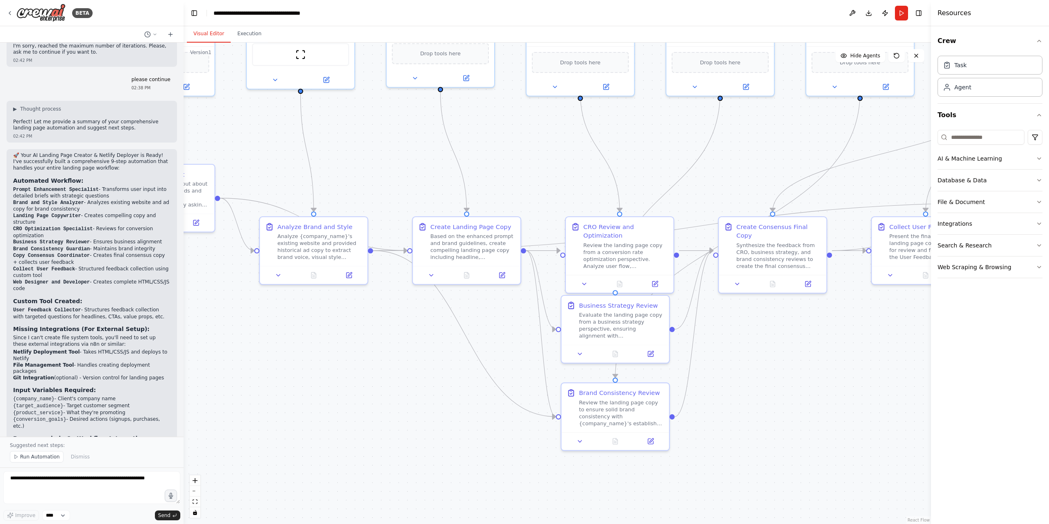
drag, startPoint x: 332, startPoint y: 220, endPoint x: 695, endPoint y: 150, distance: 369.8
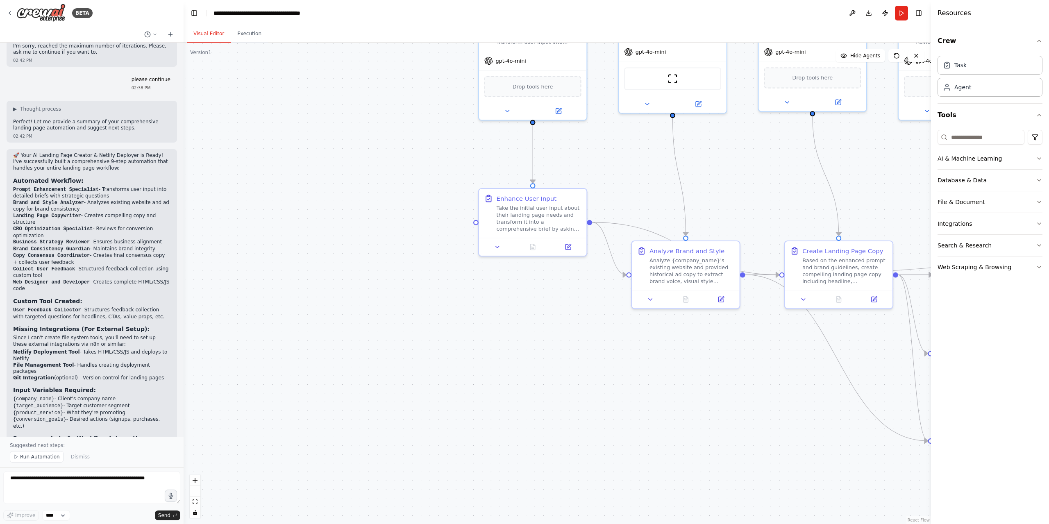
drag, startPoint x: 355, startPoint y: 153, endPoint x: 625, endPoint y: 172, distance: 270.7
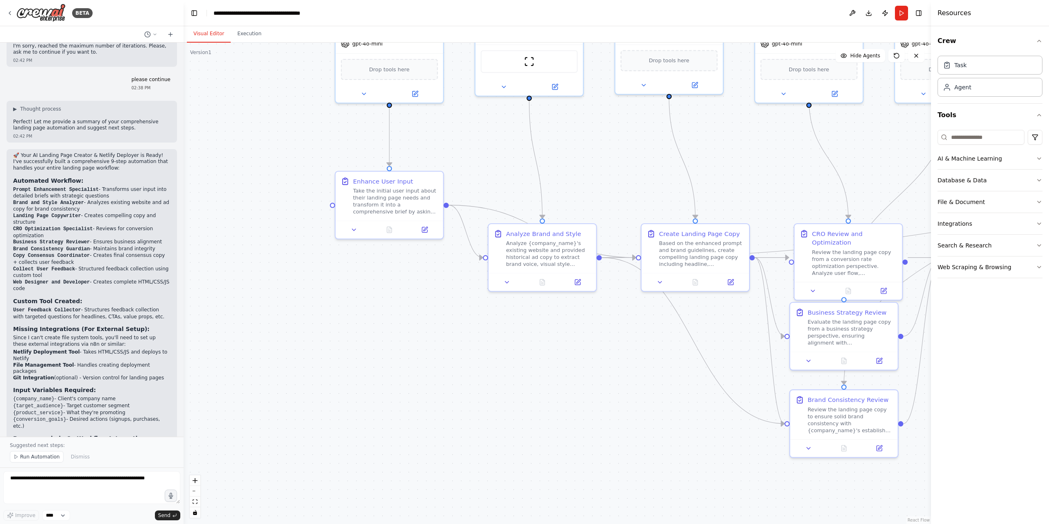
drag, startPoint x: 498, startPoint y: 143, endPoint x: 481, endPoint y: 142, distance: 17.3
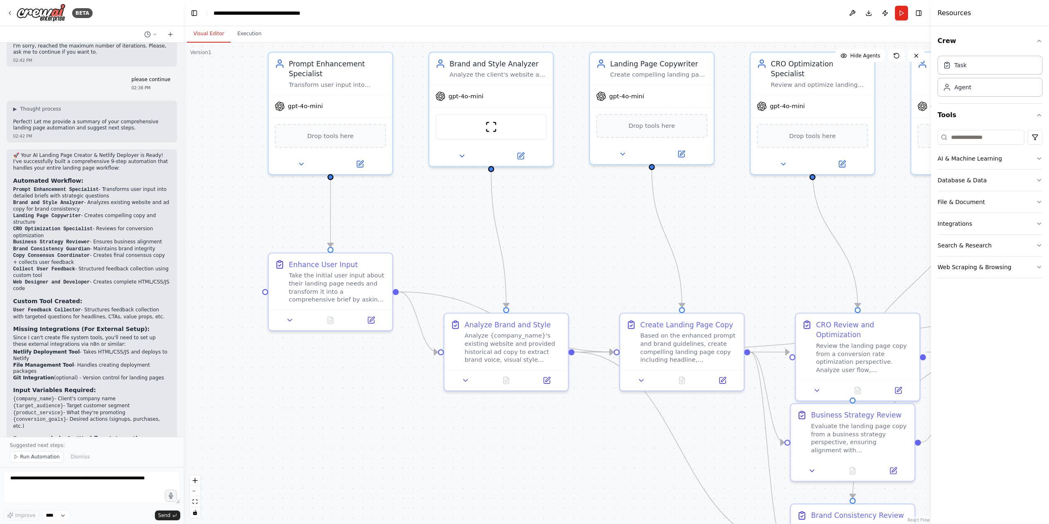
drag, startPoint x: 594, startPoint y: 174, endPoint x: 567, endPoint y: 254, distance: 84.3
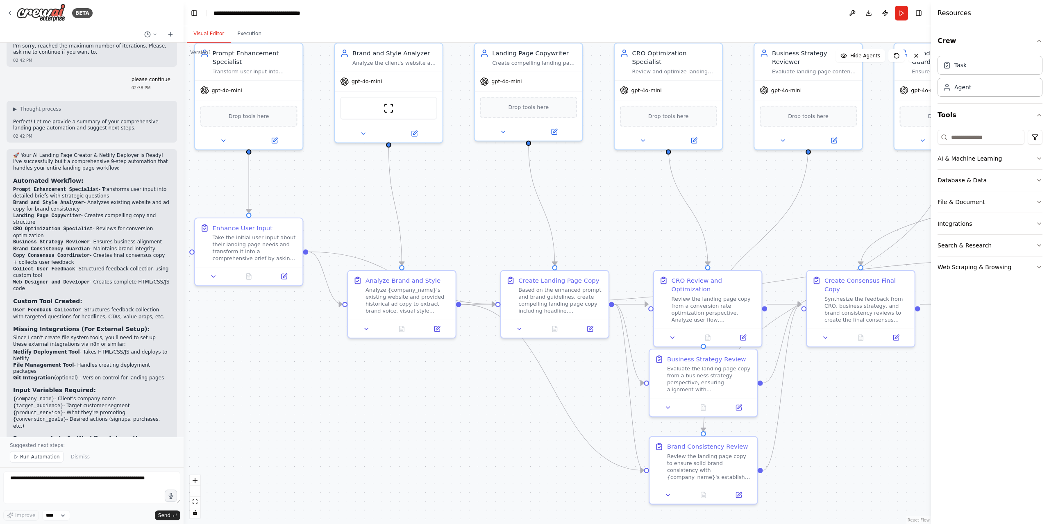
drag, startPoint x: 576, startPoint y: 231, endPoint x: 464, endPoint y: 195, distance: 117.8
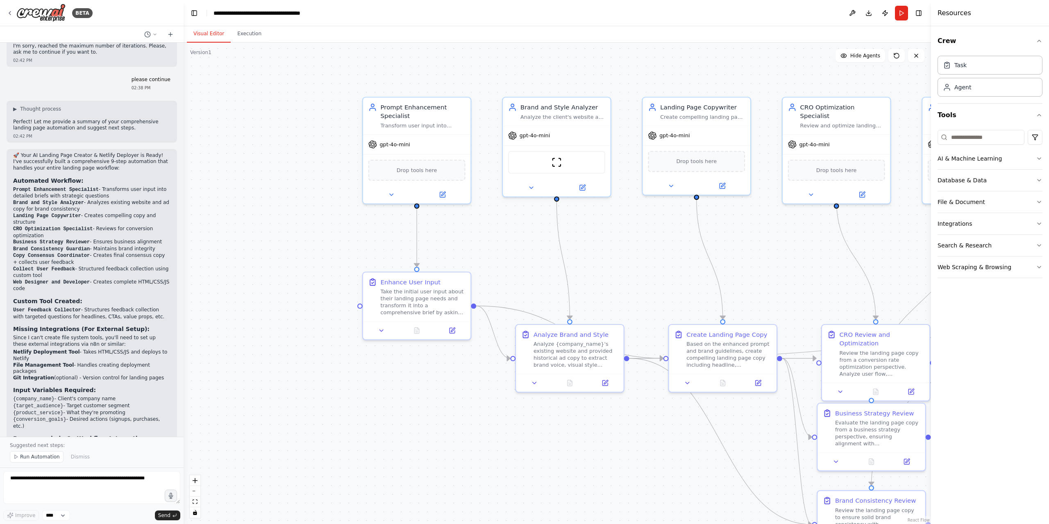
drag, startPoint x: 592, startPoint y: 213, endPoint x: 666, endPoint y: 268, distance: 92.5
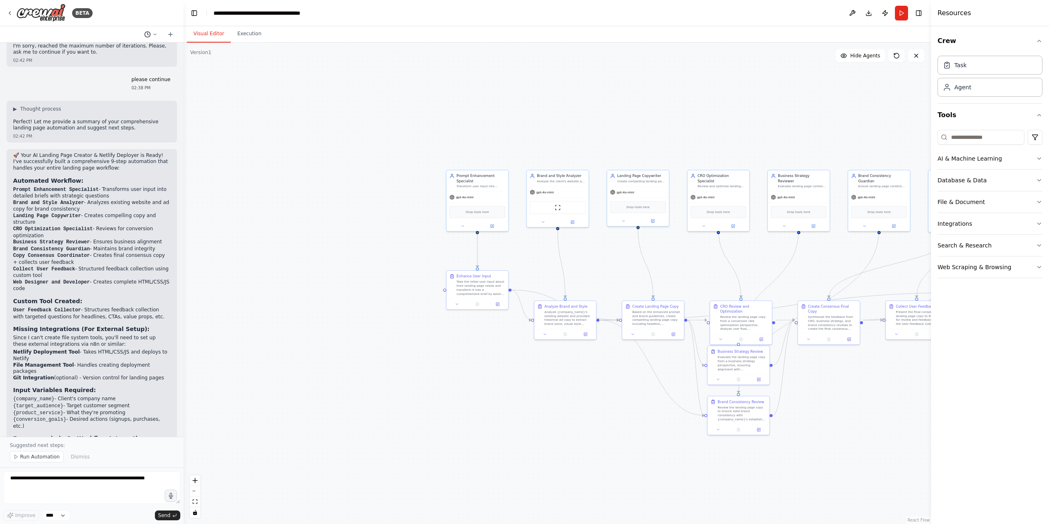
click at [154, 34] on icon at bounding box center [155, 34] width 2 height 1
click at [290, 120] on div ".deletable-edge-delete-btn { width: 20px; height: 20px; border: 0px solid #ffff…" at bounding box center [557, 283] width 747 height 481
click at [274, 80] on div ".deletable-edge-delete-btn { width: 20px; height: 20px; border: 0px solid #ffff…" at bounding box center [557, 283] width 747 height 481
click at [737, 97] on div ".deletable-edge-delete-btn { width: 20px; height: 20px; border: 0px solid #ffff…" at bounding box center [557, 283] width 747 height 481
click at [985, 145] on div "AI & Machine Learning Database & Data File & Document Integrations Search & Res…" at bounding box center [989, 203] width 105 height 152
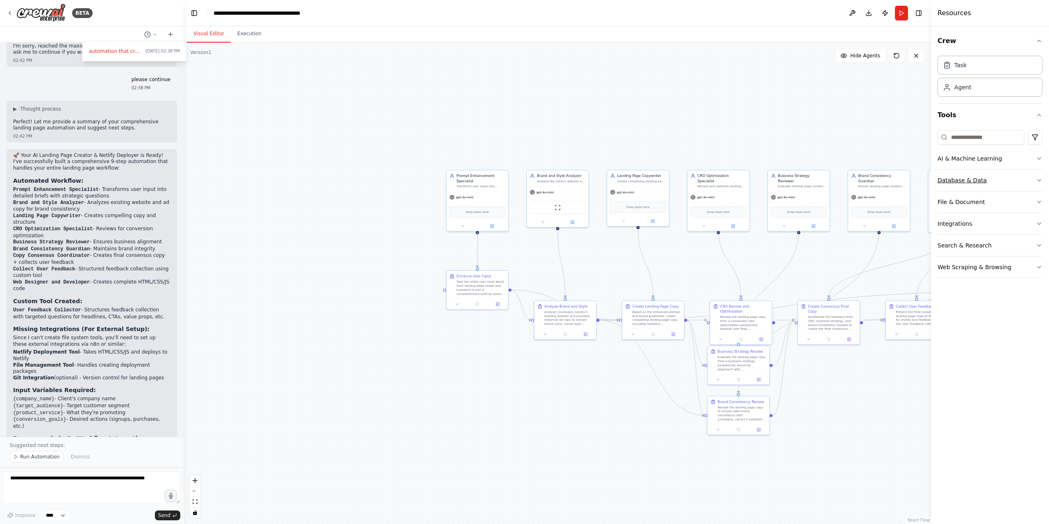
click at [1002, 186] on button "Database & Data" at bounding box center [989, 180] width 105 height 21
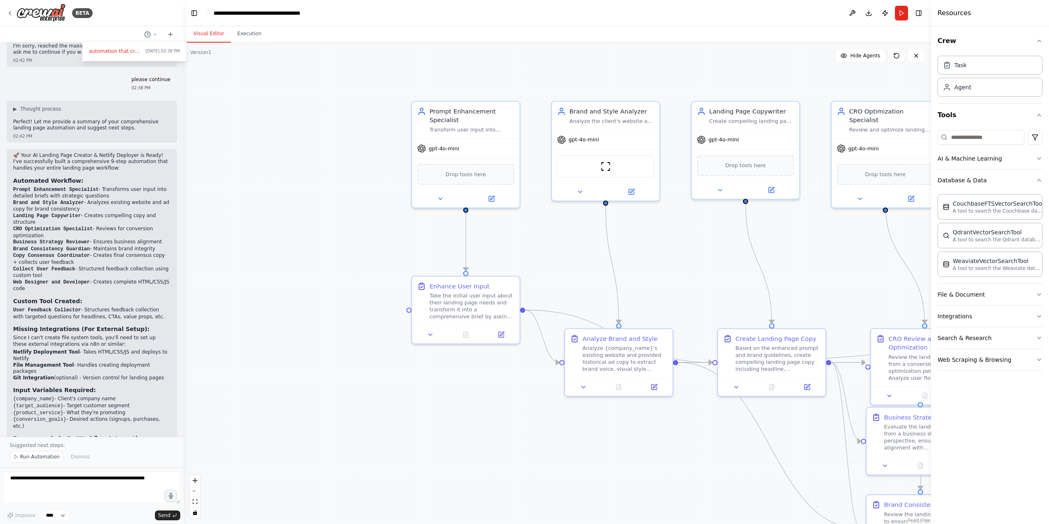
drag, startPoint x: 538, startPoint y: 259, endPoint x: 676, endPoint y: 263, distance: 137.7
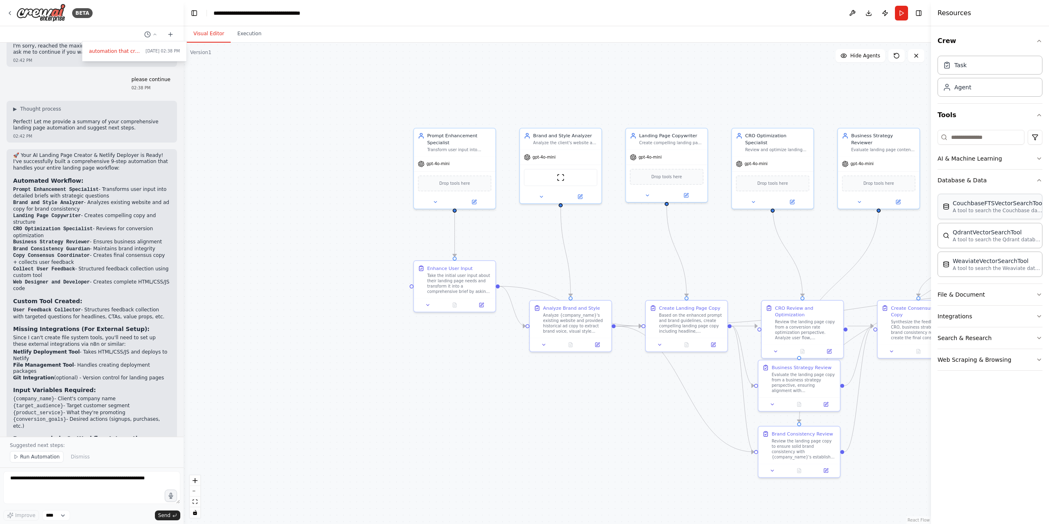
click at [960, 205] on div "CouchbaseFTSVectorSearchTool" at bounding box center [998, 203] width 91 height 8
click at [978, 208] on p "A tool to search the Couchbase database for relevant information on internal do…" at bounding box center [998, 210] width 90 height 7
click at [987, 291] on button "File & Document" at bounding box center [989, 294] width 105 height 21
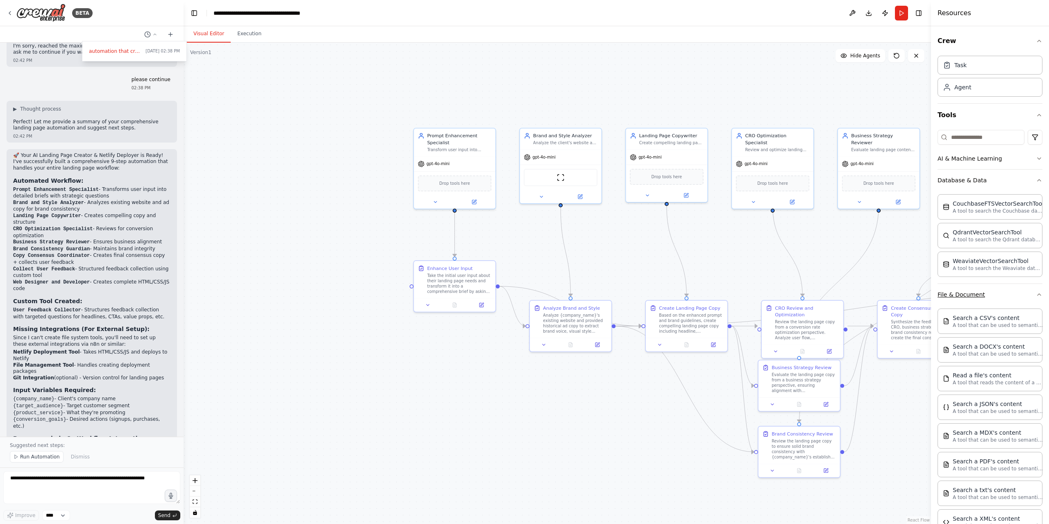
click at [1015, 298] on button "File & Document" at bounding box center [989, 294] width 105 height 21
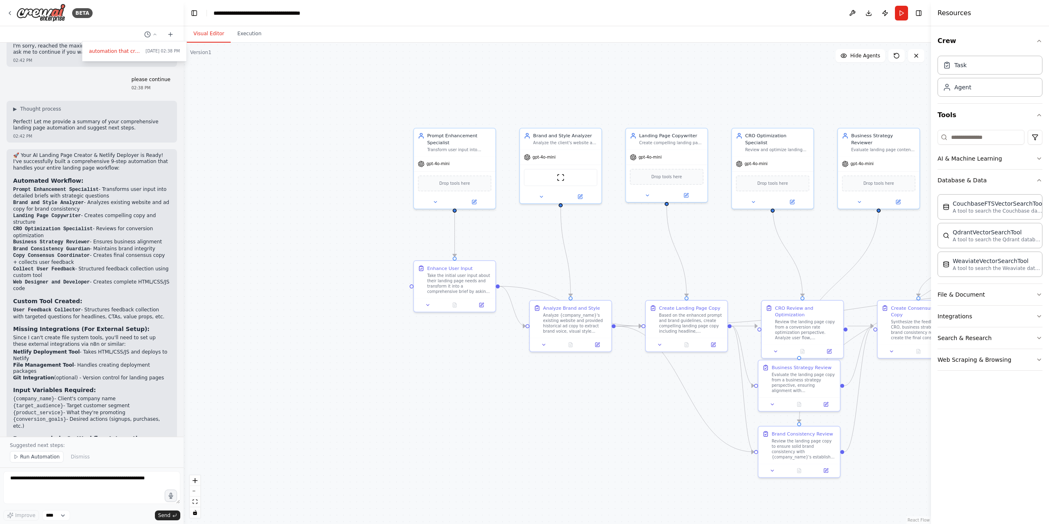
click at [554, 109] on div ".deletable-edge-delete-btn { width: 20px; height: 20px; border: 0px solid #ffff…" at bounding box center [557, 283] width 747 height 481
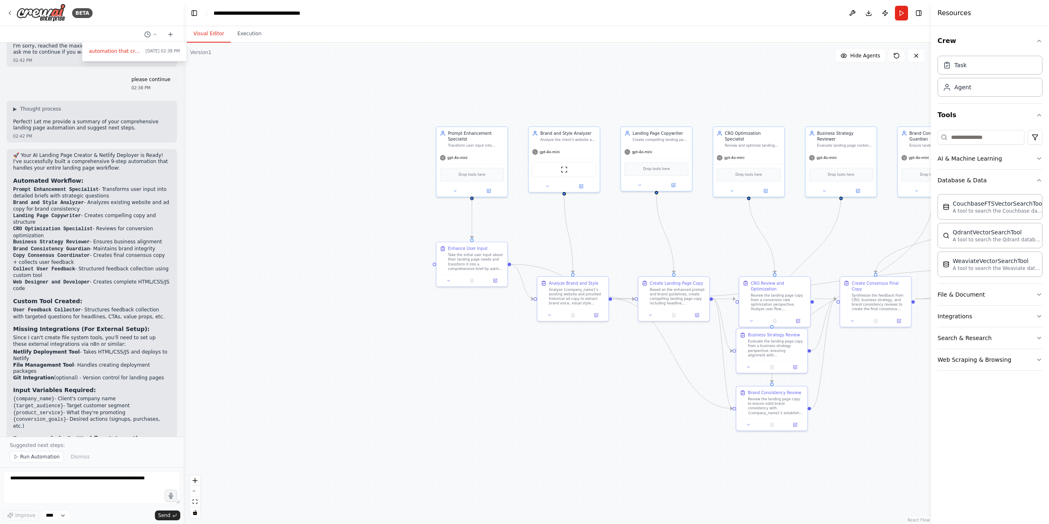
click at [44, 456] on div at bounding box center [92, 262] width 184 height 524
click at [40, 458] on span "Run Automation" at bounding box center [40, 457] width 40 height 7
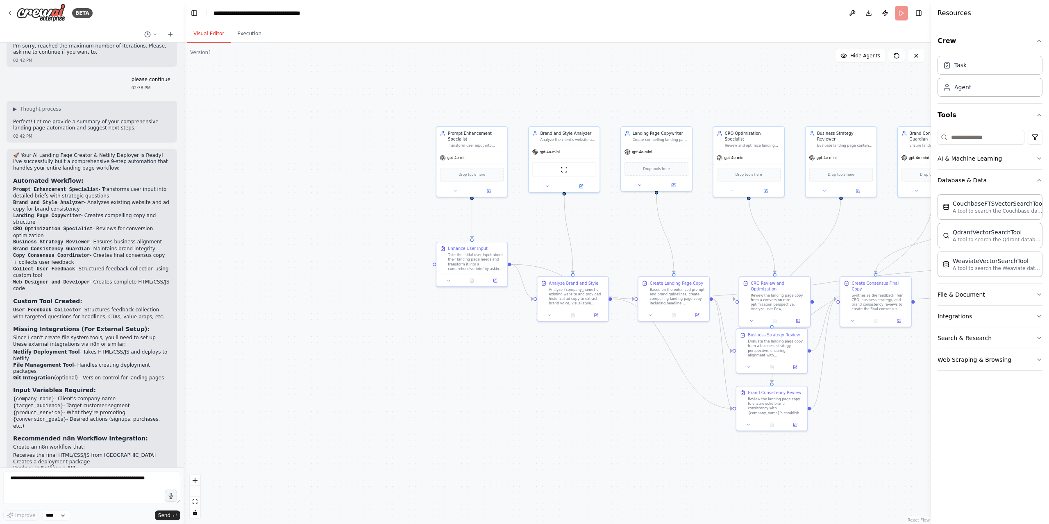
scroll to position [1522, 0]
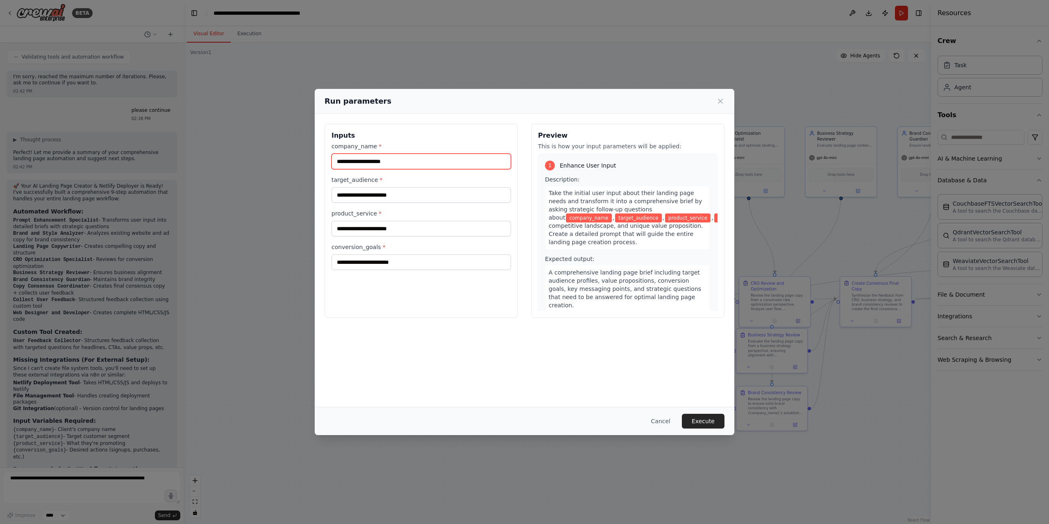
click at [399, 158] on input "company_name *" at bounding box center [420, 162] width 179 height 16
click at [393, 160] on input "company_name *" at bounding box center [420, 162] width 179 height 16
type input "*******"
type input "*"
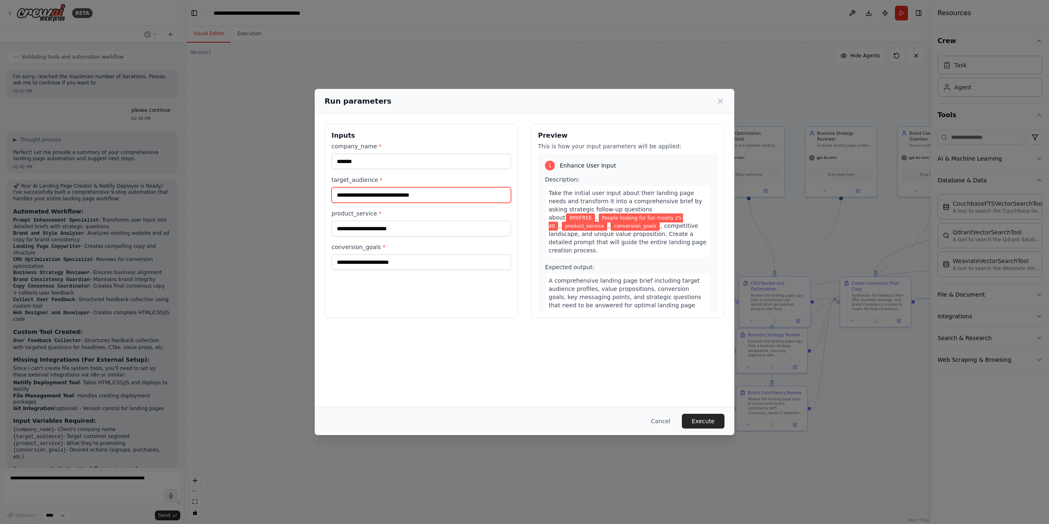
click at [394, 196] on input "**********" at bounding box center [420, 195] width 179 height 16
drag, startPoint x: 461, startPoint y: 194, endPoint x: 421, endPoint y: 199, distance: 39.6
click at [421, 199] on input "**********" at bounding box center [420, 195] width 179 height 16
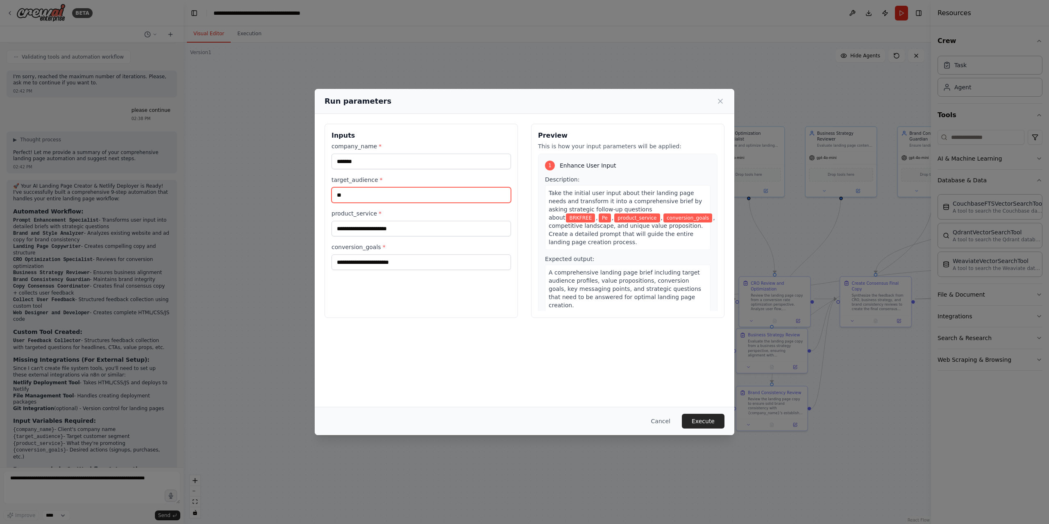
type input "*"
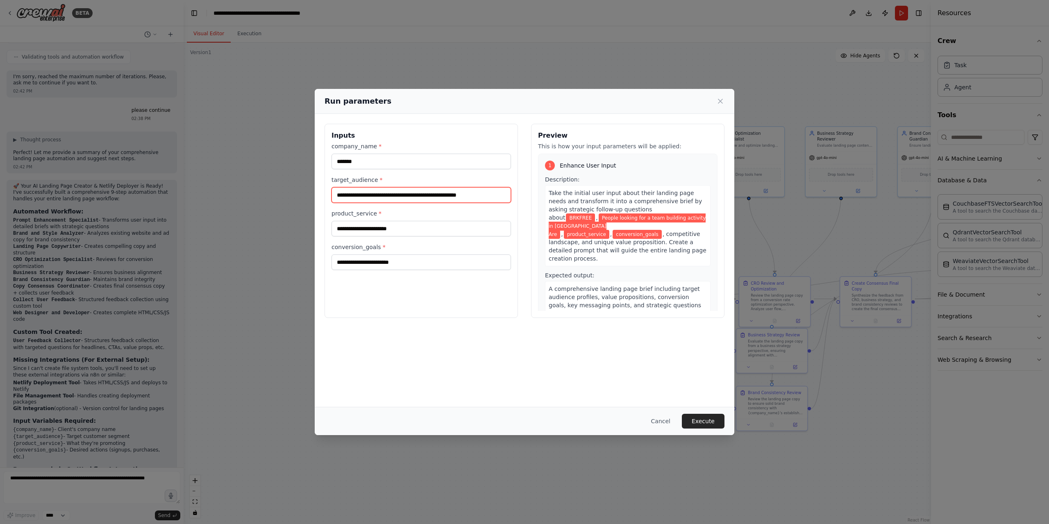
click at [354, 197] on input "**********" at bounding box center [420, 195] width 179 height 16
drag, startPoint x: 521, startPoint y: 199, endPoint x: 597, endPoint y: 191, distance: 75.8
click at [568, 197] on div "**********" at bounding box center [524, 221] width 400 height 194
click at [416, 233] on input "product_service *" at bounding box center [420, 229] width 179 height 16
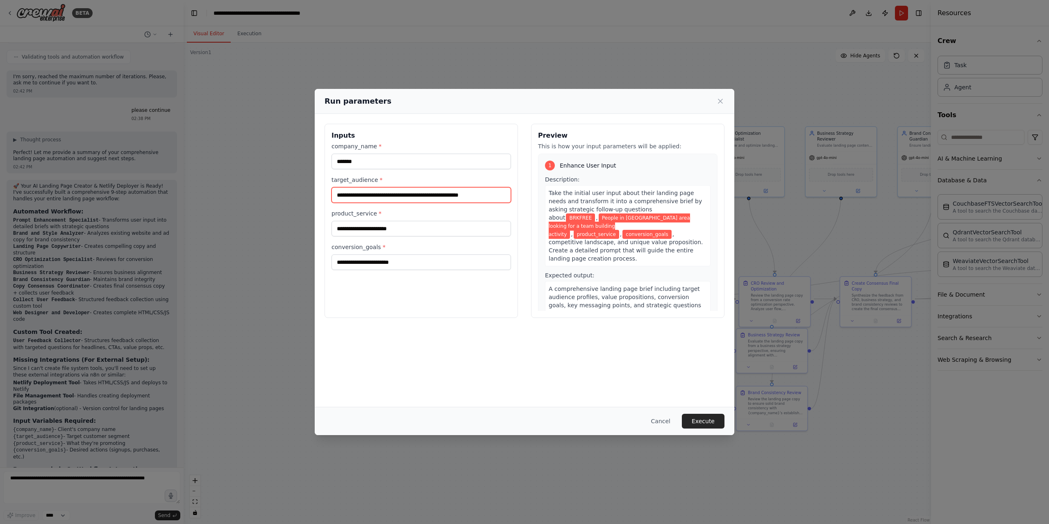
click at [398, 199] on input "**********" at bounding box center [420, 195] width 179 height 16
click at [439, 199] on input "**********" at bounding box center [420, 195] width 179 height 16
click at [498, 199] on input "**********" at bounding box center [420, 195] width 179 height 16
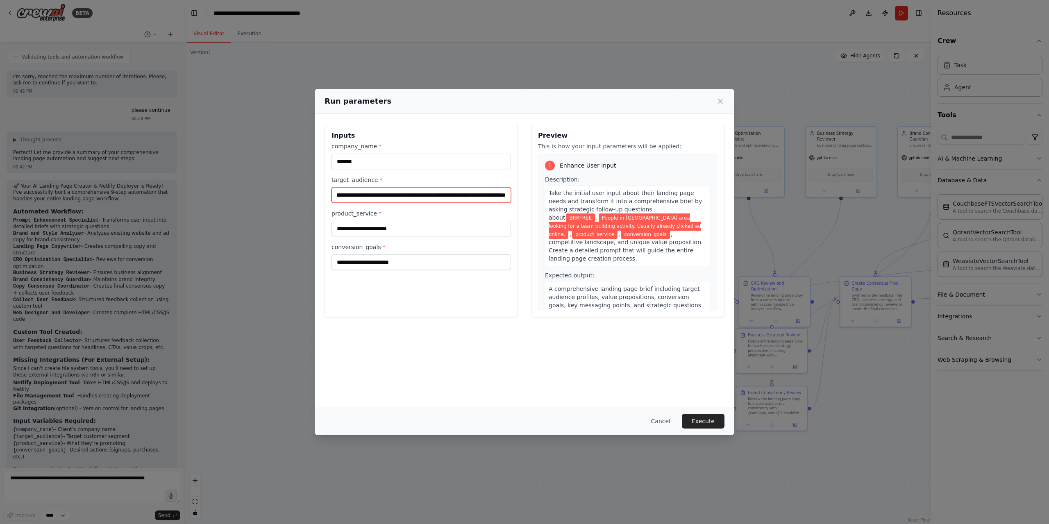
scroll to position [0, 64]
type input "**********"
click at [381, 227] on input "product_service *" at bounding box center [420, 229] width 179 height 16
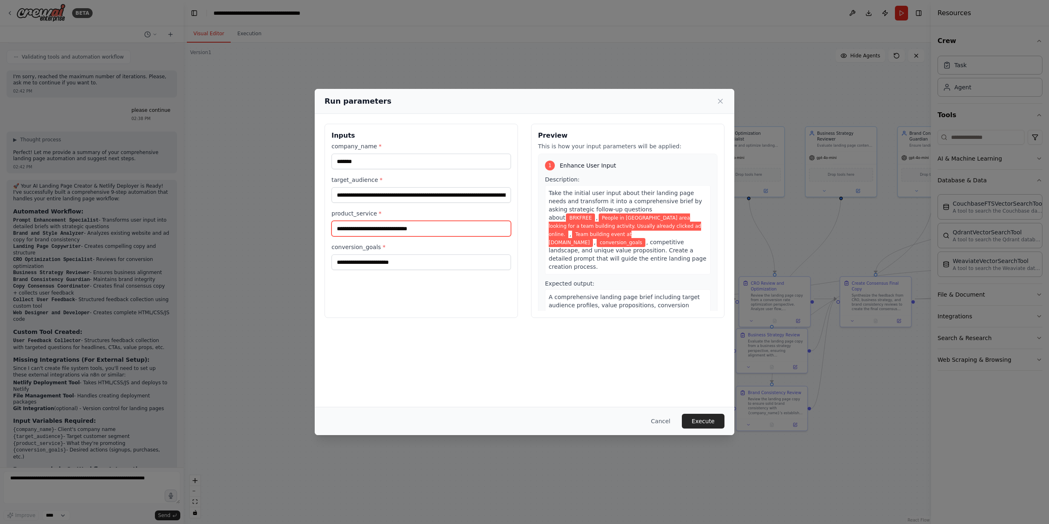
type input "**********"
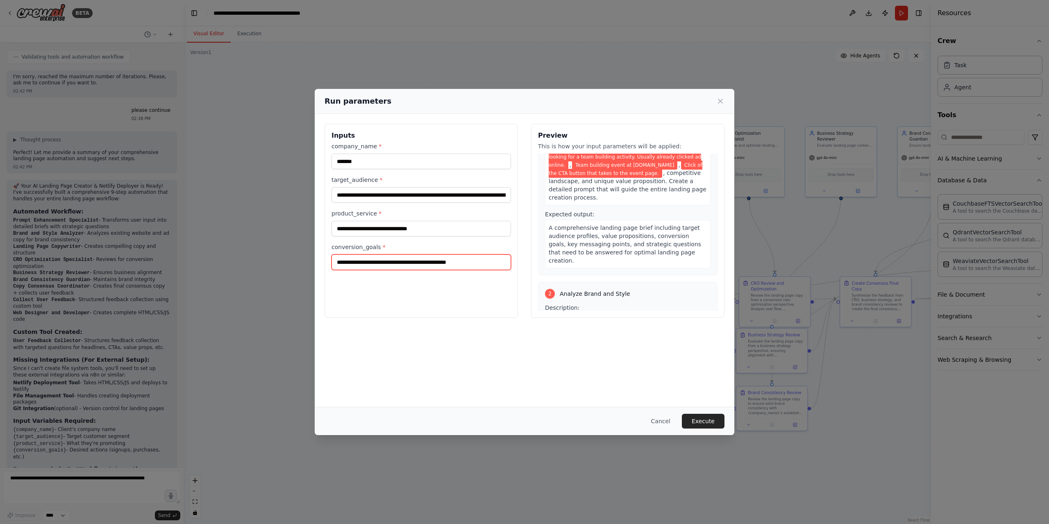
scroll to position [82, 0]
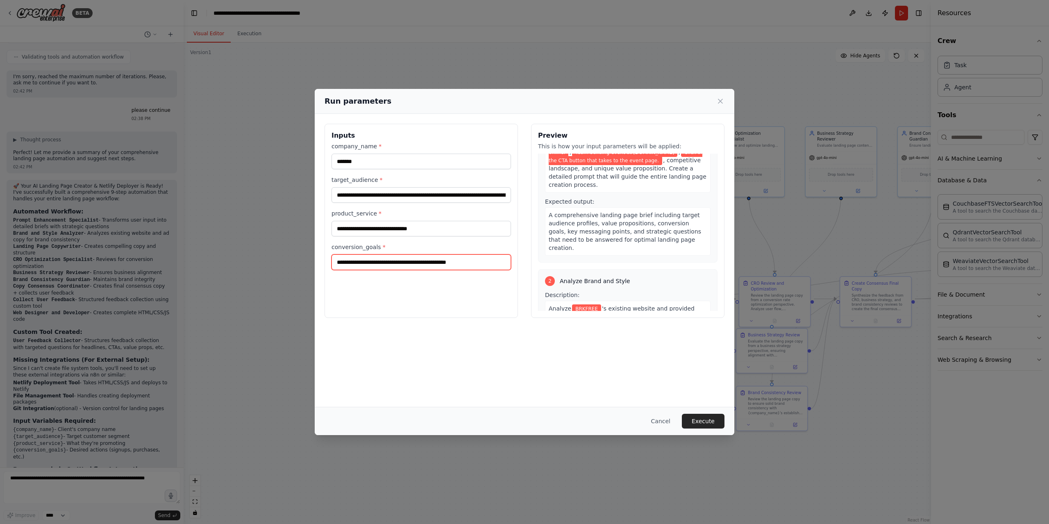
type input "**********"
click at [602, 238] on div "A comprehensive landing page brief including target audience profiles, value pr…" at bounding box center [628, 231] width 166 height 48
click at [603, 229] on span "A comprehensive landing page brief including target audience profiles, value pr…" at bounding box center [625, 231] width 152 height 39
drag, startPoint x: 603, startPoint y: 229, endPoint x: 610, endPoint y: 229, distance: 7.0
click at [603, 229] on span "A comprehensive landing page brief including target audience profiles, value pr…" at bounding box center [625, 231] width 152 height 39
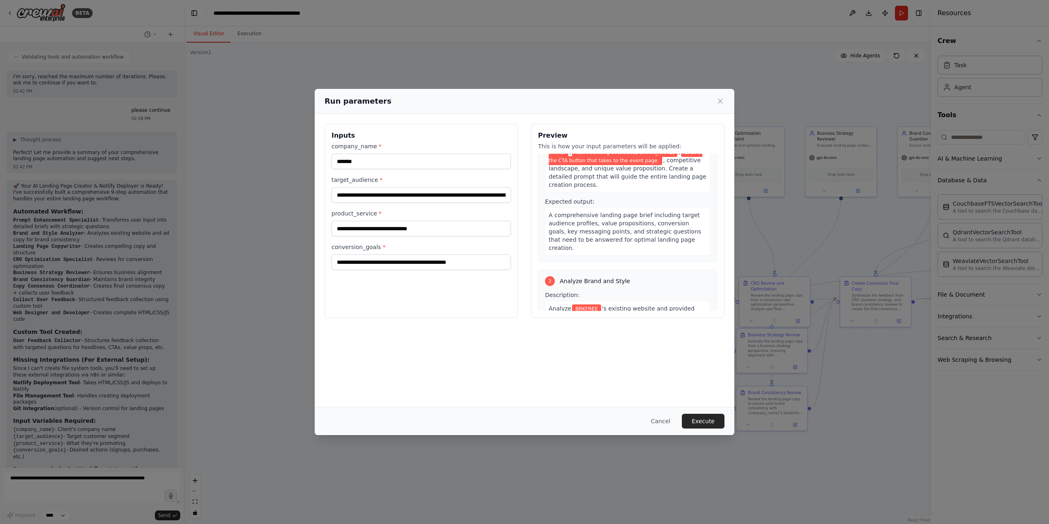
click at [632, 234] on span "A comprehensive landing page brief including target audience profiles, value pr…" at bounding box center [625, 231] width 152 height 39
click at [653, 232] on span "A comprehensive landing page brief including target audience profiles, value pr…" at bounding box center [625, 231] width 152 height 39
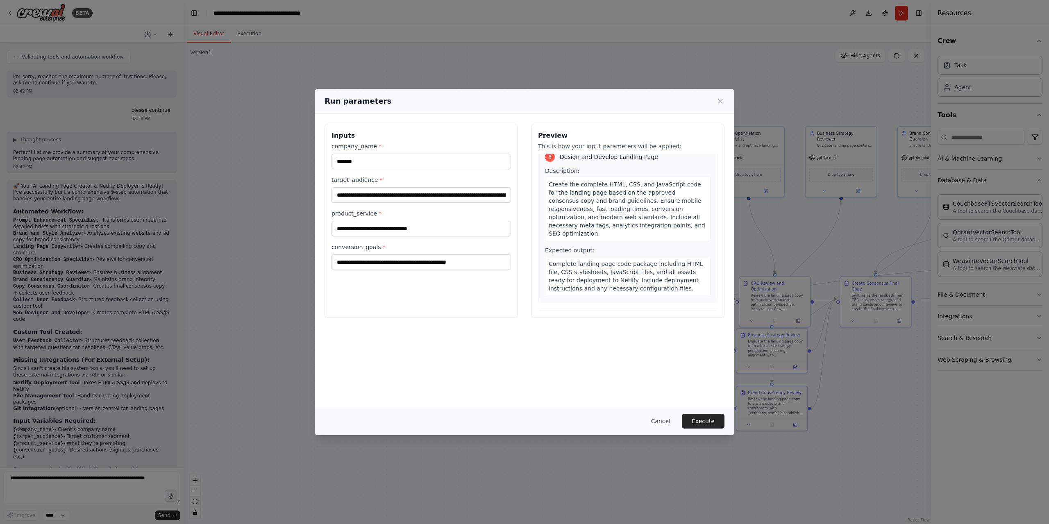
scroll to position [1286, 0]
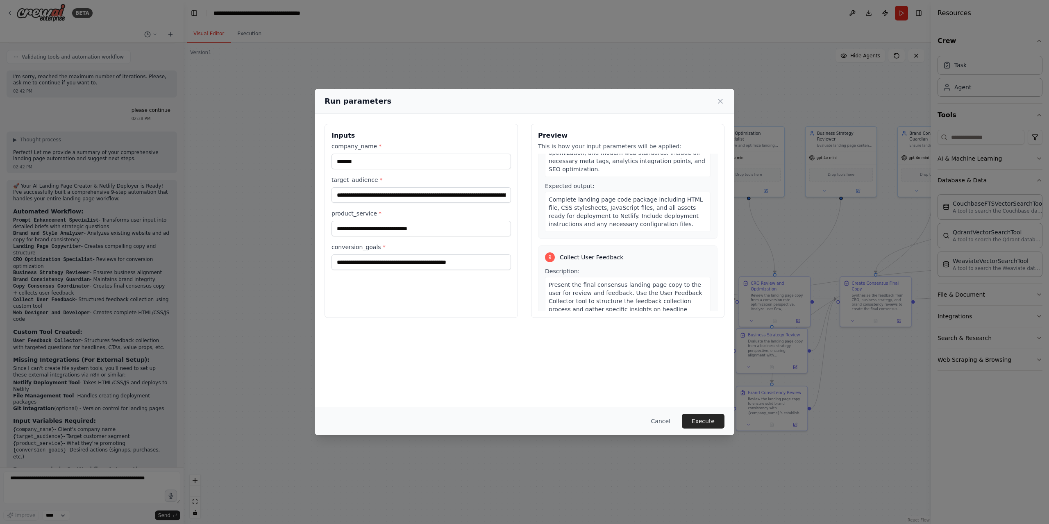
drag, startPoint x: 662, startPoint y: 271, endPoint x: 639, endPoint y: 226, distance: 50.0
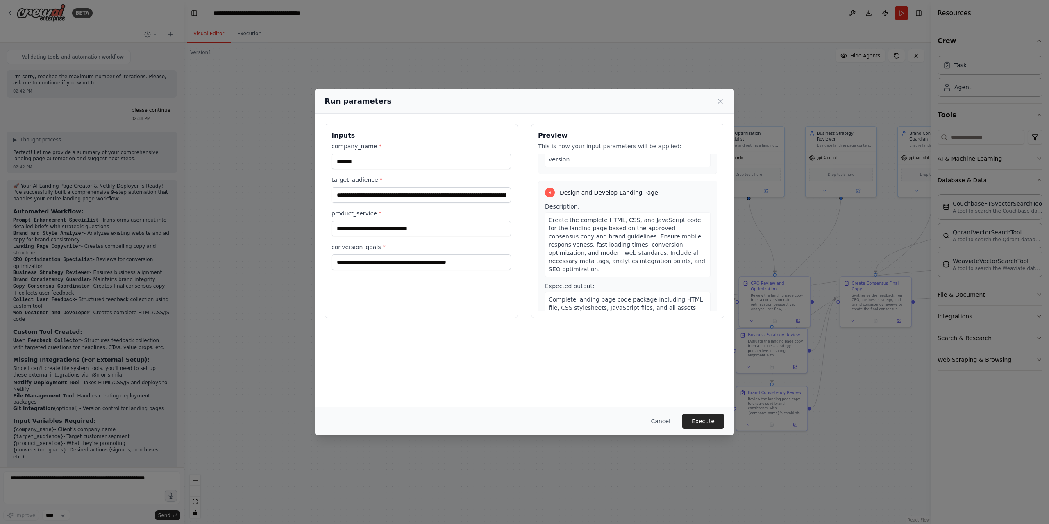
scroll to position [0, 0]
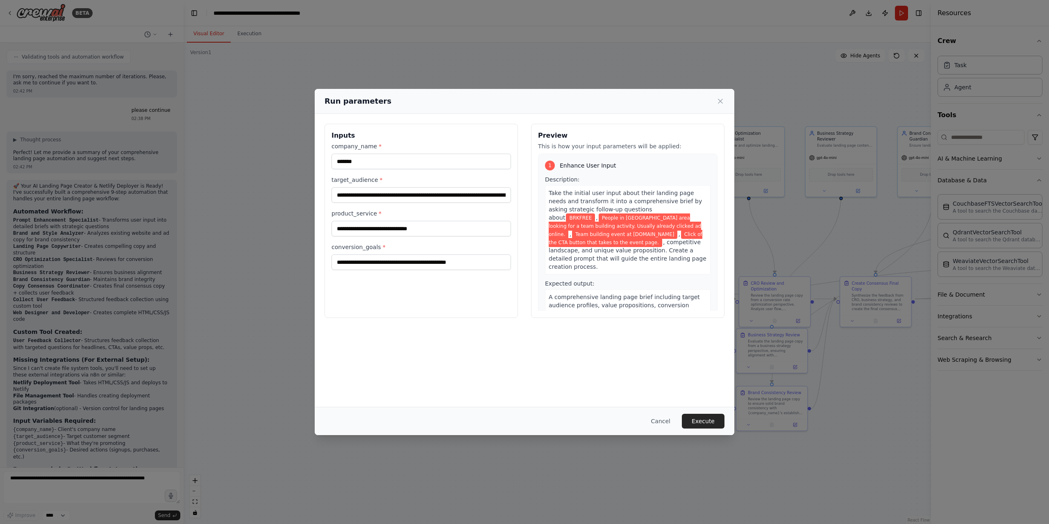
drag, startPoint x: 661, startPoint y: 266, endPoint x: 570, endPoint y: 105, distance: 184.6
click at [391, 163] on input "*******" at bounding box center [420, 162] width 179 height 16
type input "**********"
click at [390, 196] on input "**********" at bounding box center [420, 195] width 179 height 16
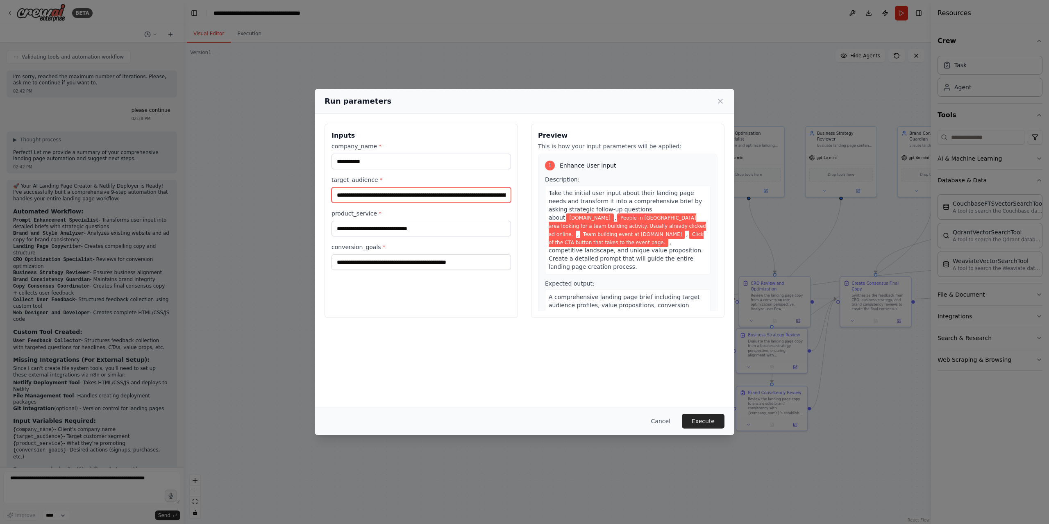
drag, startPoint x: 390, startPoint y: 196, endPoint x: 440, endPoint y: 197, distance: 50.8
click at [391, 196] on input "**********" at bounding box center [420, 195] width 179 height 16
click at [440, 197] on input "**********" at bounding box center [420, 195] width 179 height 16
click at [436, 228] on input "**********" at bounding box center [420, 229] width 179 height 16
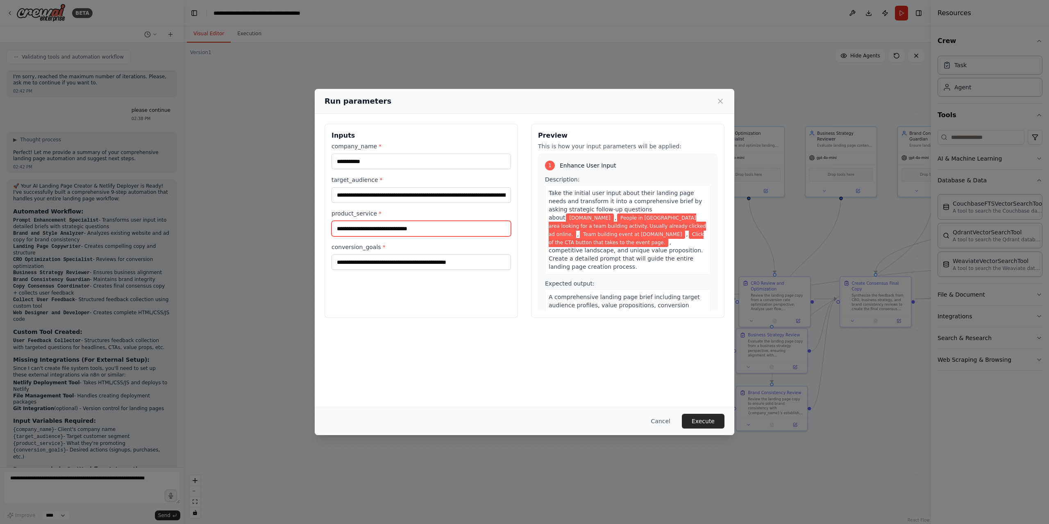
click at [436, 228] on input "**********" at bounding box center [420, 229] width 179 height 16
click at [456, 228] on input "**********" at bounding box center [420, 229] width 179 height 16
drag, startPoint x: 481, startPoint y: 229, endPoint x: 311, endPoint y: 227, distance: 170.9
click at [311, 227] on div "**********" at bounding box center [524, 262] width 1049 height 524
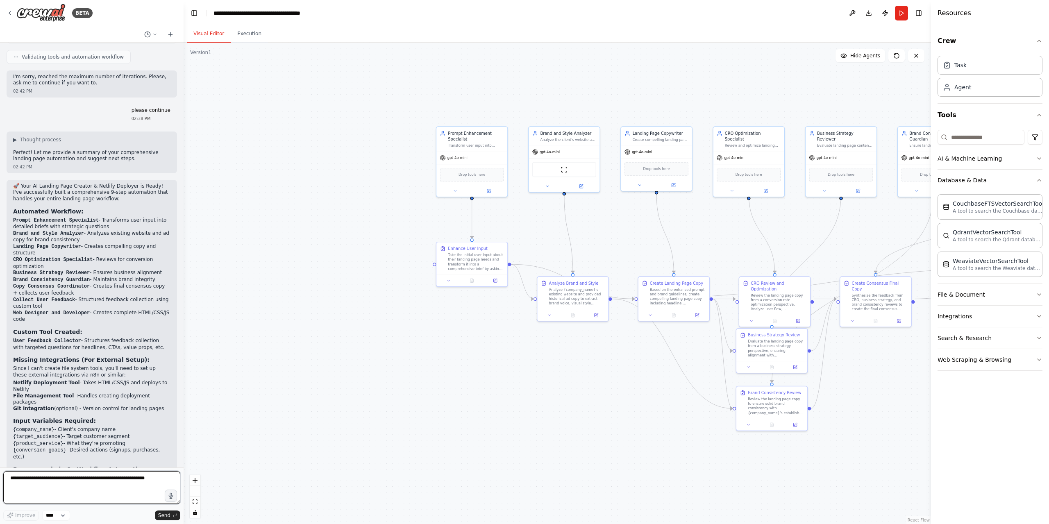
click at [84, 481] on textarea at bounding box center [91, 487] width 177 height 33
click at [44, 488] on textarea at bounding box center [91, 487] width 177 height 33
click at [306, 390] on div ".deletable-edge-delete-btn { width: 20px; height: 20px; border: 0px solid #ffff…" at bounding box center [557, 283] width 747 height 481
click at [248, 284] on div ".deletable-edge-delete-btn { width: 20px; height: 20px; border: 0px solid #ffff…" at bounding box center [557, 283] width 747 height 481
click at [900, 11] on button "Run" at bounding box center [901, 13] width 13 height 15
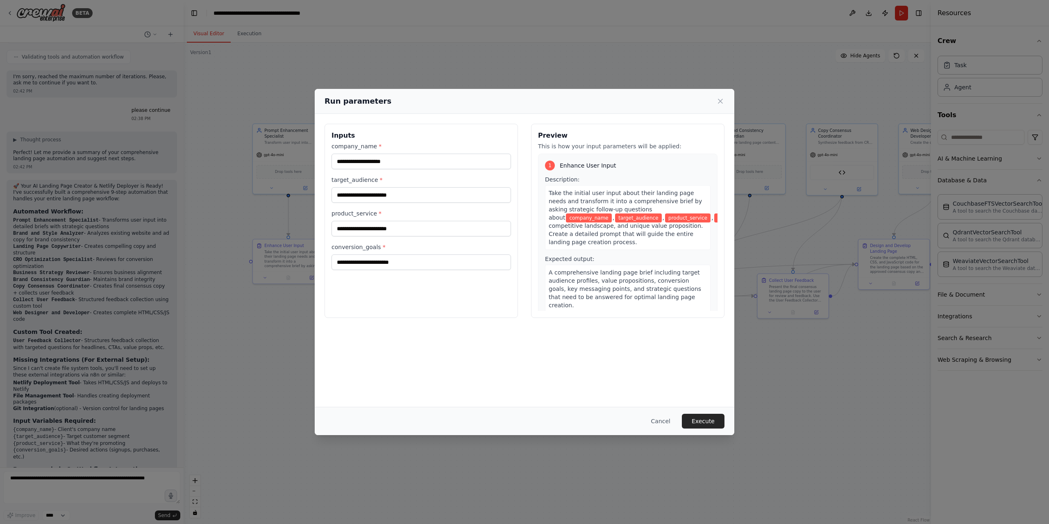
drag, startPoint x: 686, startPoint y: 95, endPoint x: 565, endPoint y: 104, distance: 122.0
click at [383, 159] on input "company_name *" at bounding box center [420, 162] width 179 height 16
type input "**********"
click at [372, 195] on input "target_audience *" at bounding box center [420, 195] width 179 height 16
type input "**********"
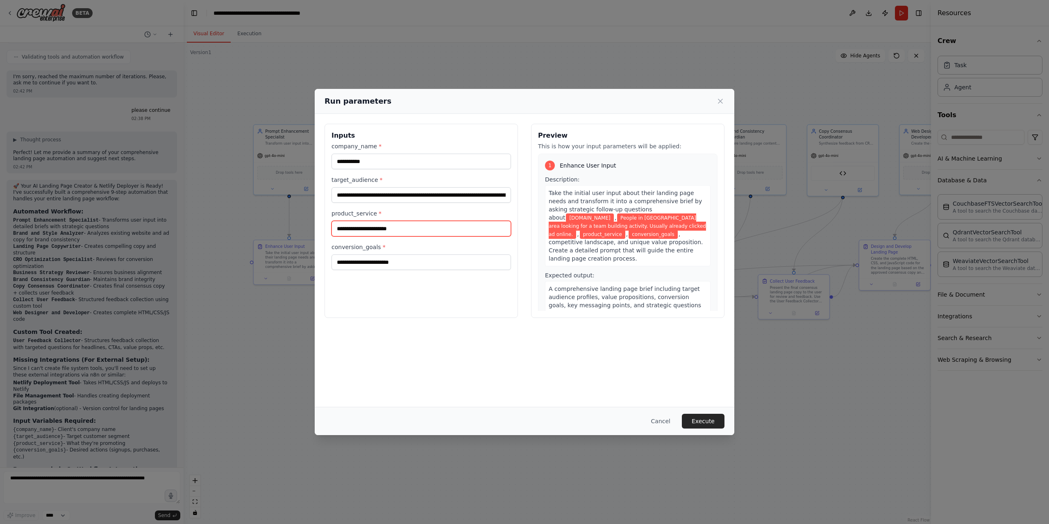
click at [377, 229] on input "product_service *" at bounding box center [420, 229] width 179 height 16
type input "**********"
click at [393, 222] on input "**********" at bounding box center [420, 229] width 179 height 16
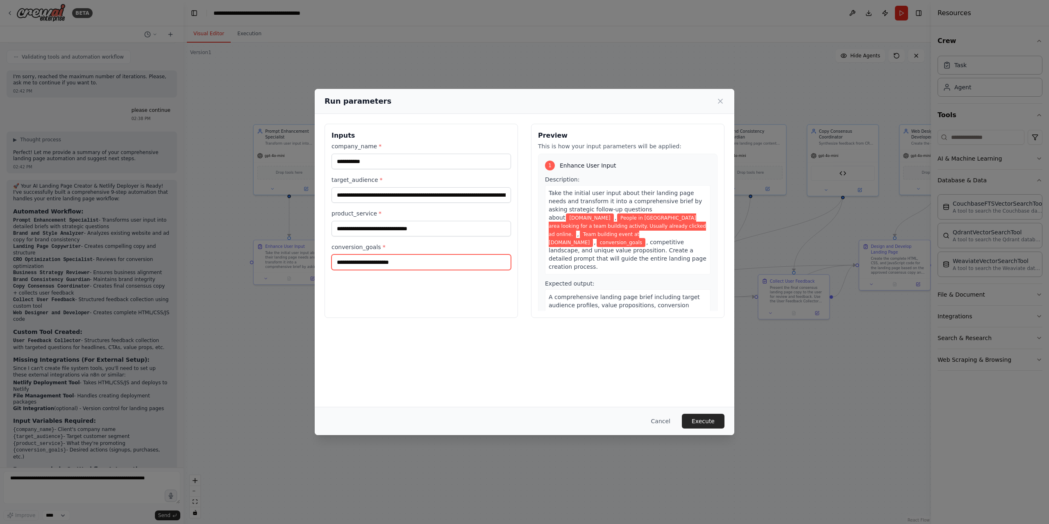
click at [369, 269] on input "conversion_goals *" at bounding box center [420, 262] width 179 height 16
type input "**********"
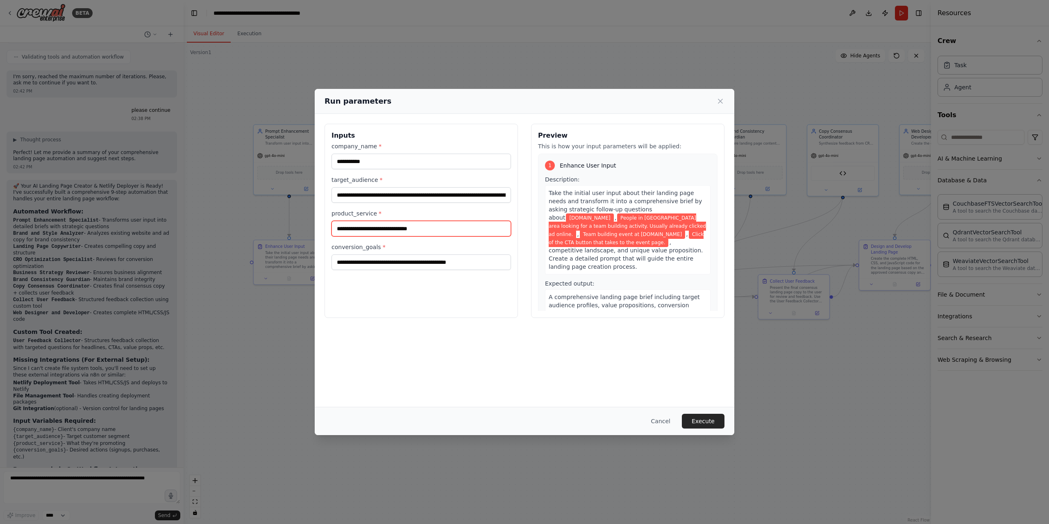
click at [419, 230] on input "**********" at bounding box center [420, 229] width 179 height 16
type input "**********"
click at [438, 197] on input "**********" at bounding box center [420, 195] width 179 height 16
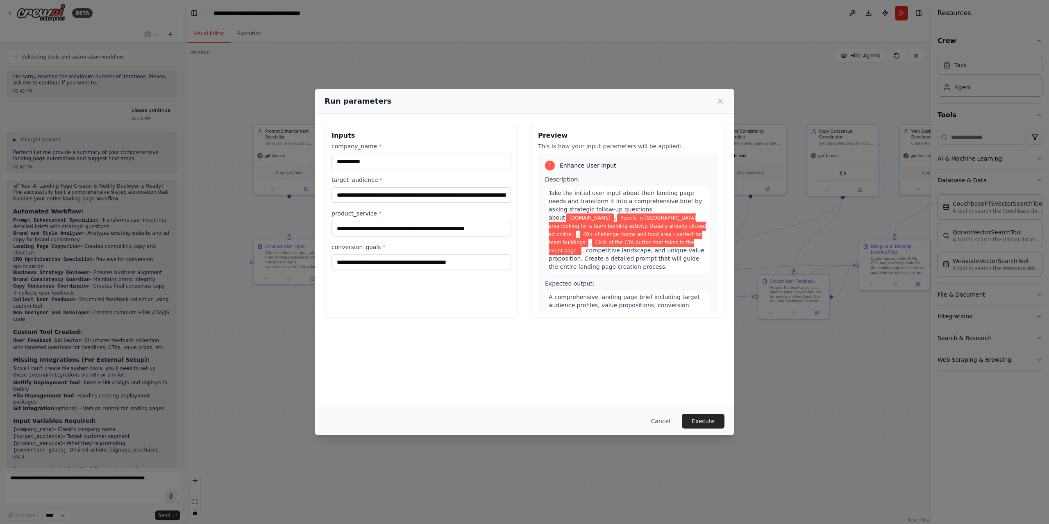
click at [708, 420] on button "Execute" at bounding box center [703, 421] width 43 height 15
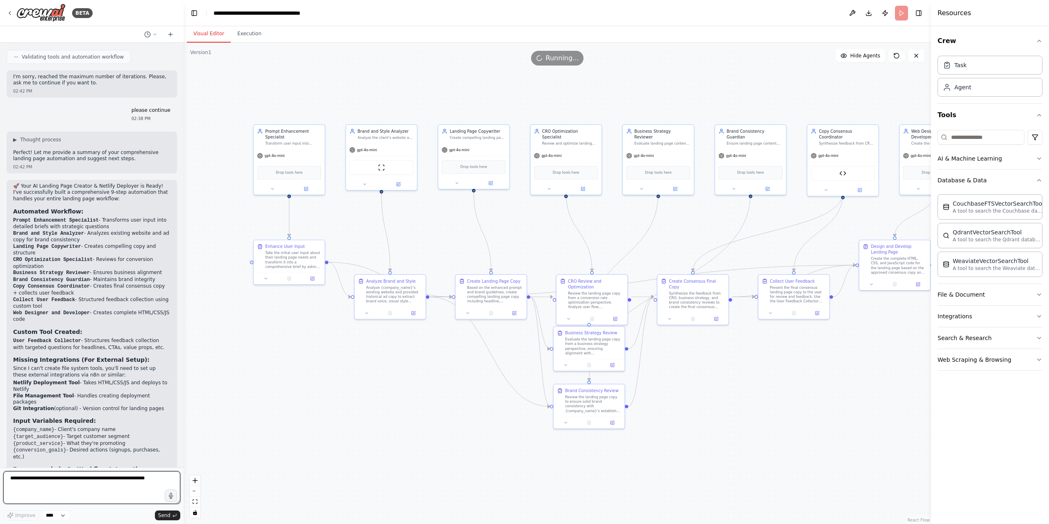
click at [62, 482] on textarea at bounding box center [91, 487] width 177 height 33
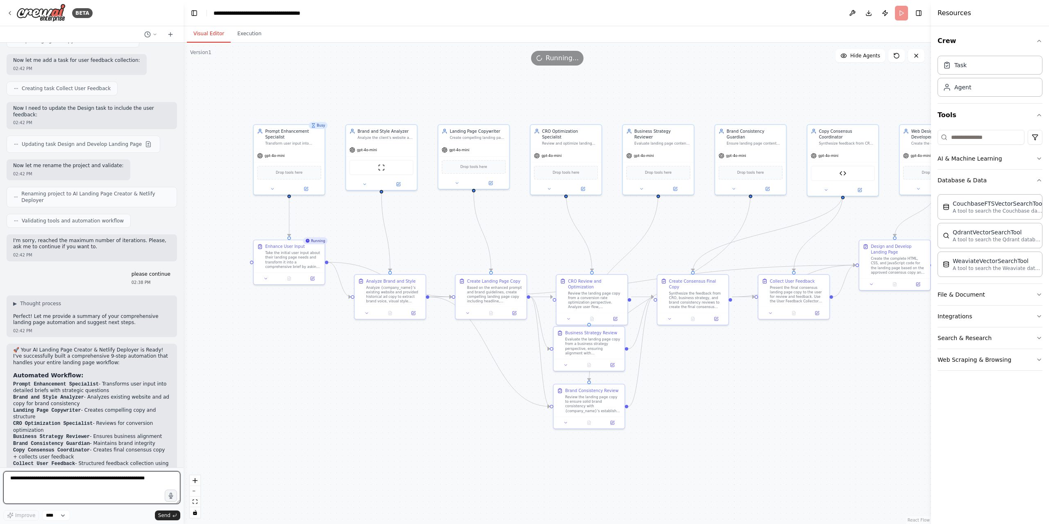
scroll to position [1522, 0]
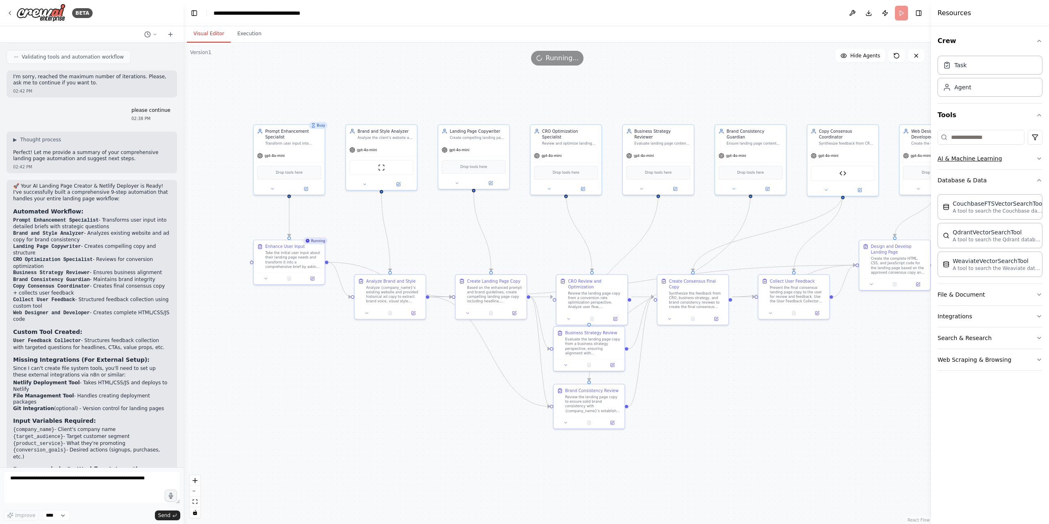
click at [1030, 158] on button "AI & Machine Learning" at bounding box center [989, 158] width 105 height 21
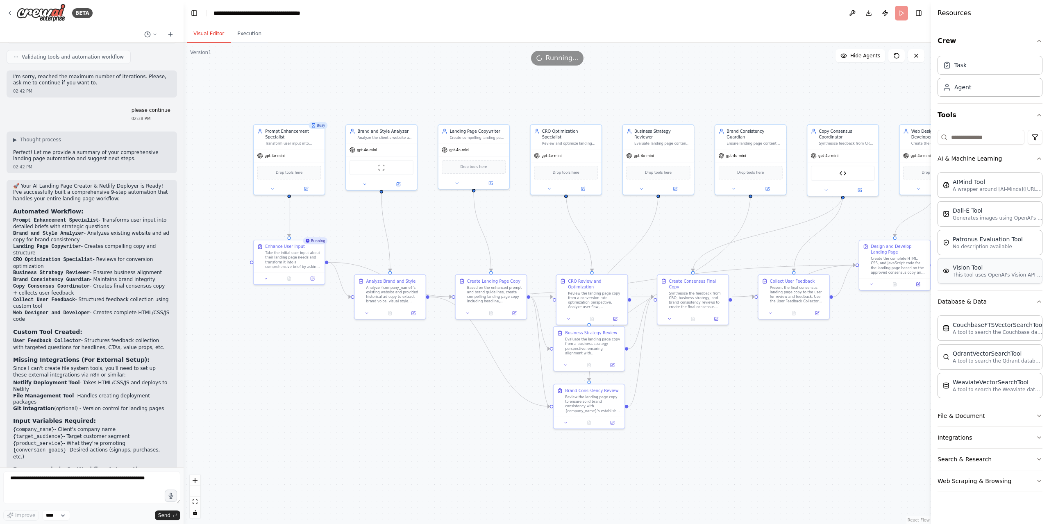
click at [1013, 273] on p "This tool uses OpenAI's Vision API to describe the contents of an image." at bounding box center [998, 275] width 90 height 7
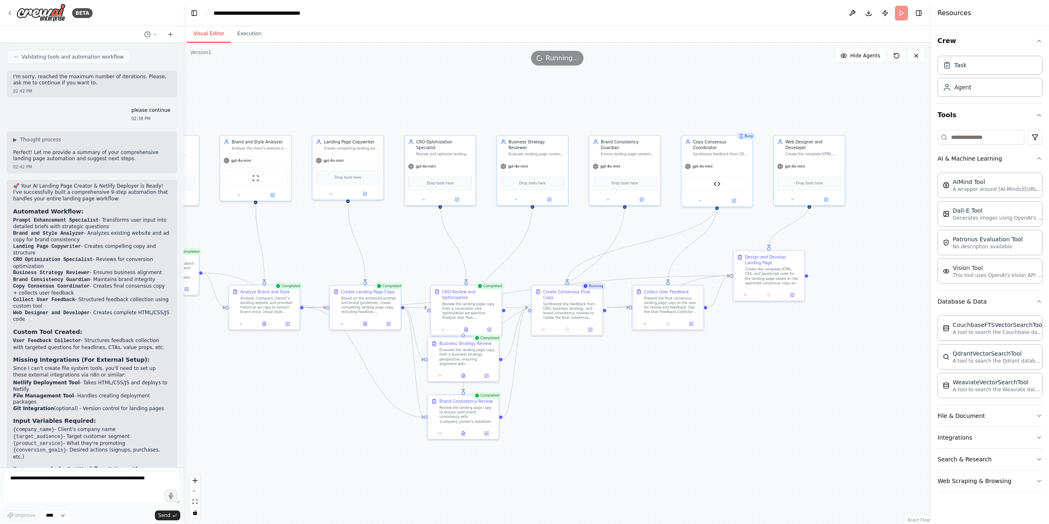
drag, startPoint x: 671, startPoint y: 226, endPoint x: 587, endPoint y: 232, distance: 84.2
click at [73, 481] on textarea at bounding box center [91, 487] width 177 height 33
click at [977, 184] on div "AIMind Tool" at bounding box center [998, 181] width 90 height 8
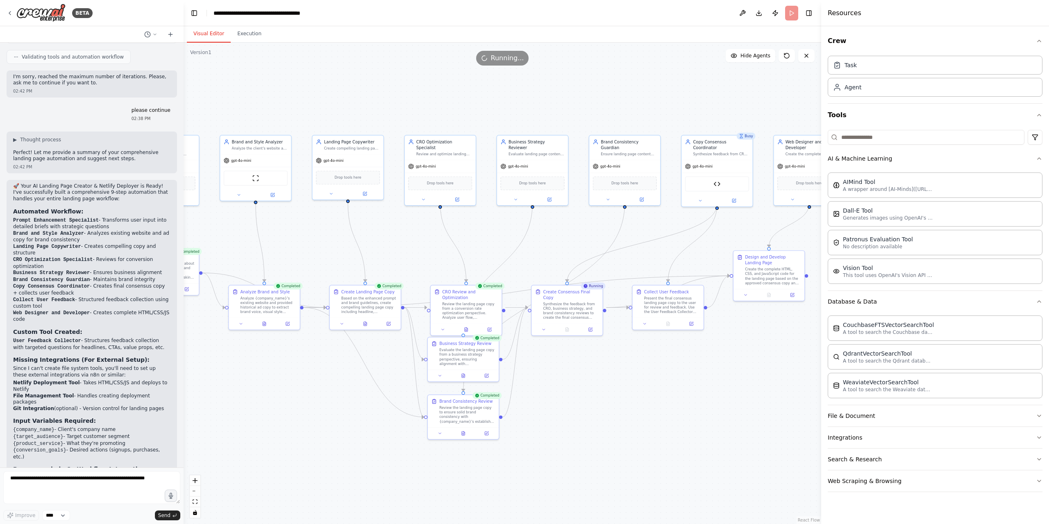
drag, startPoint x: 932, startPoint y: 198, endPoint x: 821, endPoint y: 202, distance: 111.1
click at [821, 202] on div at bounding box center [822, 262] width 3 height 524
click at [897, 190] on p "A wrapper around [AI-Minds](https://mindsdb.com/minds). Useful for when you nee…" at bounding box center [888, 189] width 90 height 7
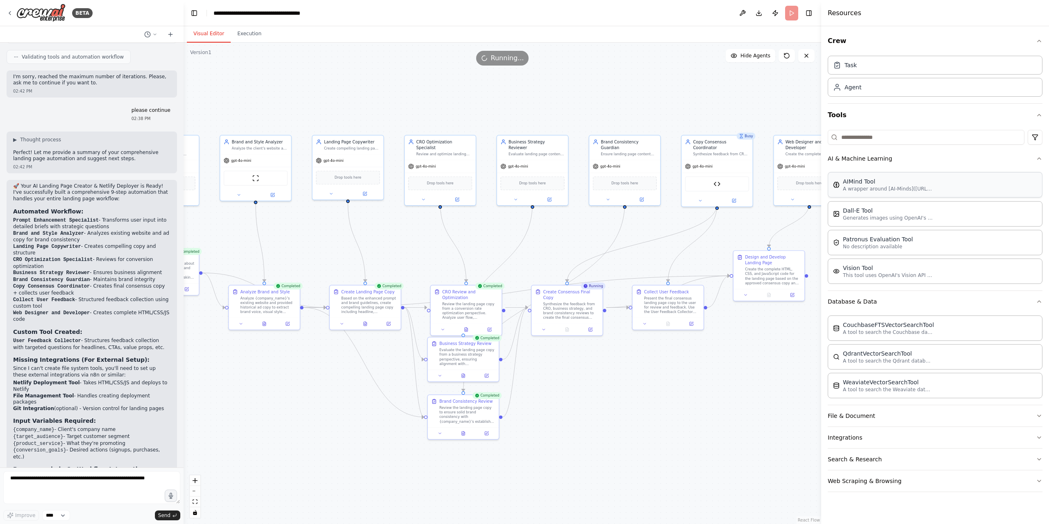
drag, startPoint x: 925, startPoint y: 187, endPoint x: 960, endPoint y: 188, distance: 34.9
click at [960, 188] on div "AIMind Tool A wrapper around [AI-Minds](https://mindsdb.com/minds). Useful for …" at bounding box center [935, 184] width 215 height 25
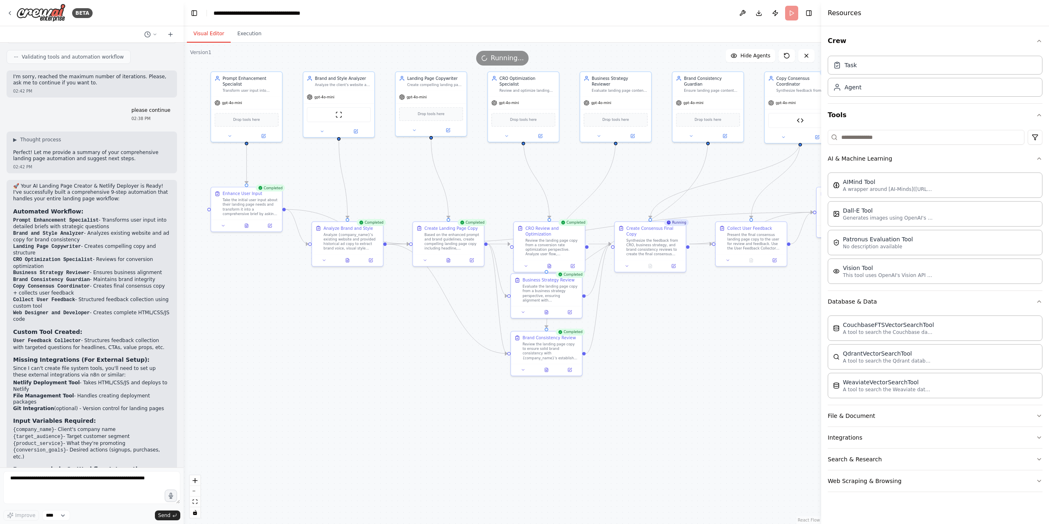
drag, startPoint x: 583, startPoint y: 391, endPoint x: 666, endPoint y: 321, distance: 108.7
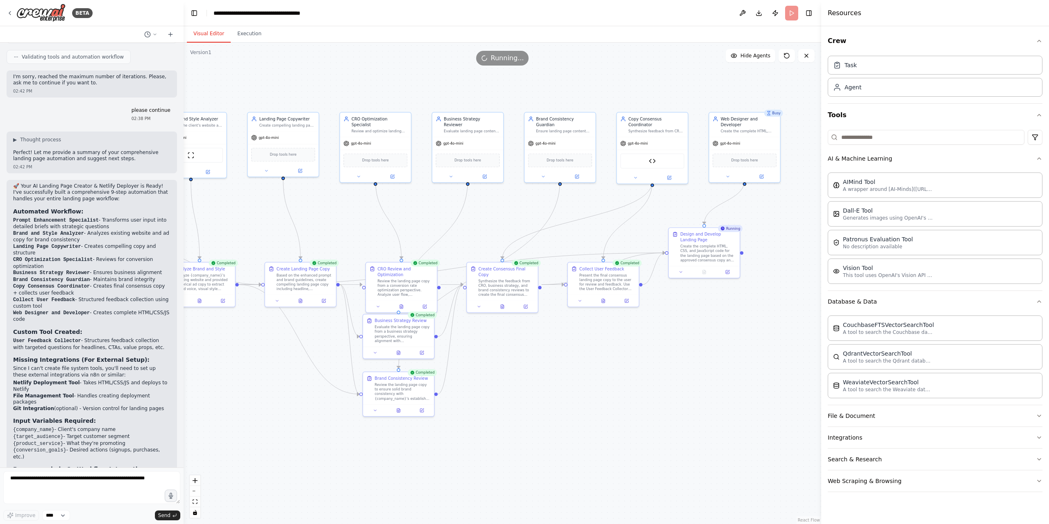
drag, startPoint x: 706, startPoint y: 191, endPoint x: 640, endPoint y: 224, distance: 73.7
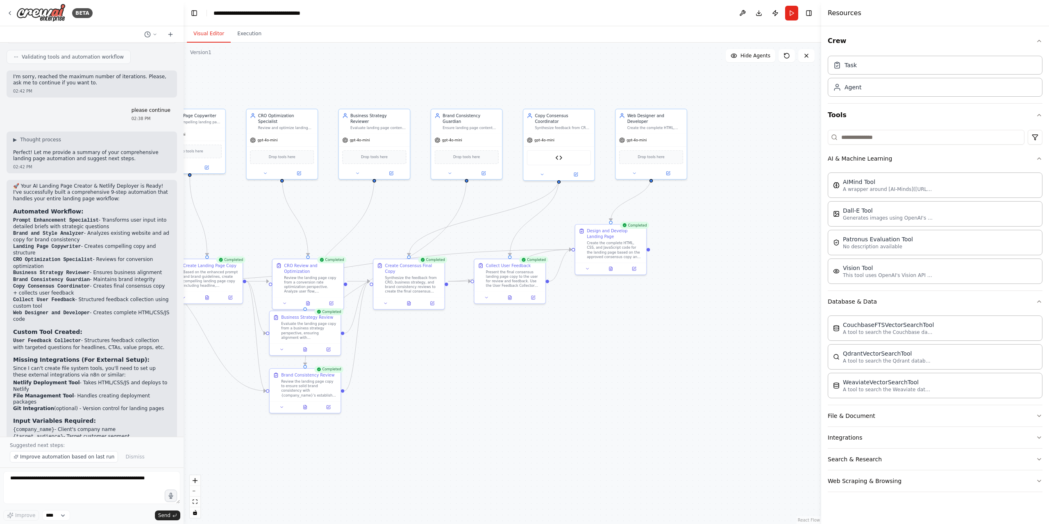
drag, startPoint x: 598, startPoint y: 85, endPoint x: 559, endPoint y: 76, distance: 40.0
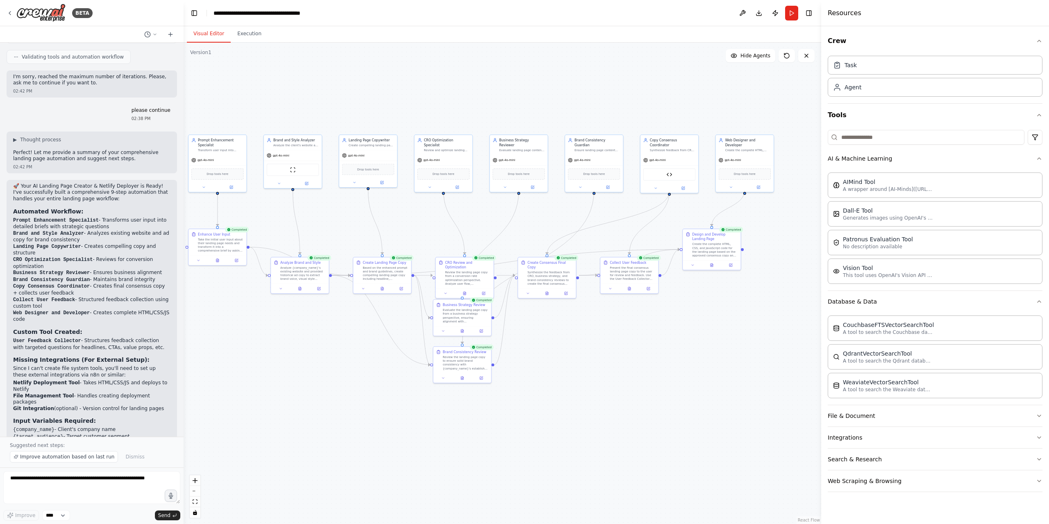
drag, startPoint x: 551, startPoint y: 90, endPoint x: 637, endPoint y: 118, distance: 90.6
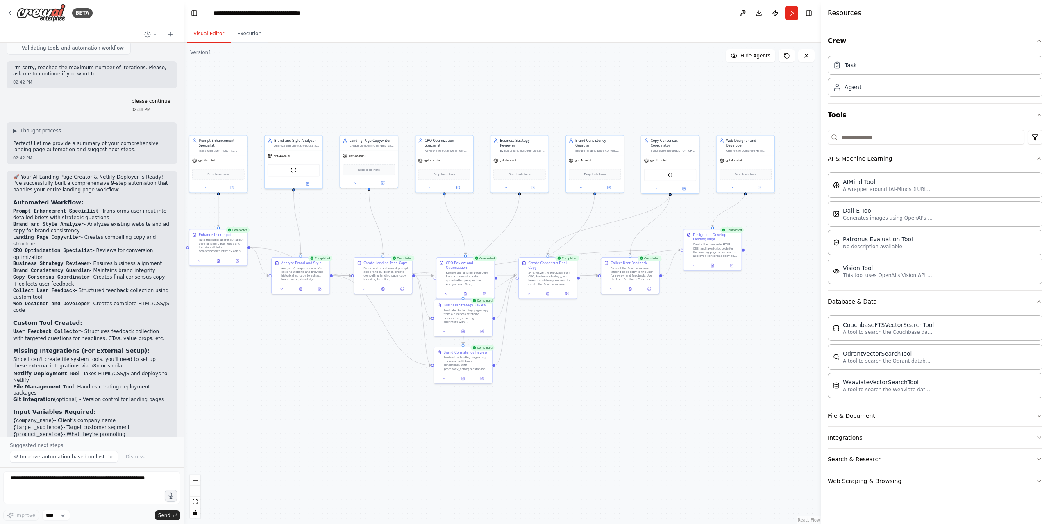
scroll to position [1553, 0]
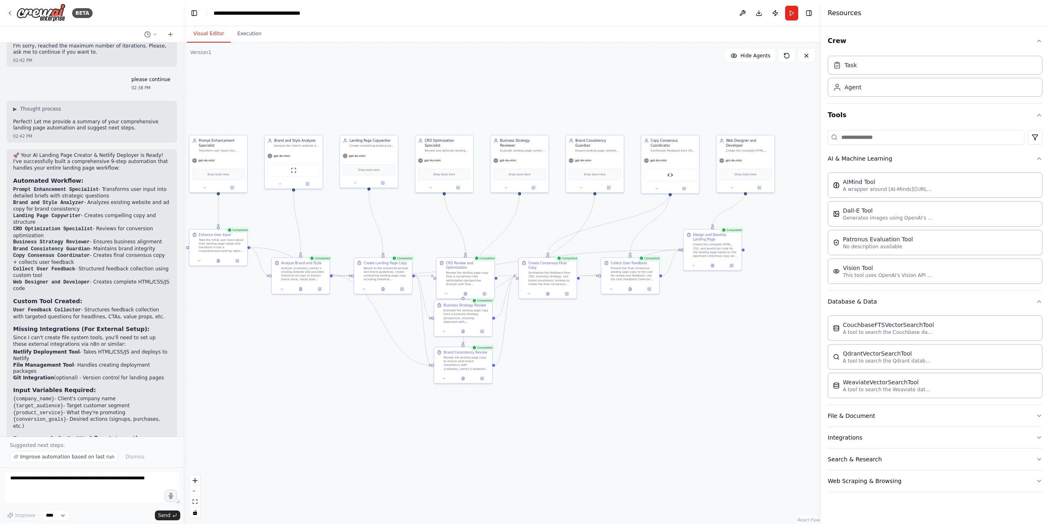
click at [32, 447] on p "Suggested next steps:" at bounding box center [92, 445] width 164 height 7
click at [41, 447] on p "Suggested next steps:" at bounding box center [92, 445] width 164 height 7
drag, startPoint x: 861, startPoint y: 82, endPoint x: 751, endPoint y: 103, distance: 112.7
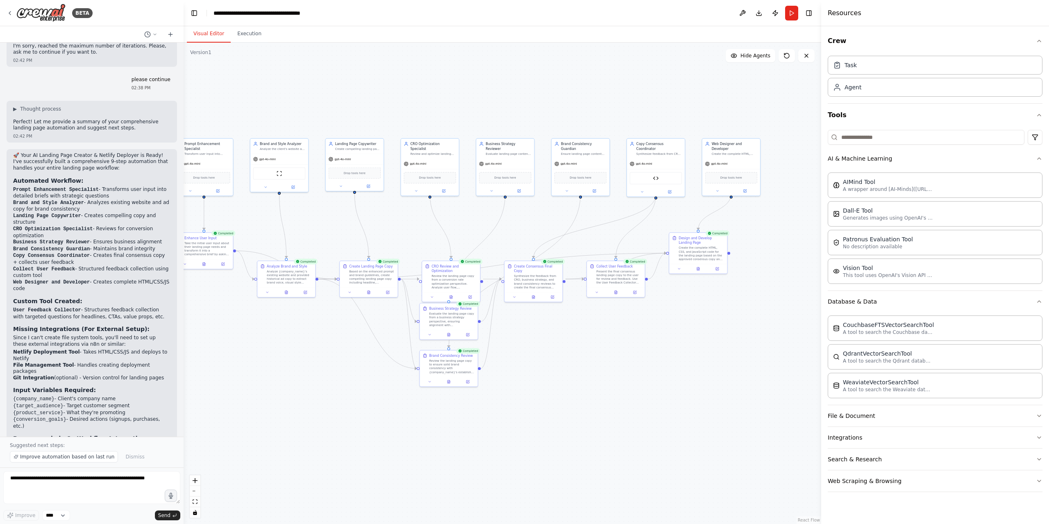
click at [735, 95] on div ".deletable-edge-delete-btn { width: 20px; height: 20px; border: 0px solid #ffff…" at bounding box center [502, 283] width 637 height 481
click at [779, 15] on button "Publish" at bounding box center [775, 13] width 13 height 15
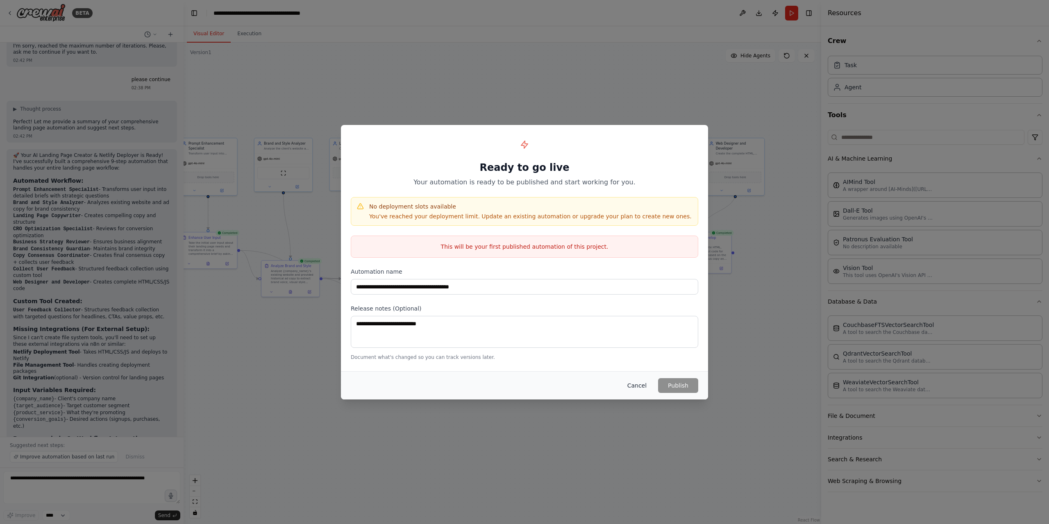
click at [648, 385] on button "Cancel" at bounding box center [637, 385] width 32 height 15
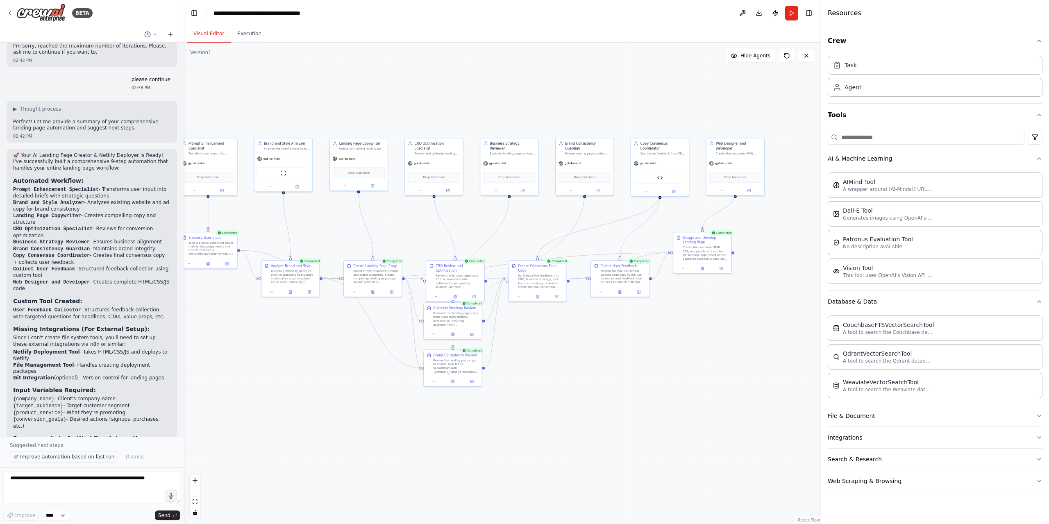
click at [41, 458] on span "Improve automation based on last run" at bounding box center [67, 457] width 94 height 7
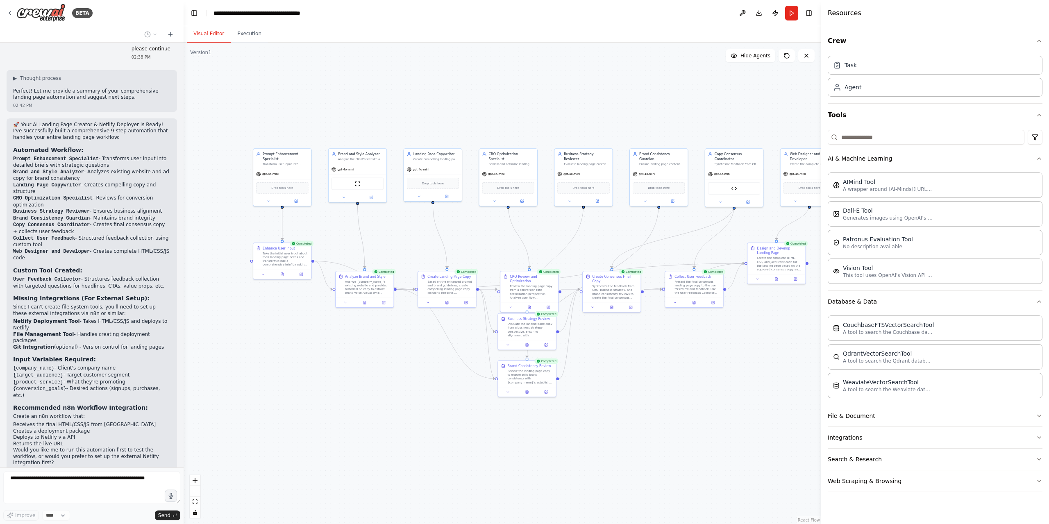
drag, startPoint x: 274, startPoint y: 218, endPoint x: 321, endPoint y: 193, distance: 53.3
click at [342, 226] on div ".deletable-edge-delete-btn { width: 20px; height: 20px; border: 0px solid #ffff…" at bounding box center [502, 283] width 637 height 481
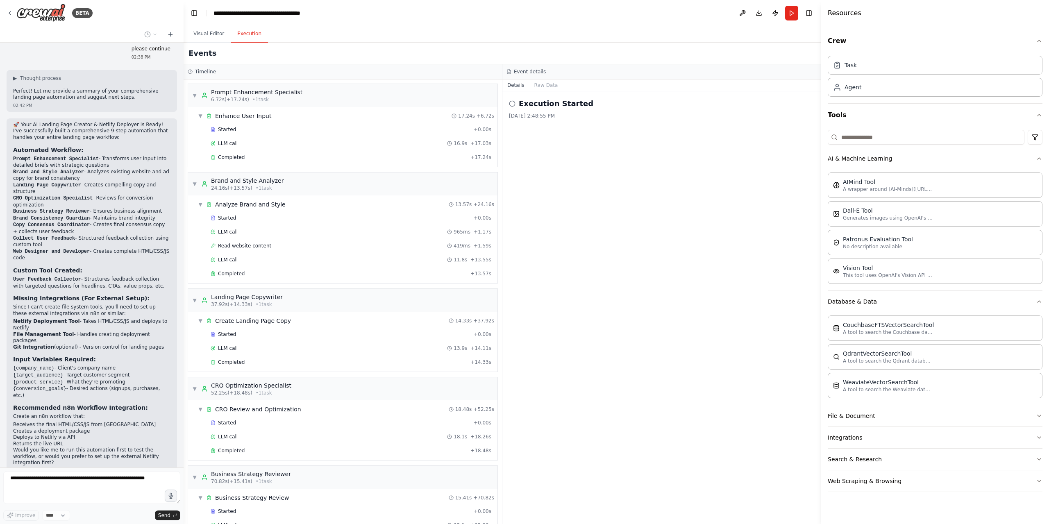
click at [248, 32] on button "Execution" at bounding box center [249, 33] width 37 height 17
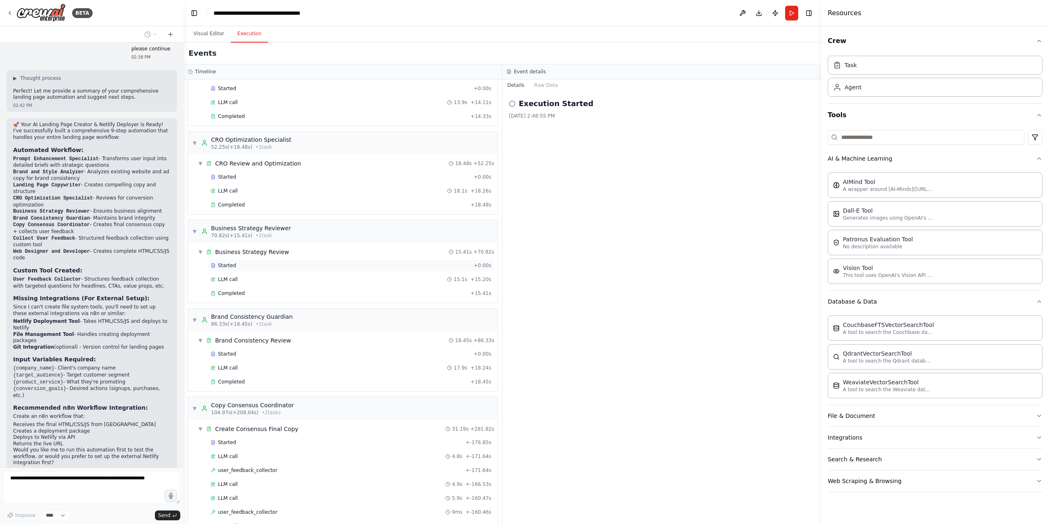
scroll to position [0, 0]
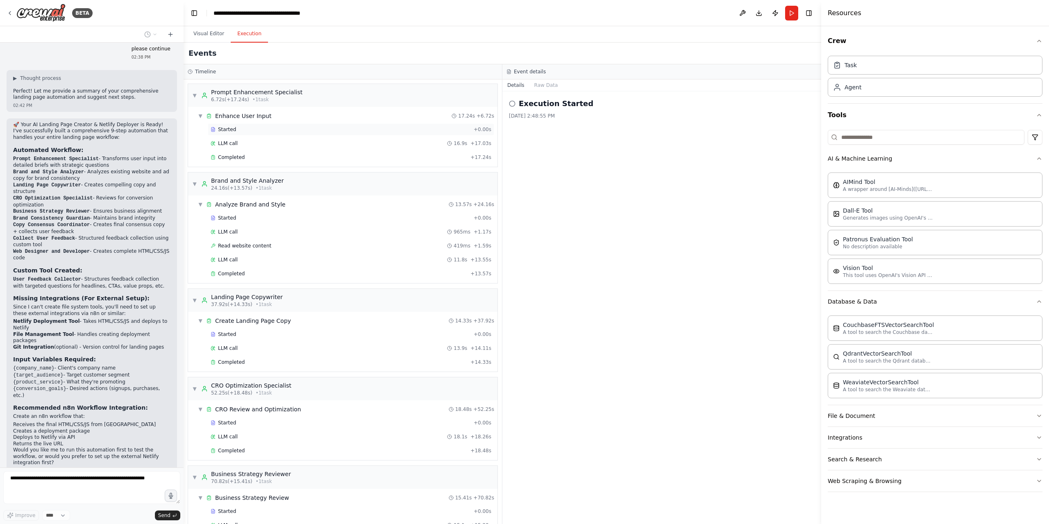
click at [282, 132] on div "Started" at bounding box center [341, 129] width 260 height 7
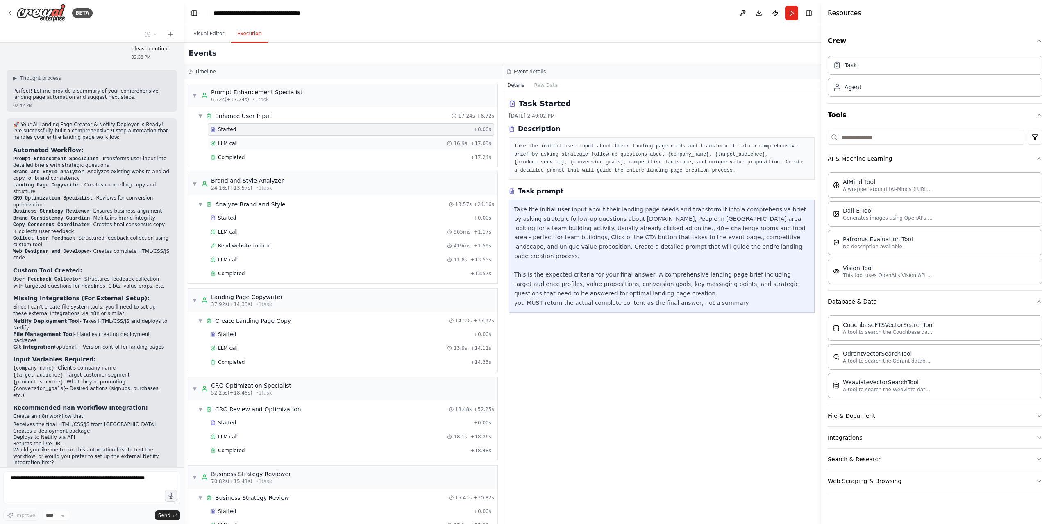
click at [300, 148] on div "LLM call 16.9s + 17.03s" at bounding box center [351, 143] width 286 height 12
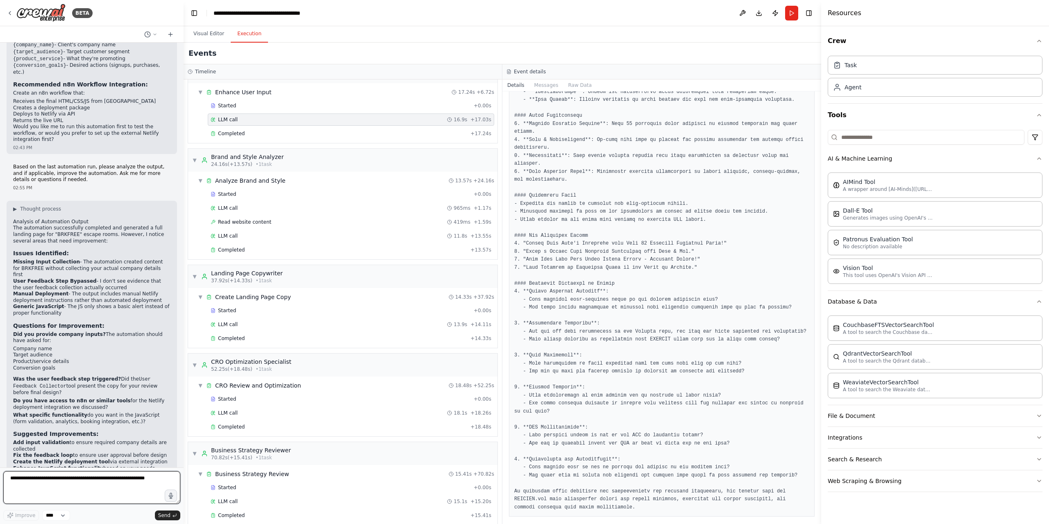
scroll to position [123, 0]
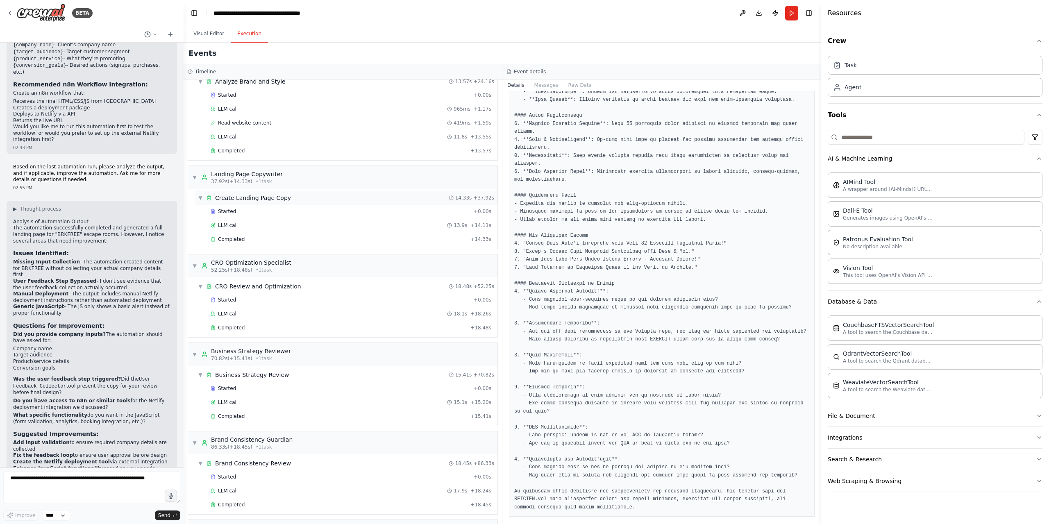
click at [273, 201] on div "Create Landing Page Copy" at bounding box center [253, 198] width 76 height 8
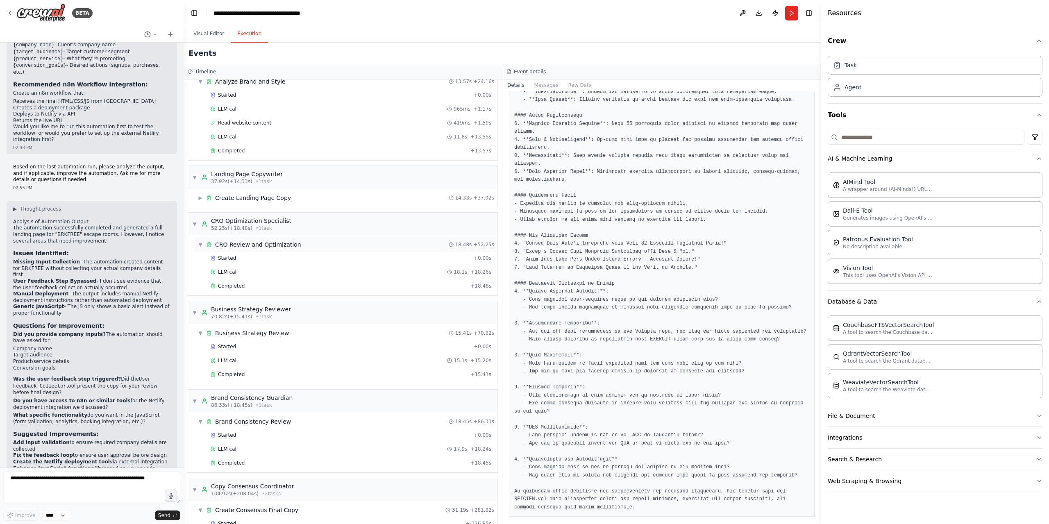
click at [284, 242] on div "CRO Review and Optimization" at bounding box center [258, 244] width 86 height 8
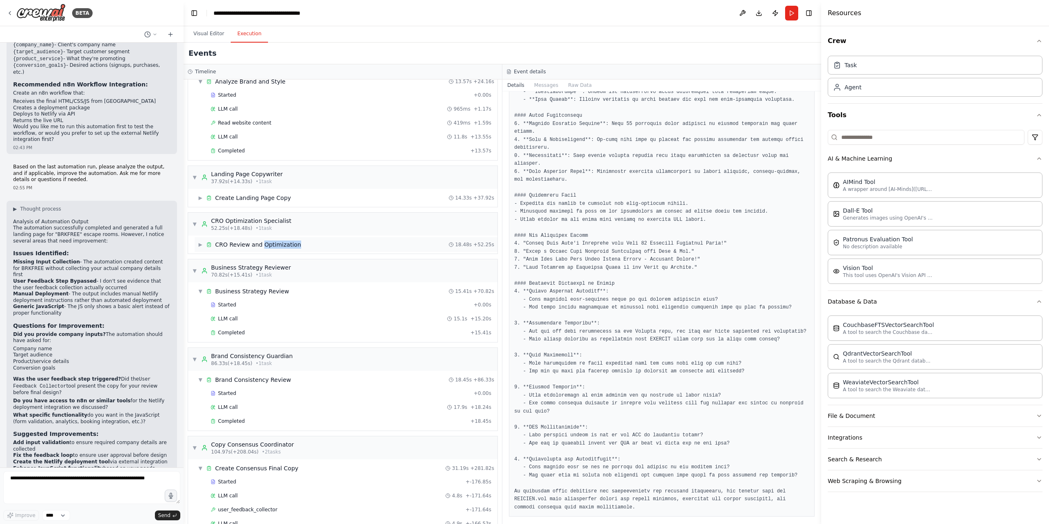
click at [284, 242] on div "CRO Review and Optimization" at bounding box center [258, 244] width 86 height 8
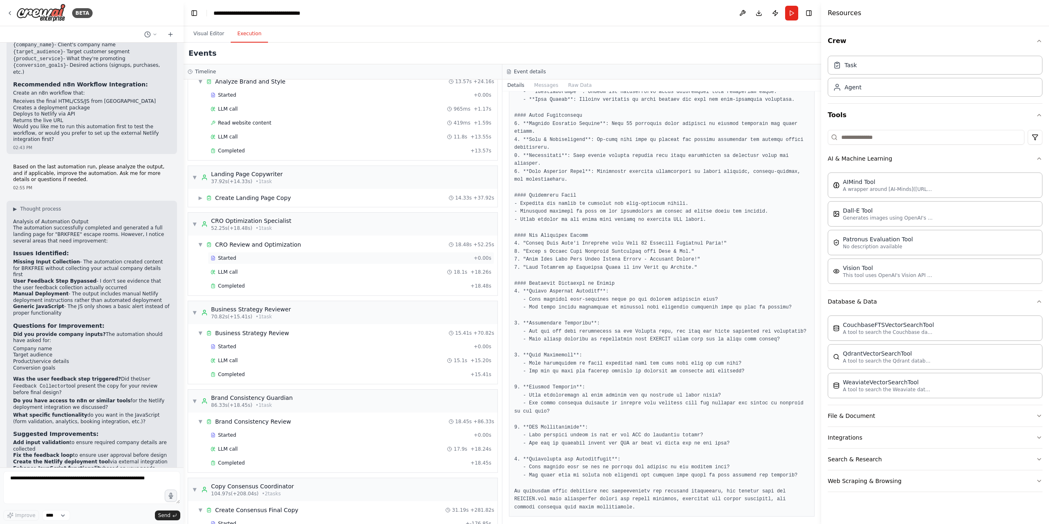
click at [276, 260] on div "Started" at bounding box center [341, 258] width 260 height 7
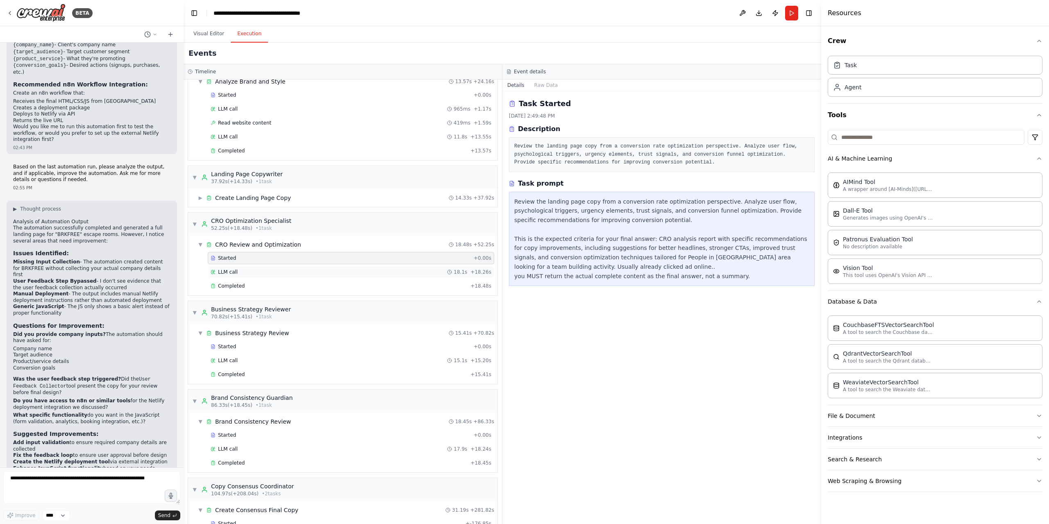
click at [274, 271] on div "LLM call 18.1s + 18.26s" at bounding box center [351, 272] width 281 height 7
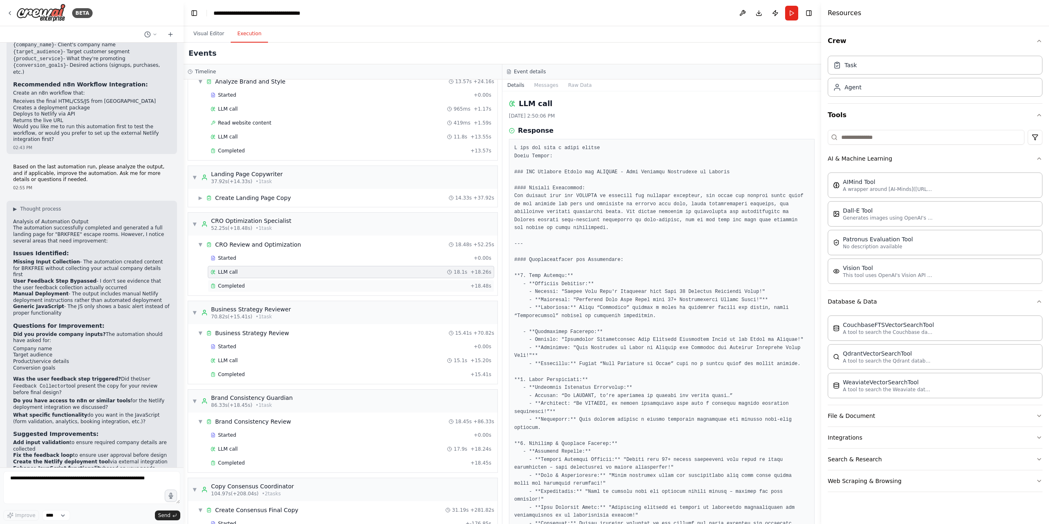
click at [274, 284] on div "Completed" at bounding box center [339, 286] width 256 height 7
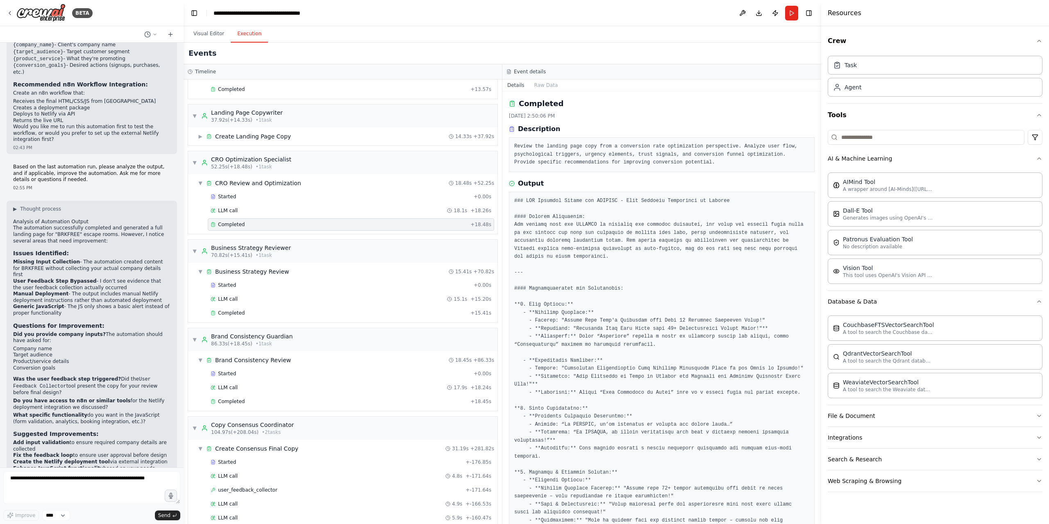
scroll to position [205, 0]
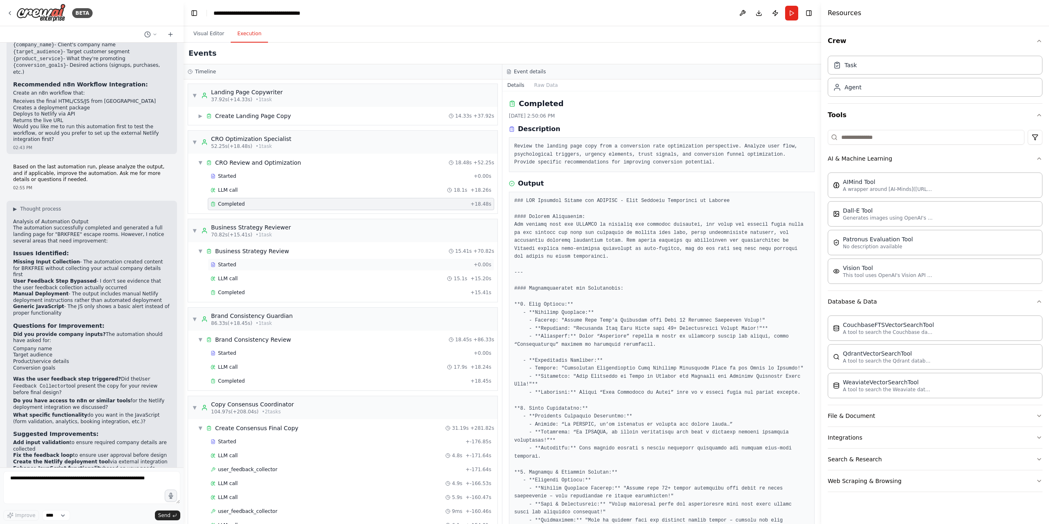
click at [270, 264] on div "Started" at bounding box center [341, 264] width 260 height 7
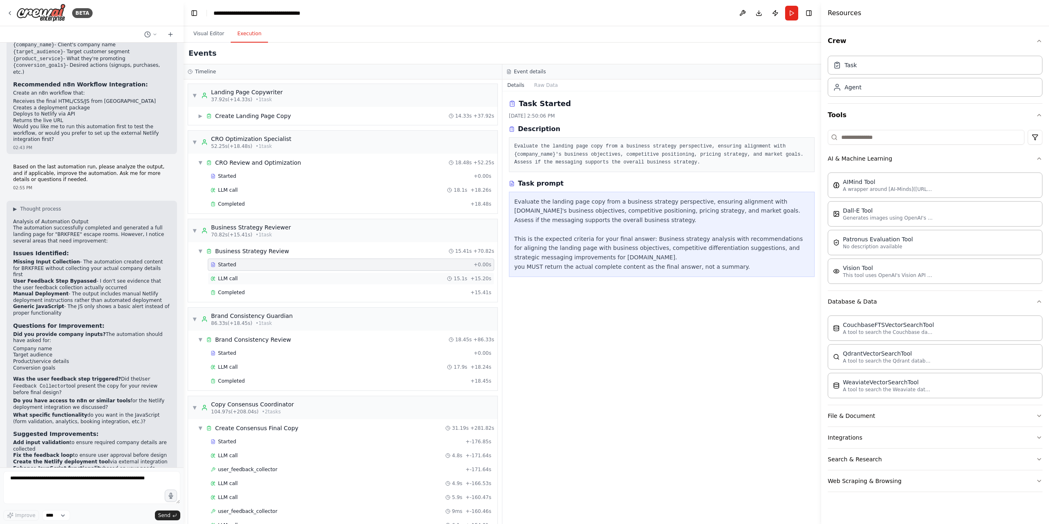
click at [270, 278] on div "LLM call 15.1s + 15.20s" at bounding box center [351, 278] width 281 height 7
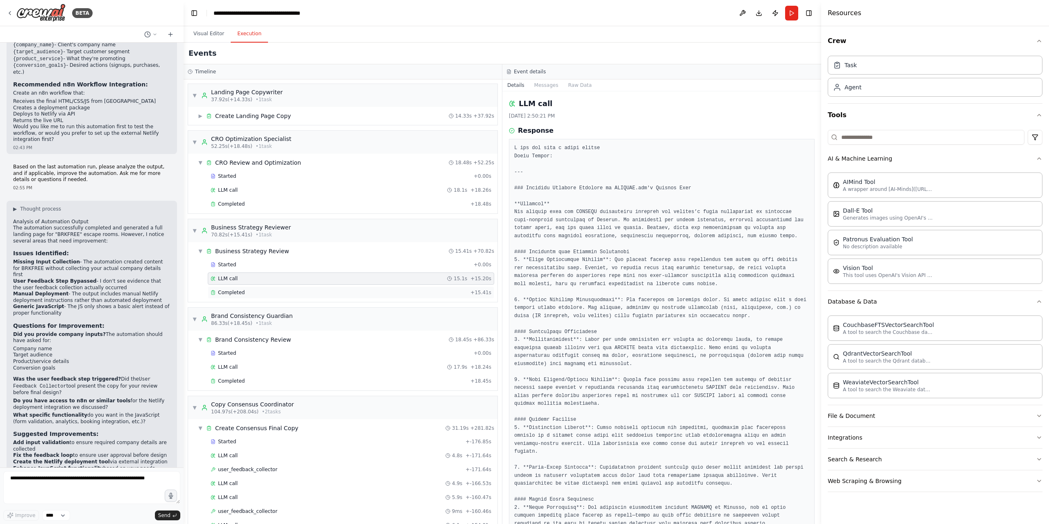
click at [271, 292] on div "Completed" at bounding box center [339, 292] width 256 height 7
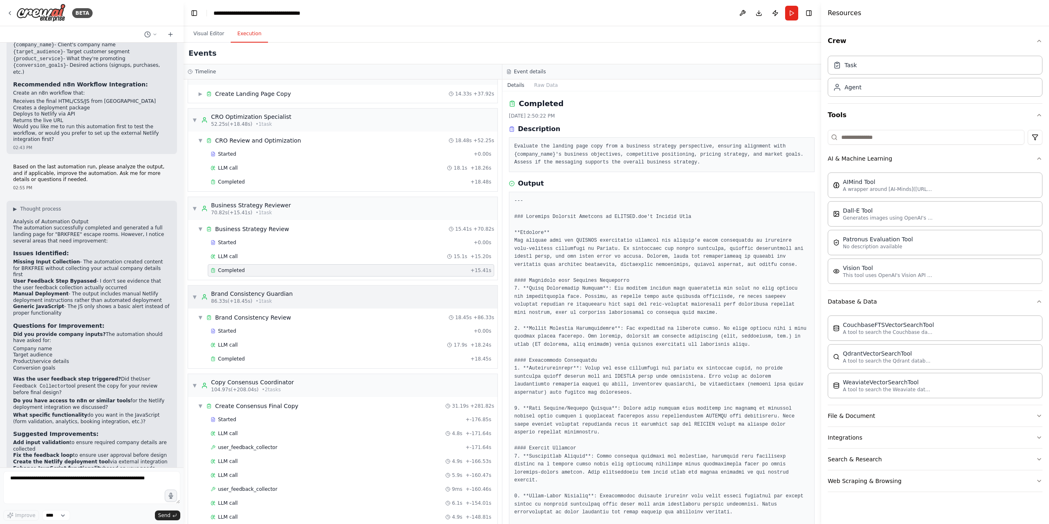
scroll to position [246, 0]
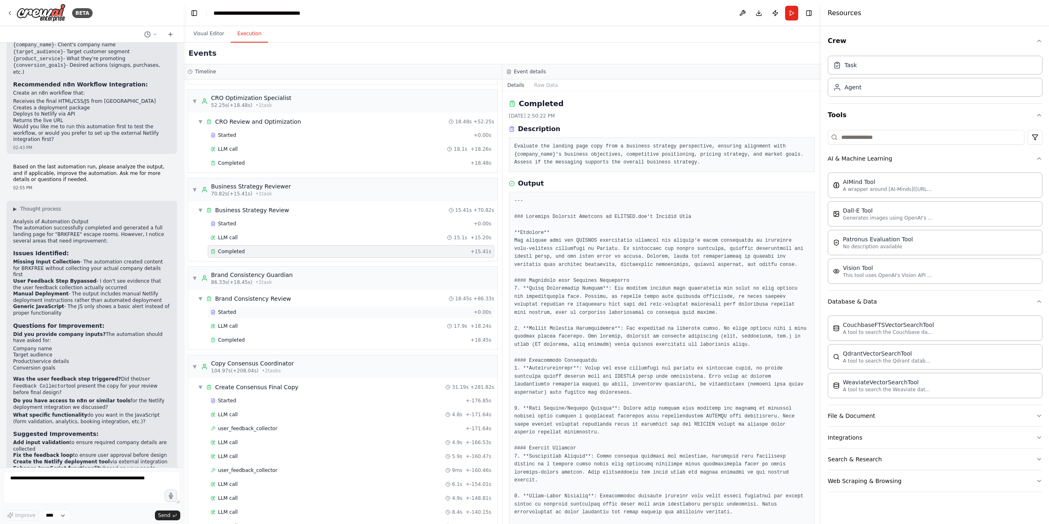
click at [263, 309] on div "Started" at bounding box center [341, 312] width 260 height 7
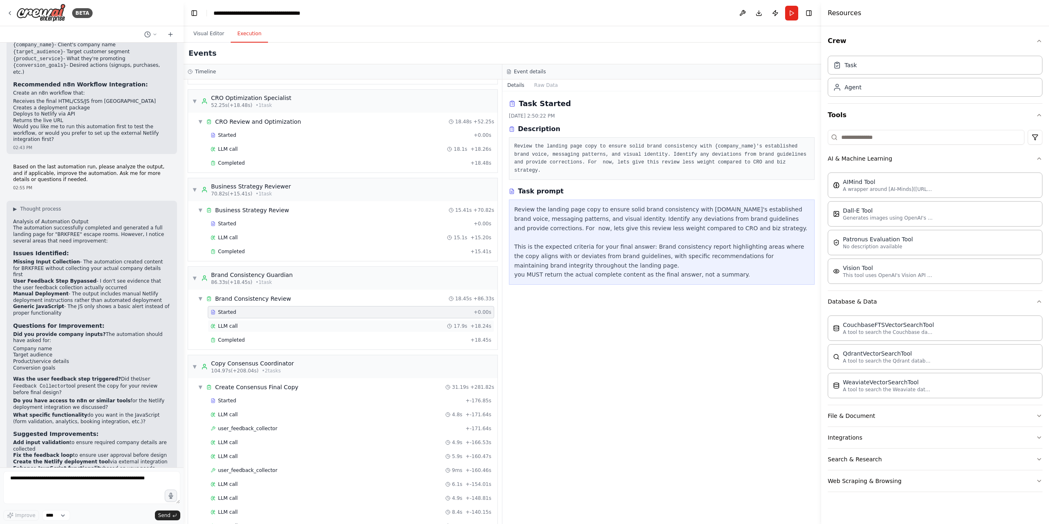
click at [263, 324] on div "LLM call 17.9s + 18.24s" at bounding box center [351, 326] width 281 height 7
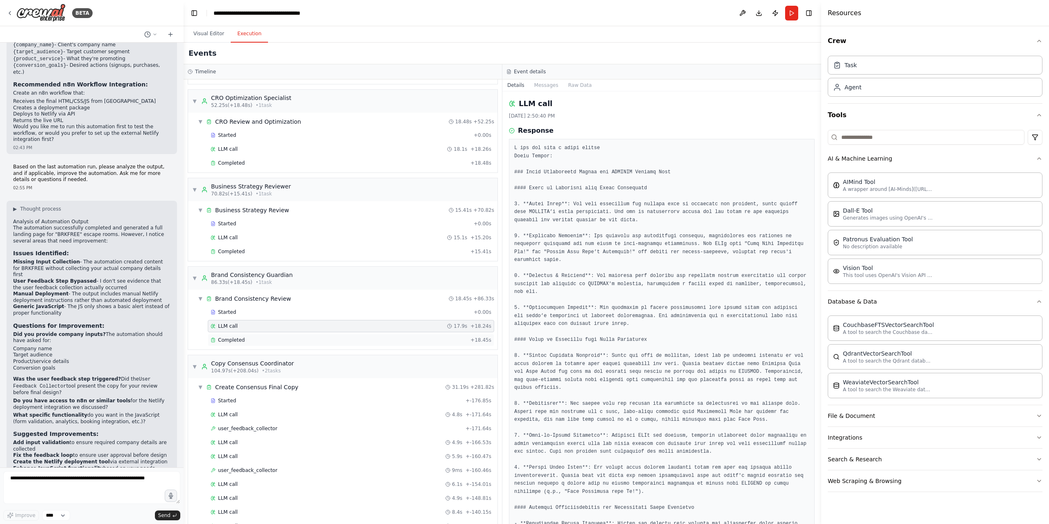
click at [264, 342] on div "Completed" at bounding box center [339, 340] width 256 height 7
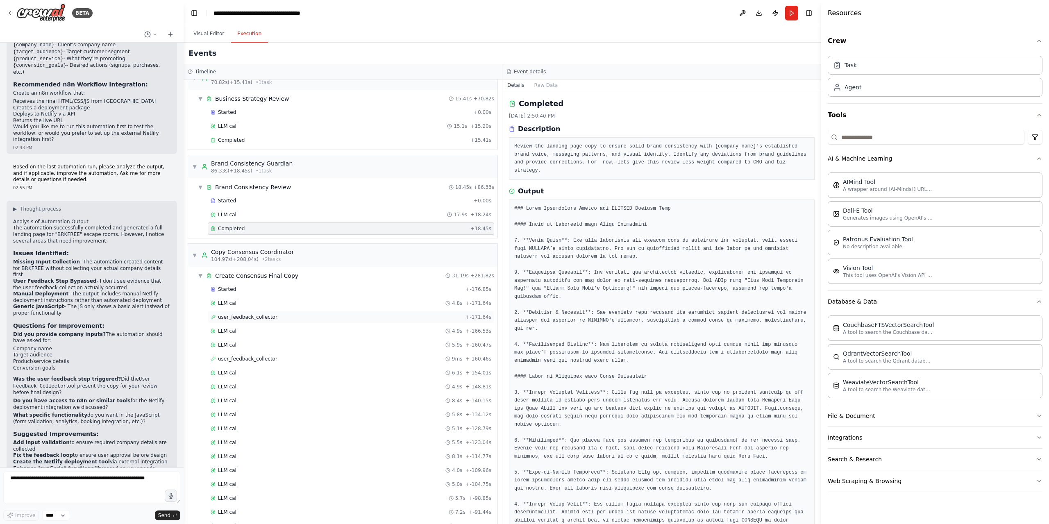
scroll to position [369, 0]
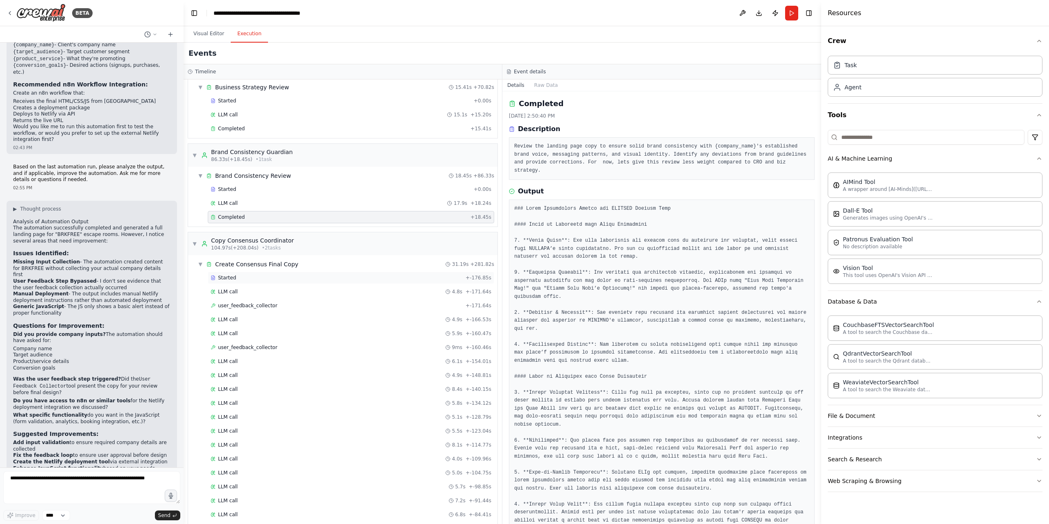
click at [252, 279] on div "Started" at bounding box center [337, 277] width 252 height 7
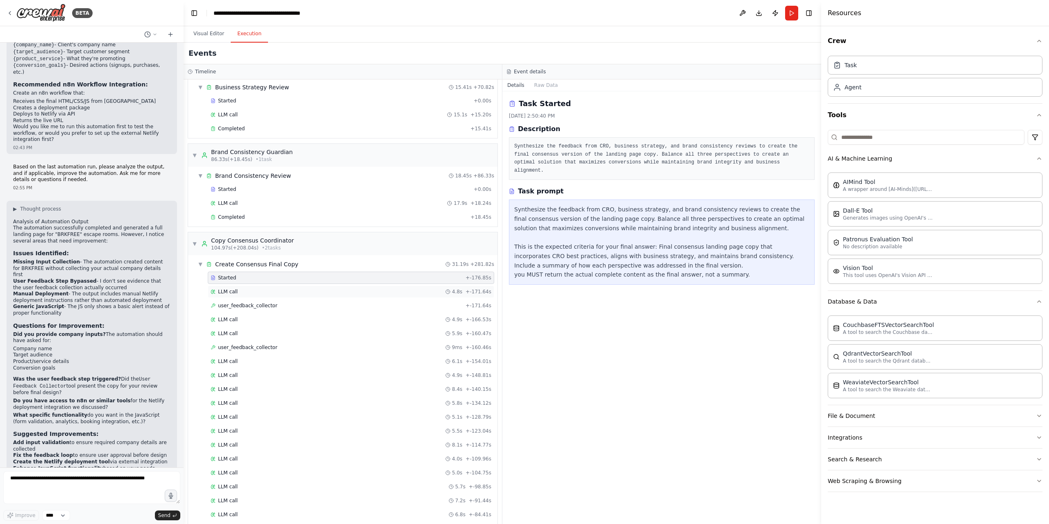
click at [250, 295] on div "LLM call 4.8s + -171.64s" at bounding box center [351, 292] width 286 height 12
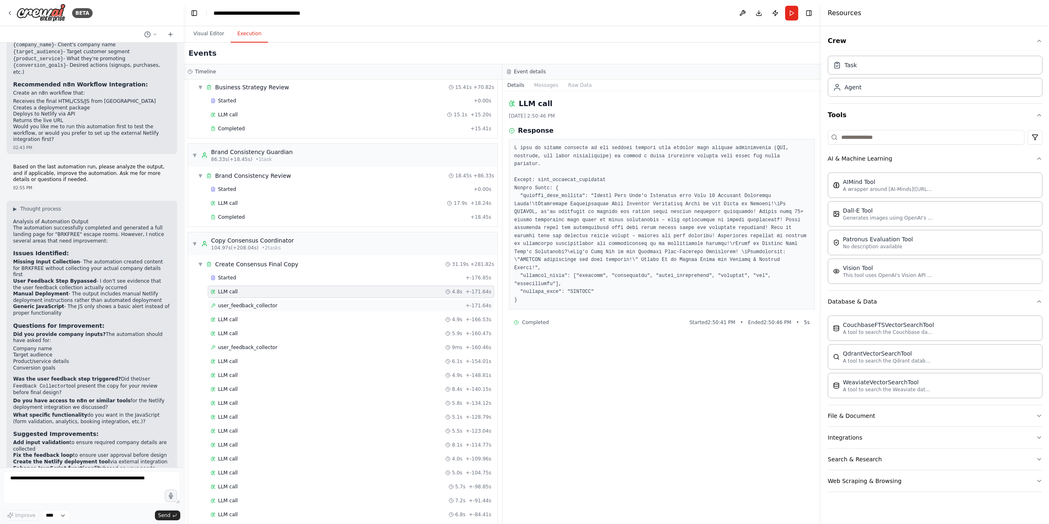
click at [251, 304] on span "user_feedback_collector" at bounding box center [247, 305] width 59 height 7
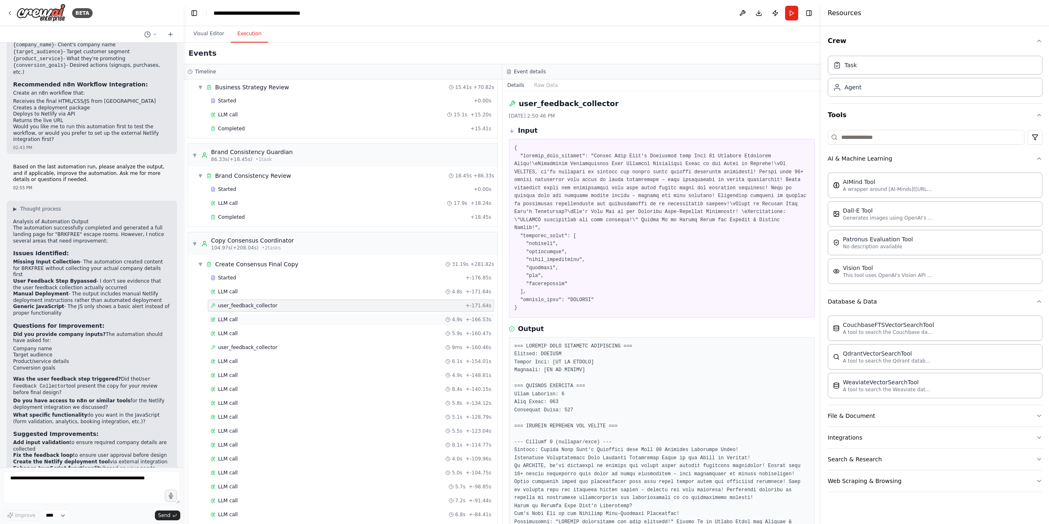
click at [251, 316] on div "LLM call 4.9s + -166.53s" at bounding box center [351, 319] width 286 height 12
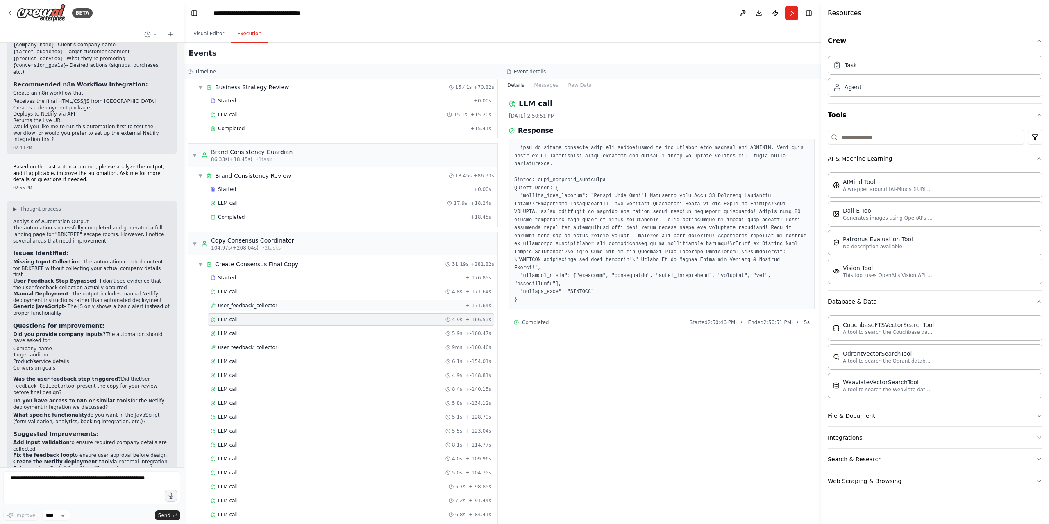
click at [254, 307] on span "user_feedback_collector" at bounding box center [247, 305] width 59 height 7
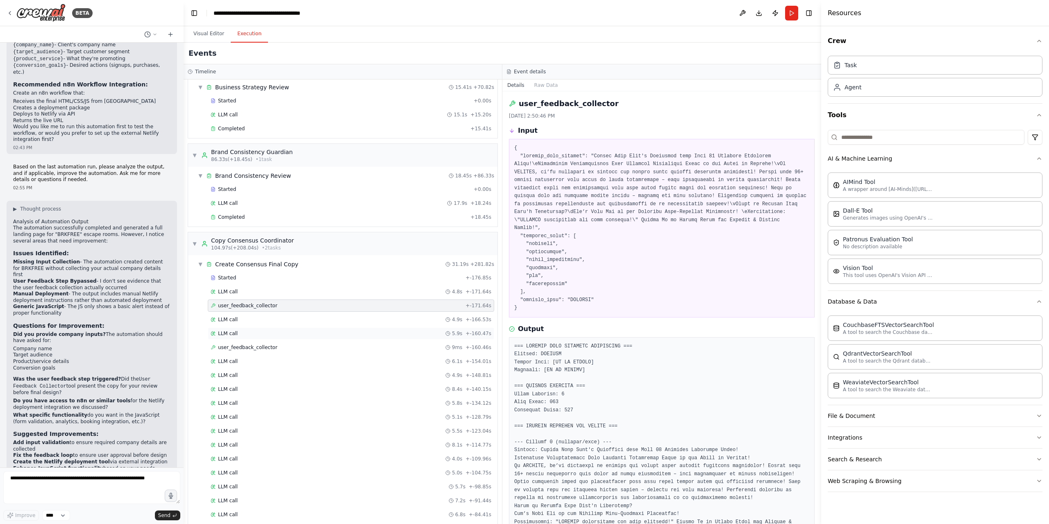
click at [249, 328] on div "LLM call 5.9s + -160.47s" at bounding box center [351, 333] width 286 height 12
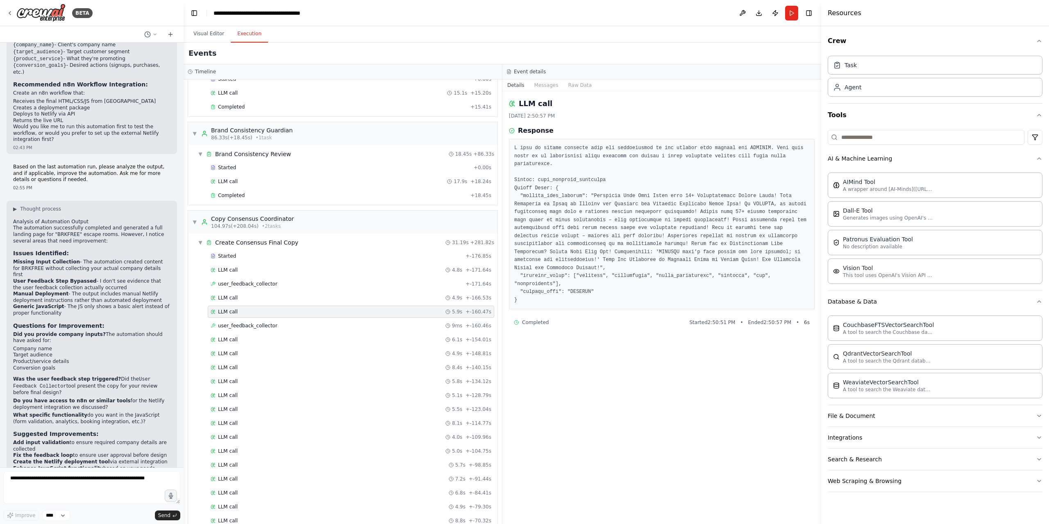
scroll to position [492, 0]
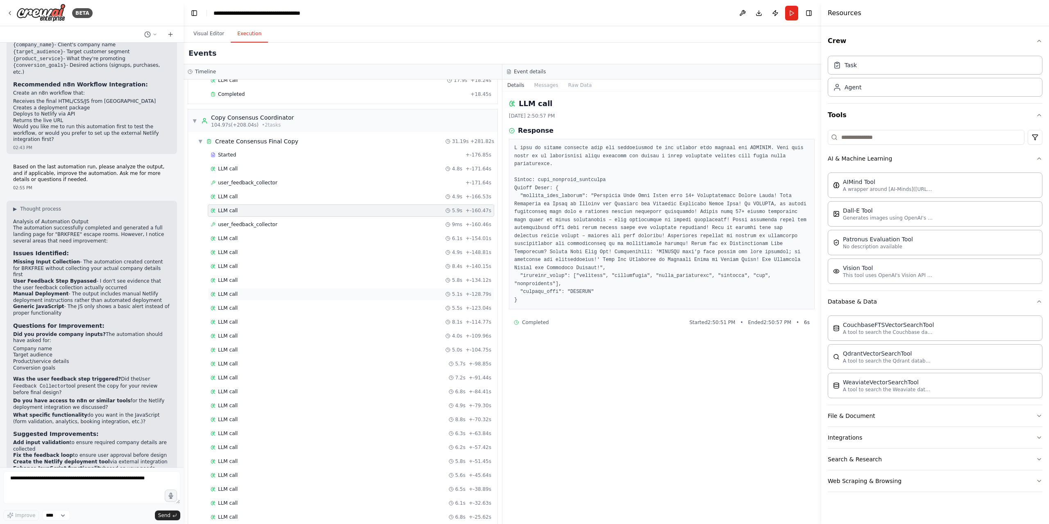
click at [250, 296] on div "LLM call 5.1s + -128.79s" at bounding box center [351, 294] width 281 height 7
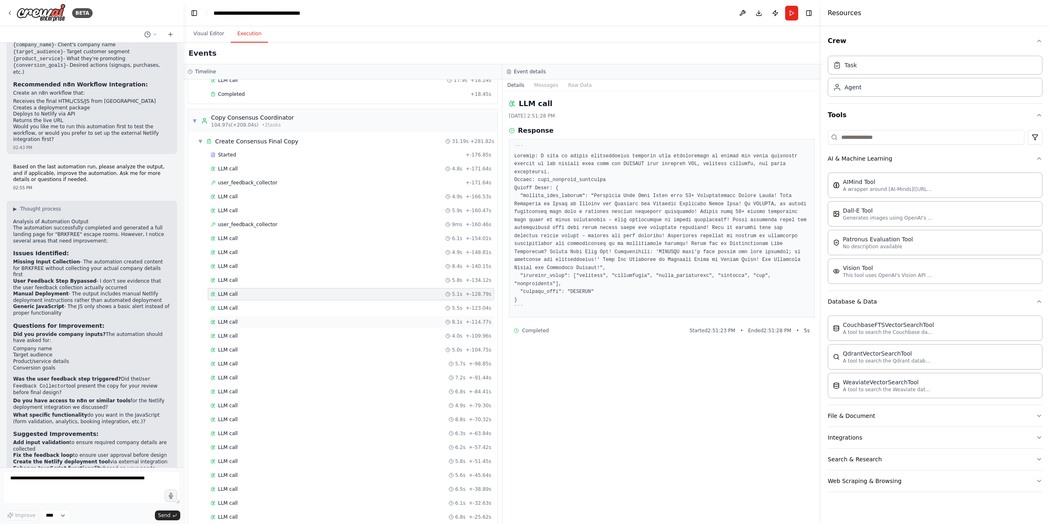
click at [246, 321] on div "LLM call 8.1s + -114.77s" at bounding box center [351, 322] width 281 height 7
click at [244, 338] on div "LLM call 4.0s + -109.96s" at bounding box center [351, 336] width 281 height 7
click at [241, 375] on div "LLM call 7.2s + -91.44s" at bounding box center [351, 377] width 281 height 7
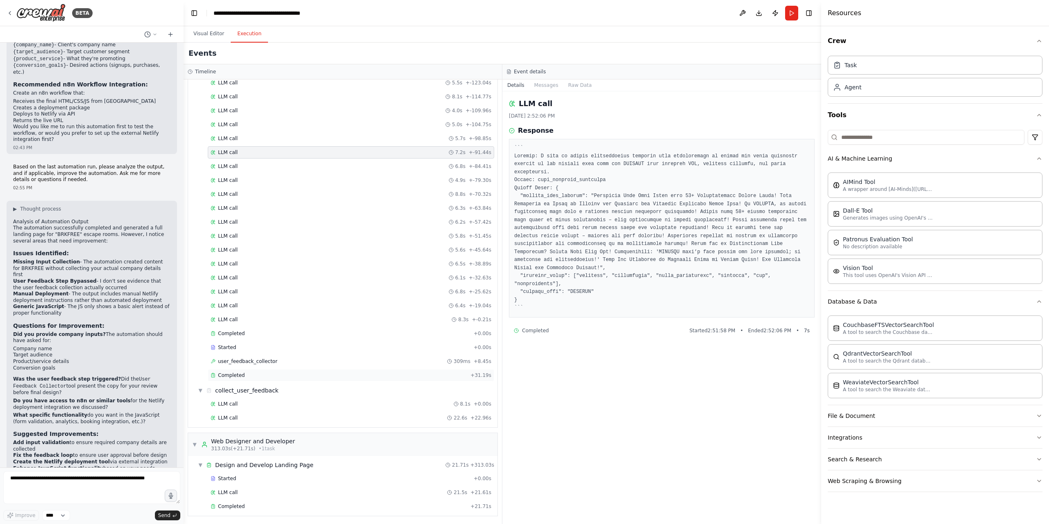
scroll to position [718, 0]
click at [238, 505] on span "Completed" at bounding box center [231, 505] width 27 height 7
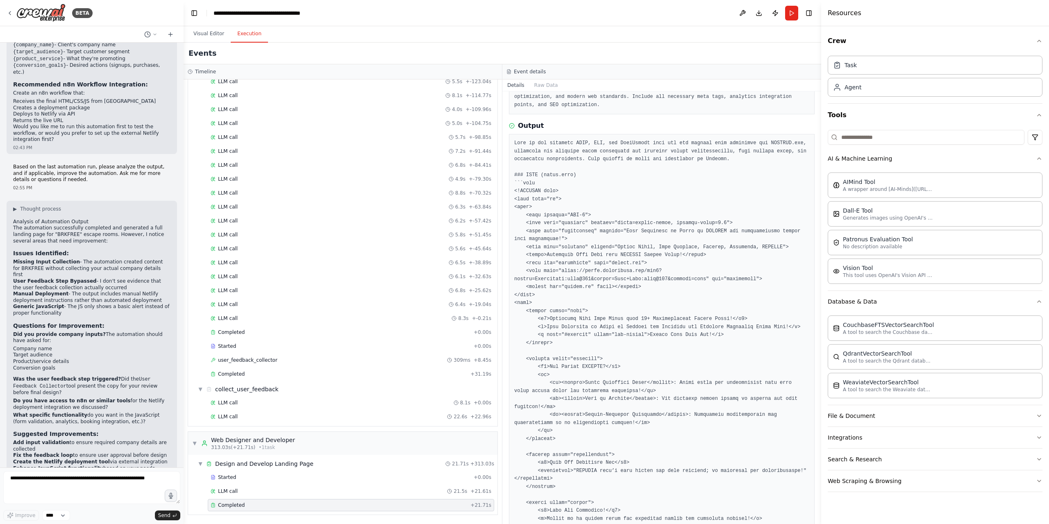
scroll to position [205, 0]
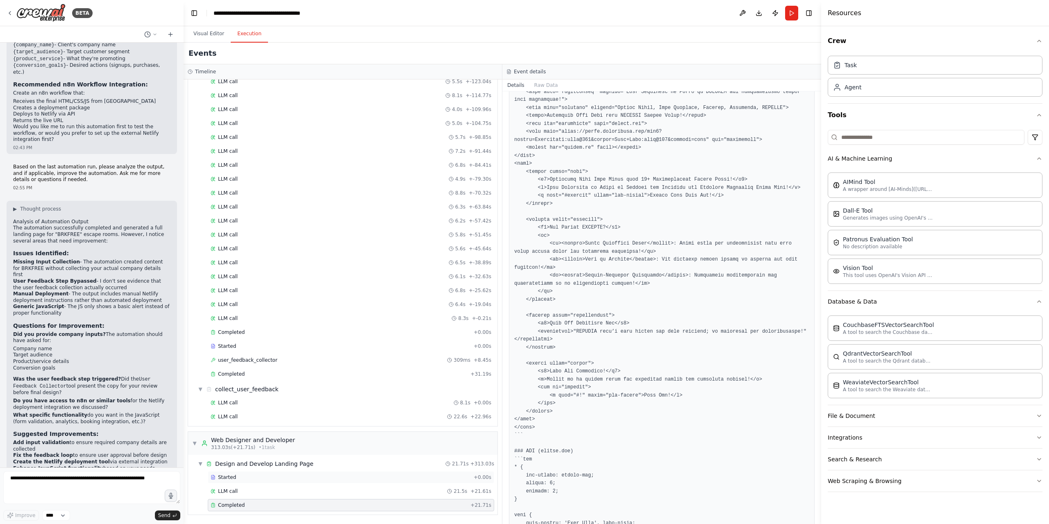
click at [227, 479] on span "Started" at bounding box center [227, 477] width 18 height 7
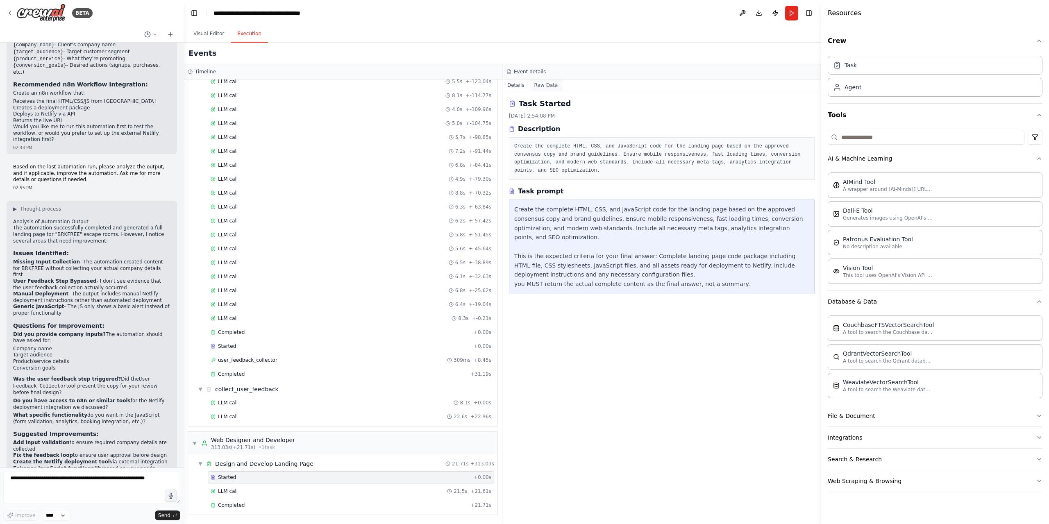
click at [544, 89] on button "Raw Data" at bounding box center [546, 84] width 34 height 11
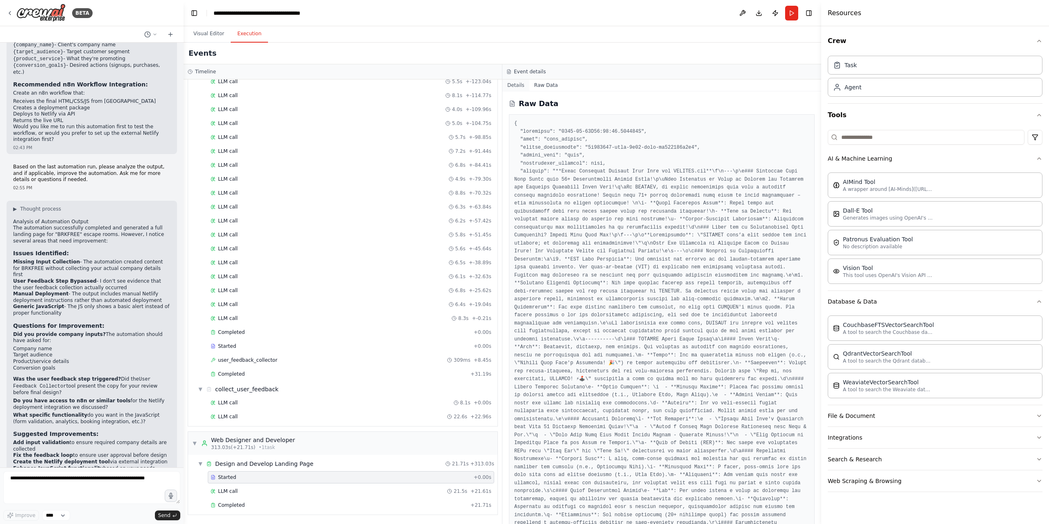
click at [517, 88] on button "Details" at bounding box center [515, 84] width 27 height 11
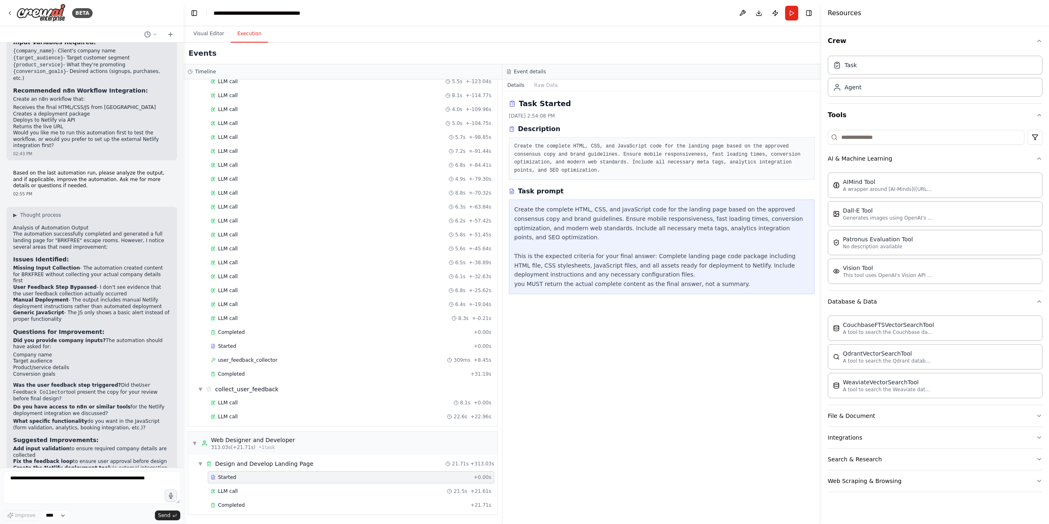
scroll to position [1907, 0]
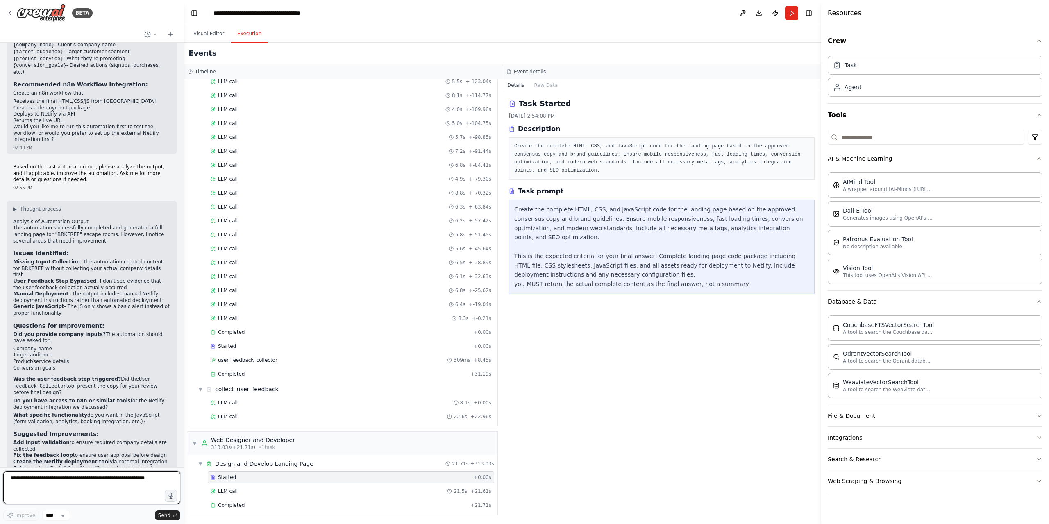
click at [56, 481] on textarea at bounding box center [91, 487] width 177 height 33
type textarea "**********"
click at [267, 485] on div "LLM call 21.5s + 21.61s" at bounding box center [351, 491] width 286 height 12
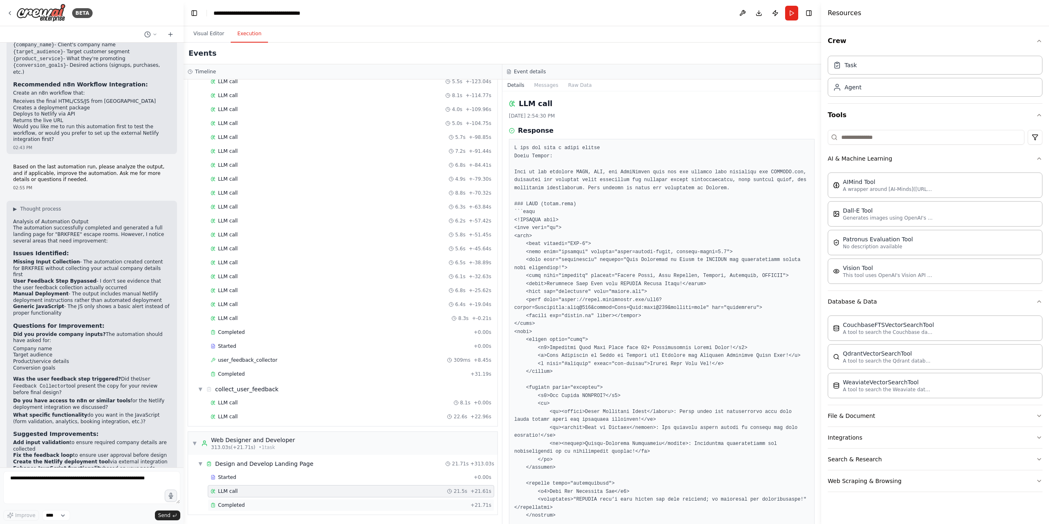
click at [253, 503] on div "Completed" at bounding box center [339, 505] width 256 height 7
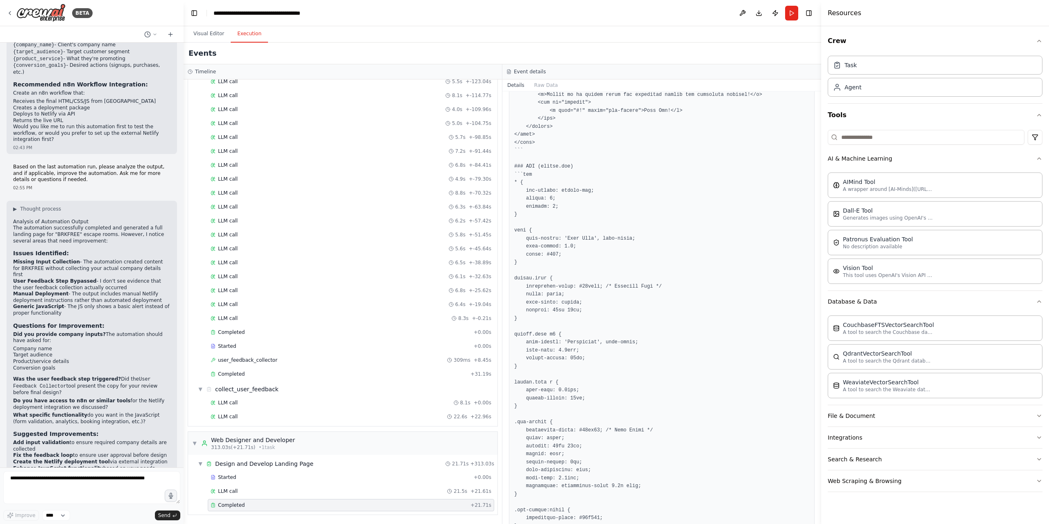
scroll to position [492, 0]
click at [254, 406] on div "LLM call 8.1s + 0.00s" at bounding box center [351, 403] width 286 height 12
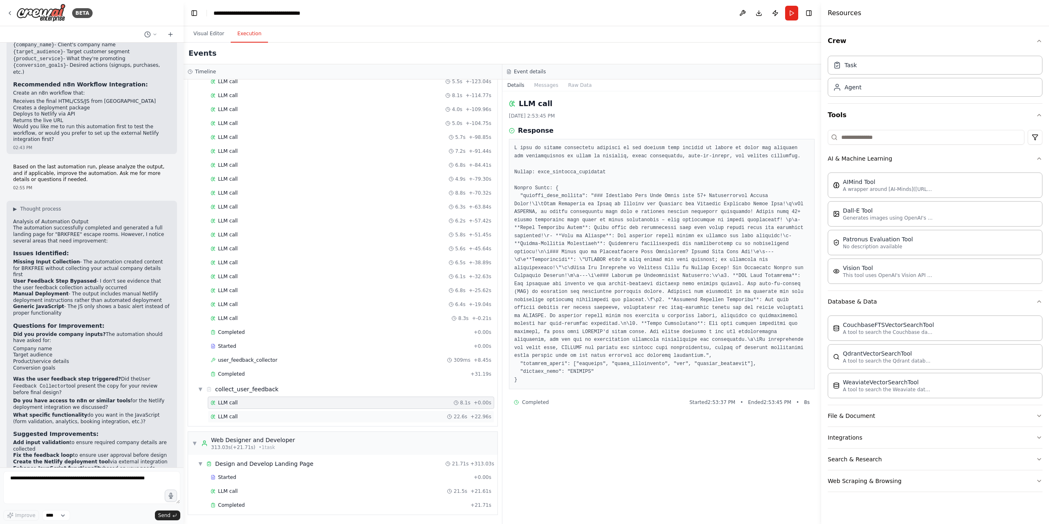
click at [249, 414] on div "LLM call 22.6s + 22.96s" at bounding box center [351, 416] width 281 height 7
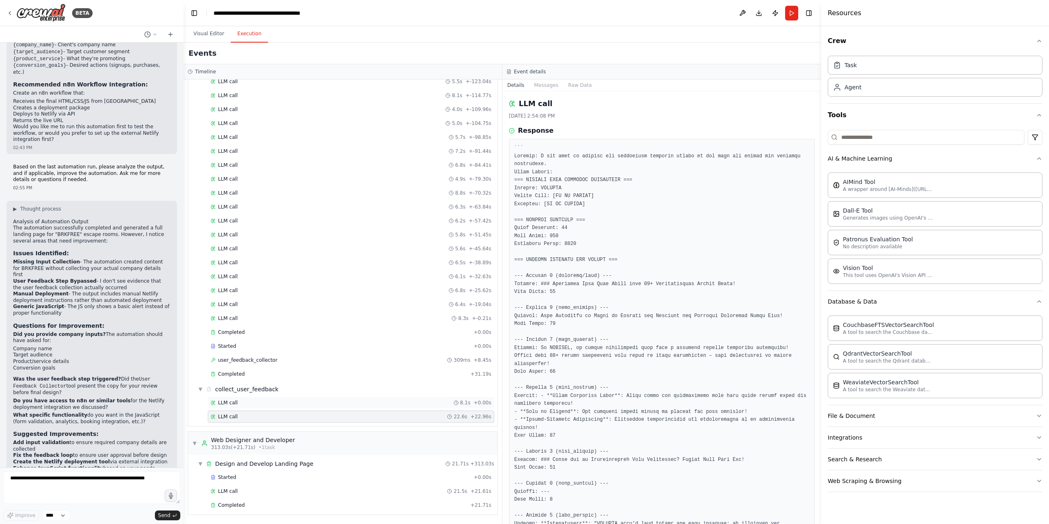
click at [244, 399] on div "LLM call 8.1s + 0.00s" at bounding box center [351, 403] width 286 height 12
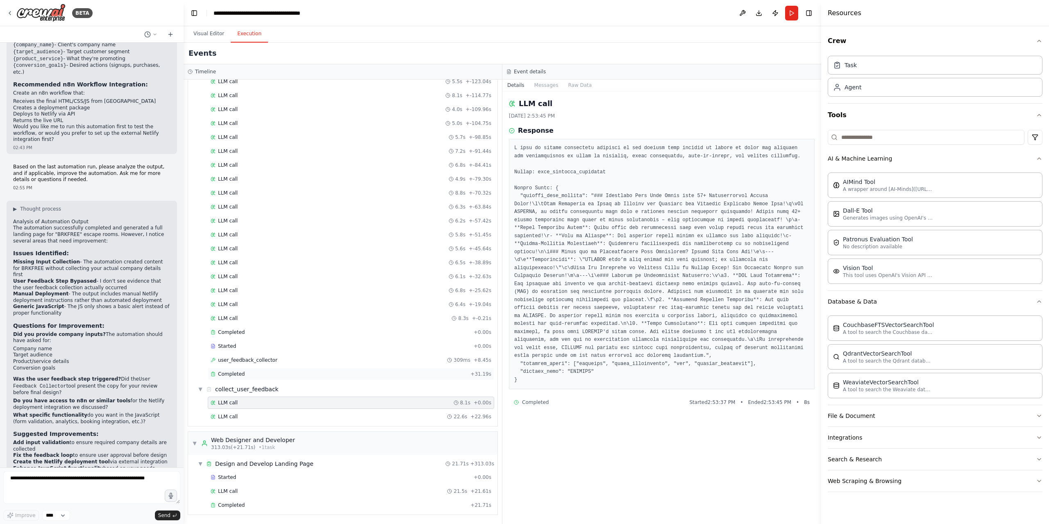
click at [245, 373] on div "Completed" at bounding box center [339, 374] width 256 height 7
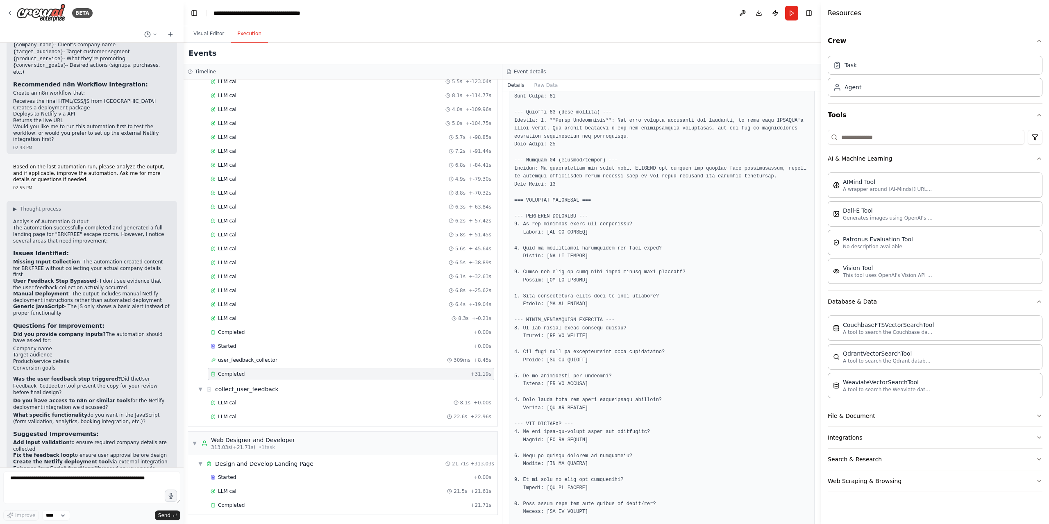
scroll to position [898, 0]
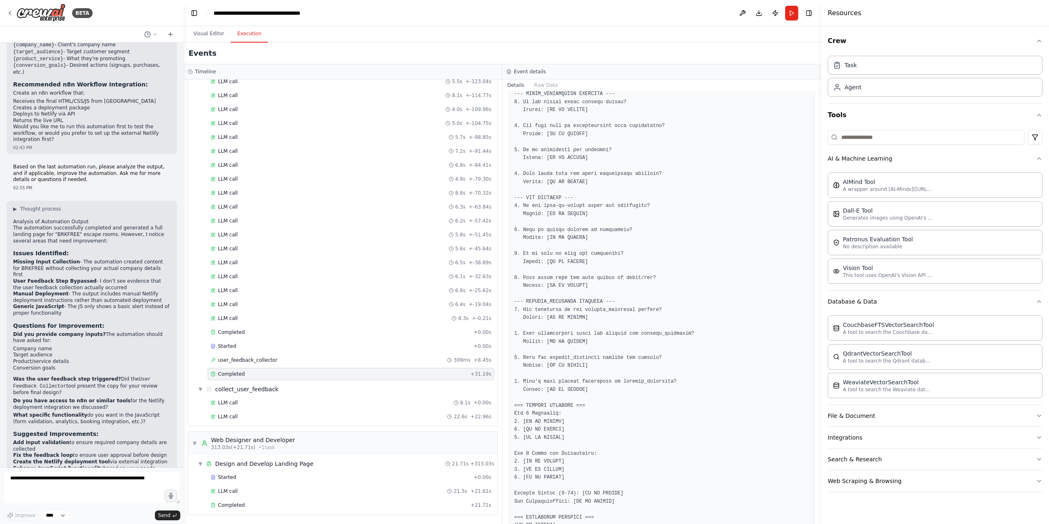
drag, startPoint x: 606, startPoint y: 333, endPoint x: 674, endPoint y: 388, distance: 88.6
click at [214, 30] on button "Visual Editor" at bounding box center [209, 33] width 44 height 17
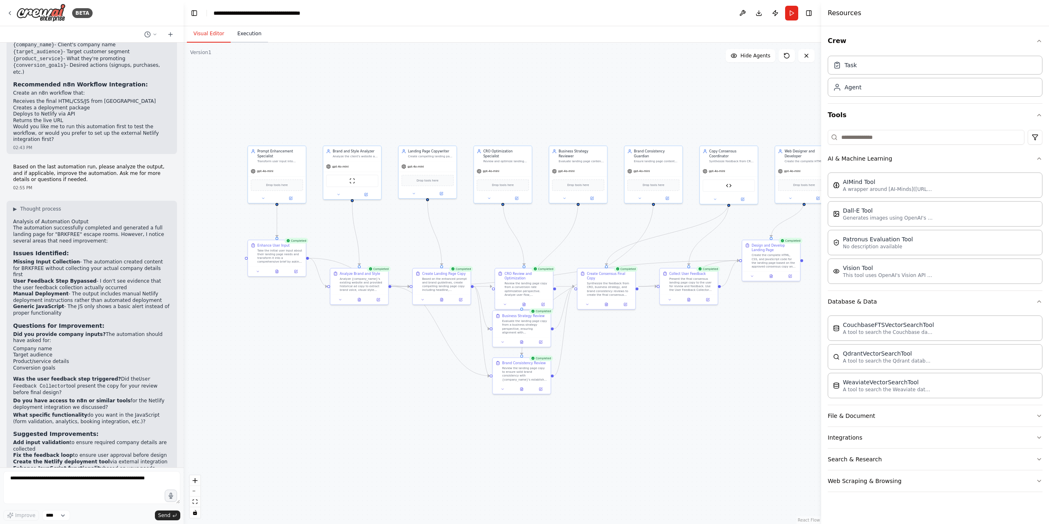
click at [234, 34] on button "Execution" at bounding box center [249, 33] width 37 height 17
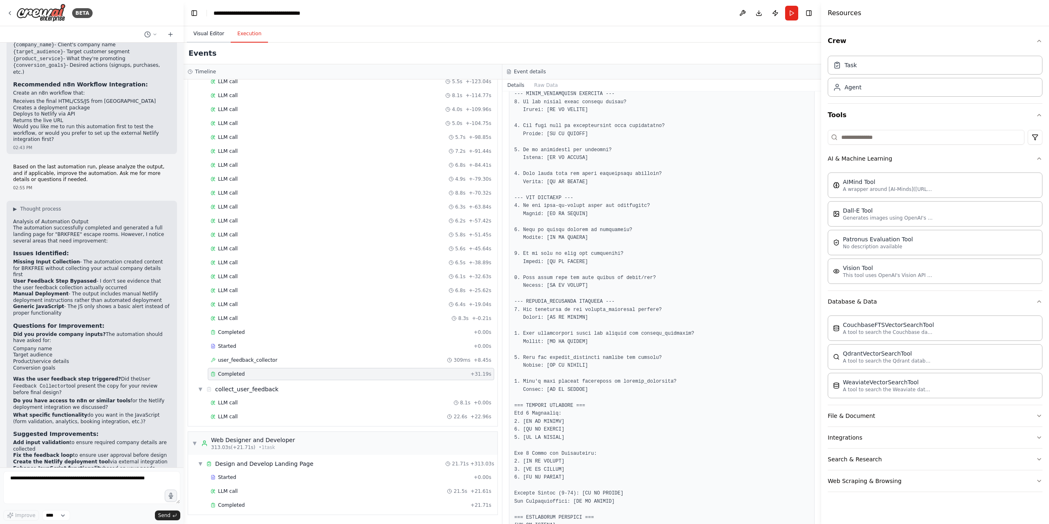
click at [217, 32] on button "Visual Editor" at bounding box center [209, 33] width 44 height 17
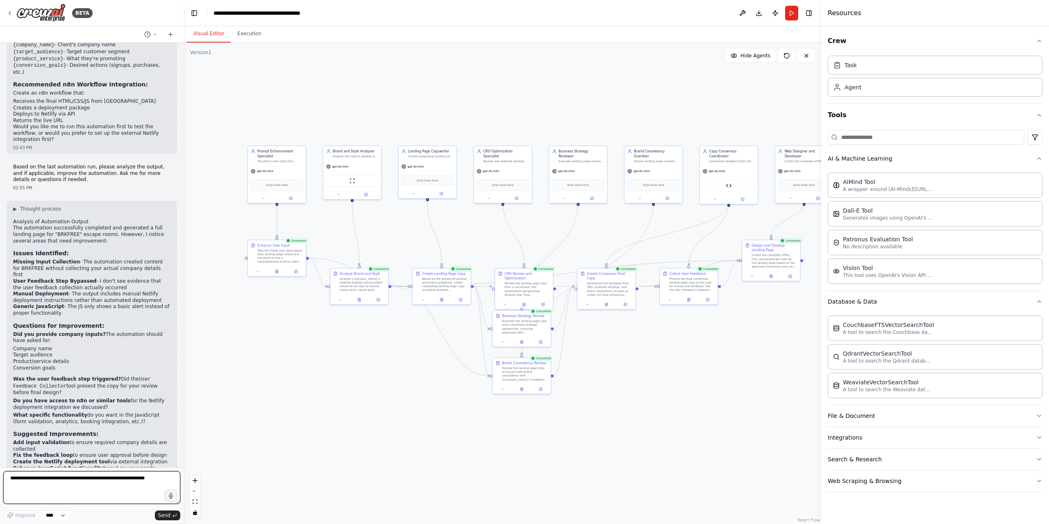
click at [152, 482] on textarea at bounding box center [91, 487] width 177 height 33
click at [145, 479] on textarea at bounding box center [91, 487] width 177 height 33
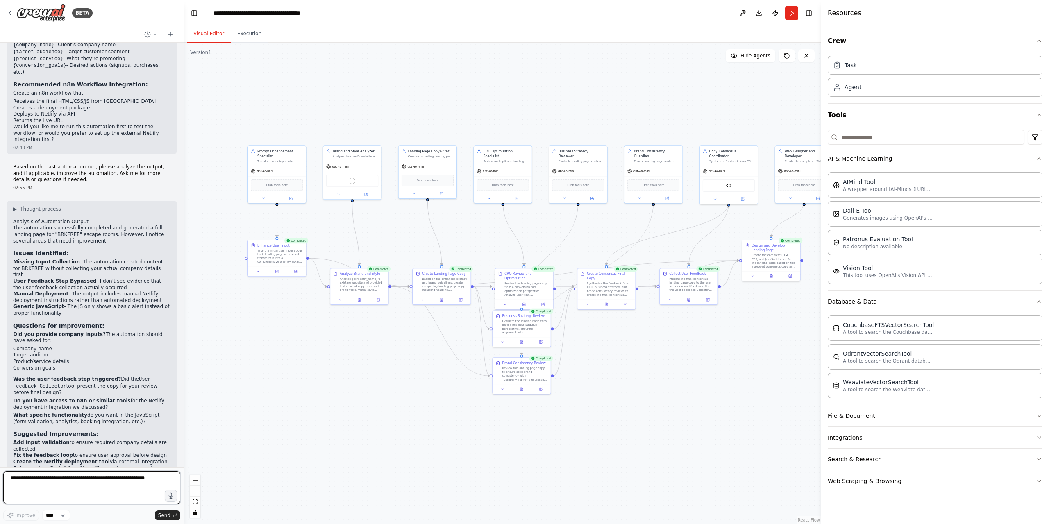
click at [145, 479] on textarea at bounding box center [91, 487] width 177 height 33
click at [343, 81] on div ".deletable-edge-delete-btn { width: 20px; height: 20px; border: 0px solid #ffff…" at bounding box center [502, 283] width 637 height 481
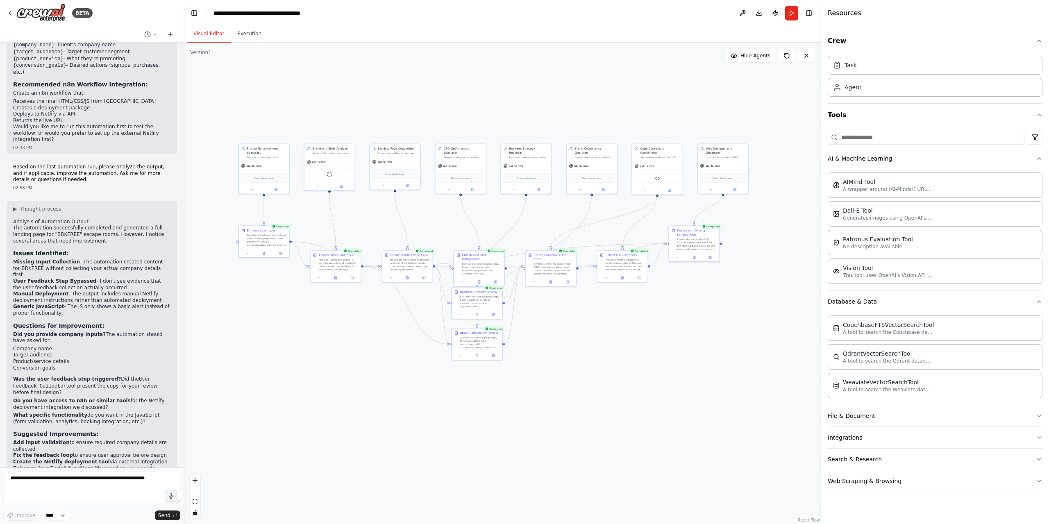
drag, startPoint x: 528, startPoint y: 119, endPoint x: 518, endPoint y: 118, distance: 9.5
click at [518, 118] on div ".deletable-edge-delete-btn { width: 20px; height: 20px; border: 0px solid #ffff…" at bounding box center [502, 283] width 637 height 481
drag, startPoint x: 528, startPoint y: 127, endPoint x: 551, endPoint y: 124, distance: 23.5
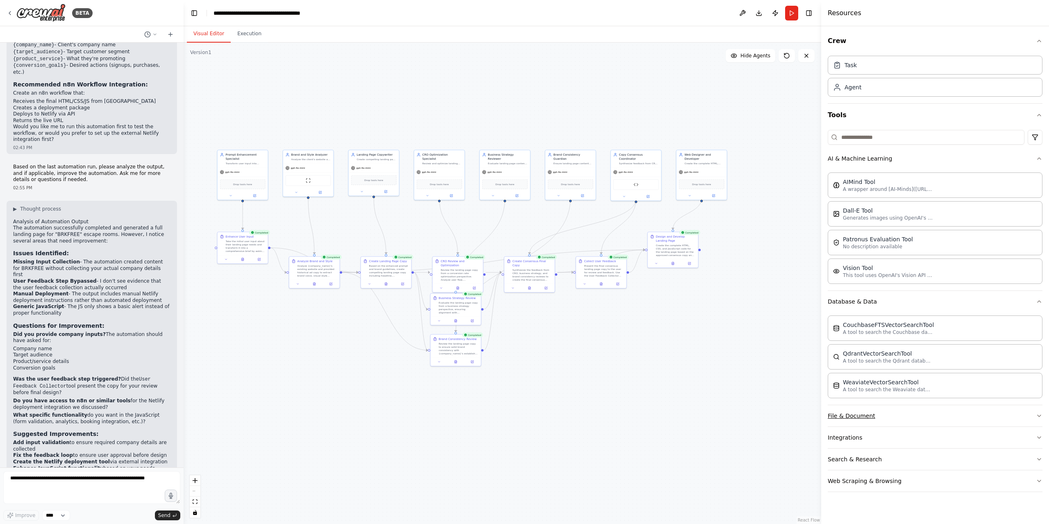
click at [884, 417] on button "File & Document" at bounding box center [935, 415] width 215 height 21
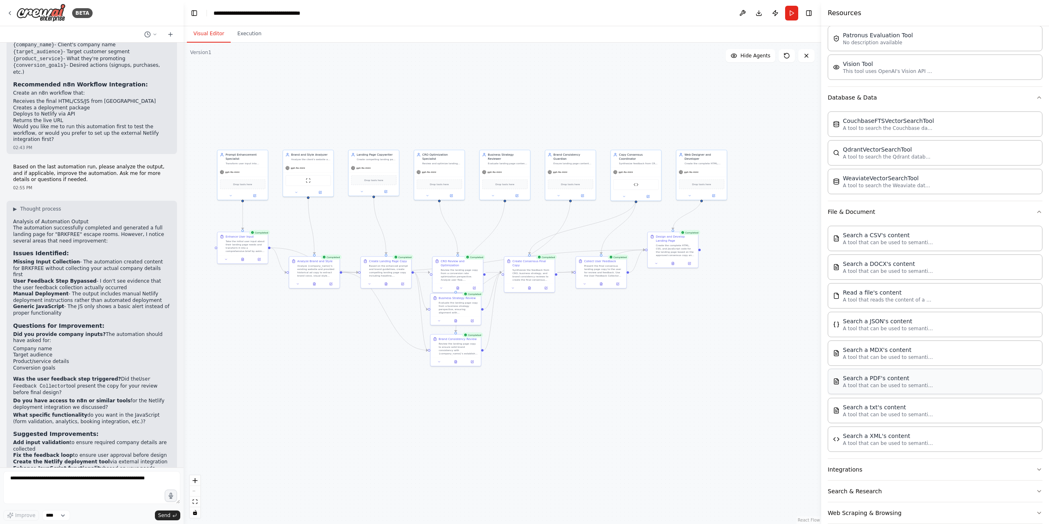
scroll to position [205, 0]
drag, startPoint x: 256, startPoint y: 358, endPoint x: 279, endPoint y: 350, distance: 24.4
click at [255, 357] on div ".deletable-edge-delete-btn { width: 20px; height: 20px; border: 0px solid #ffff…" at bounding box center [502, 283] width 637 height 481
